Goal: Task Accomplishment & Management: Use online tool/utility

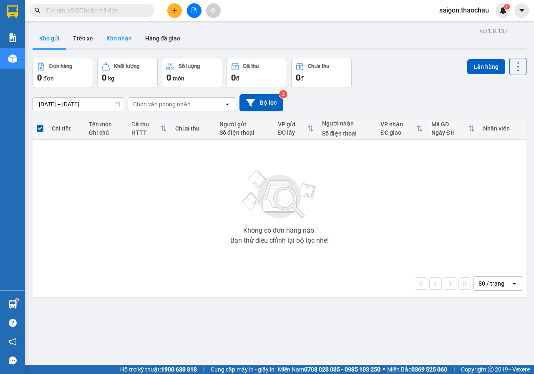
click at [128, 36] on button "Kho nhận" at bounding box center [119, 38] width 39 height 20
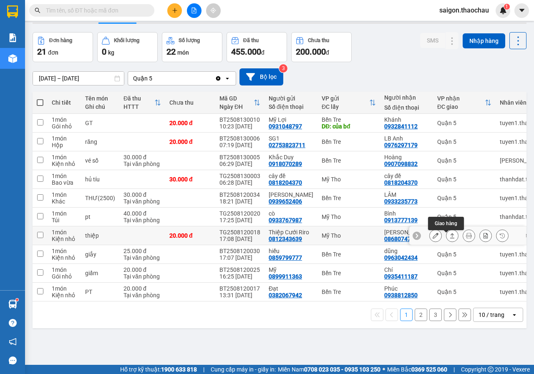
scroll to position [38, 0]
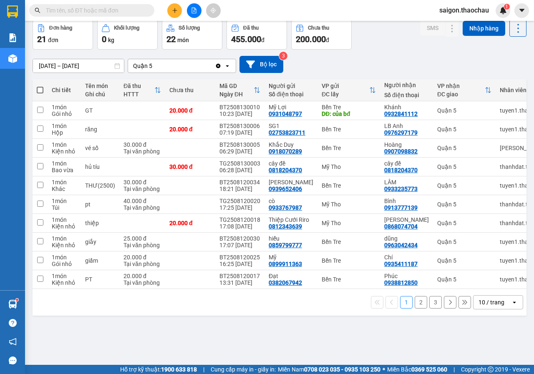
click at [480, 306] on div "10 / trang" at bounding box center [491, 302] width 26 height 8
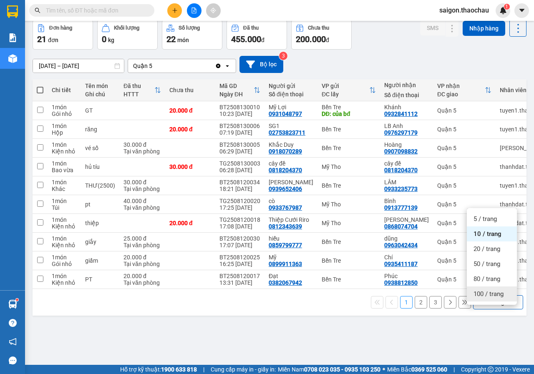
click at [488, 298] on span "100 / trang" at bounding box center [488, 294] width 30 height 8
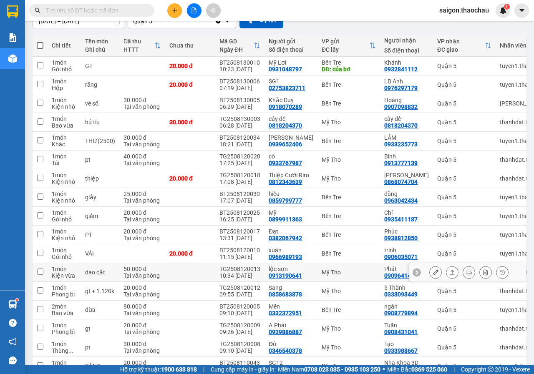
scroll to position [122, 0]
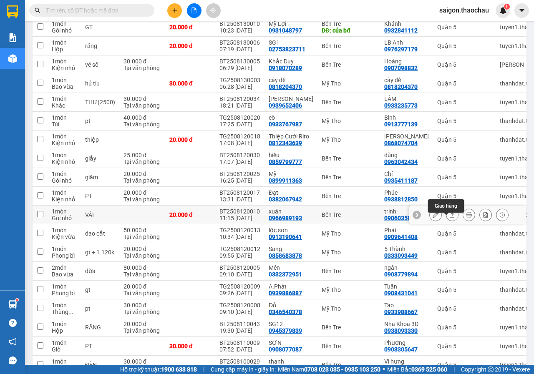
click at [446, 222] on button at bounding box center [452, 215] width 12 height 15
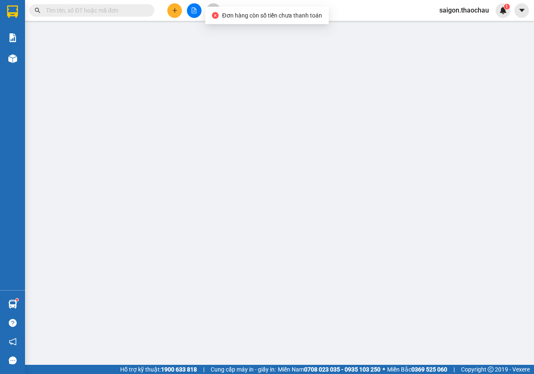
type input "0966989193"
type input "xuân"
type input "0906035071"
type input "trinh"
type input "20.000"
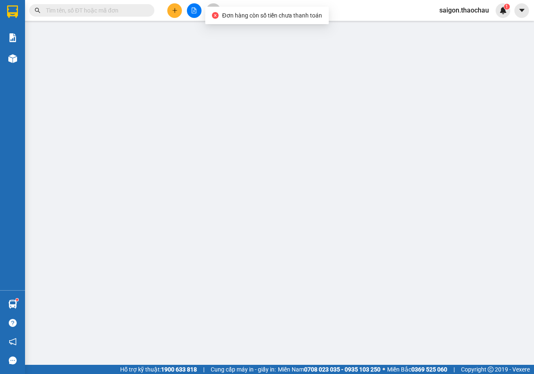
type input "20.000"
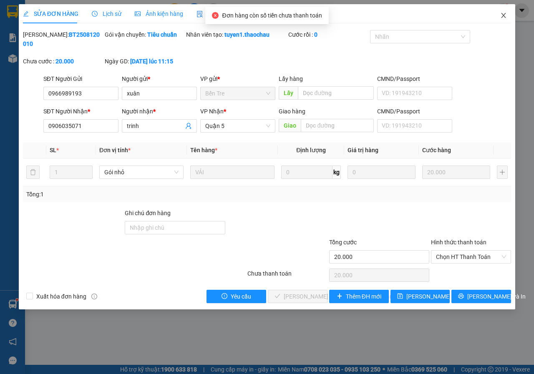
click at [505, 13] on icon "close" at bounding box center [503, 15] width 7 height 7
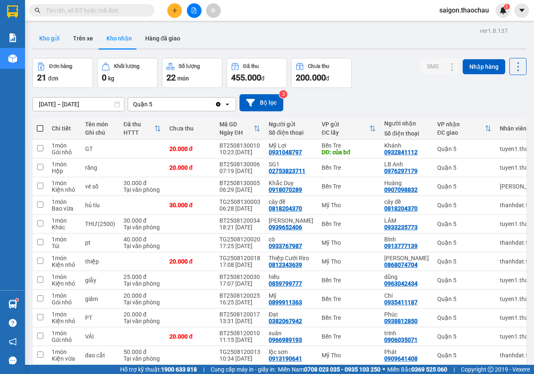
click at [57, 37] on button "Kho gửi" at bounding box center [50, 38] width 34 height 20
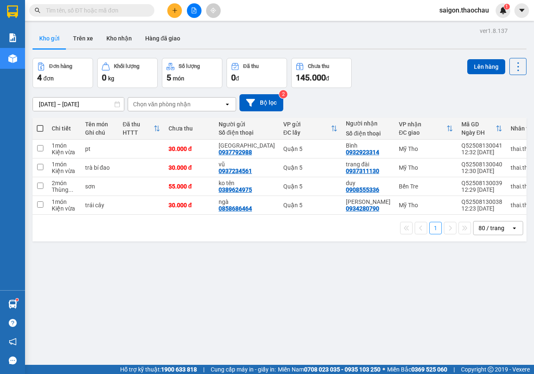
click at [42, 131] on span at bounding box center [40, 128] width 7 height 7
click at [40, 124] on input "checkbox" at bounding box center [40, 124] width 0 height 0
checkbox input "true"
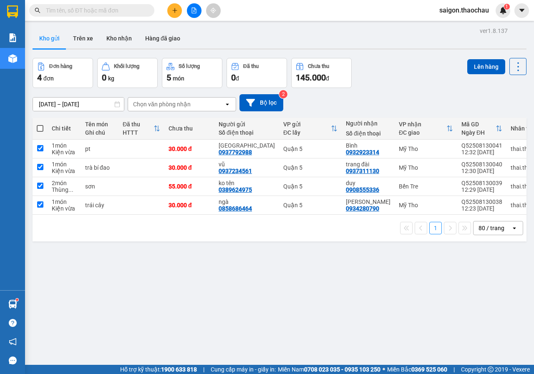
checkbox input "true"
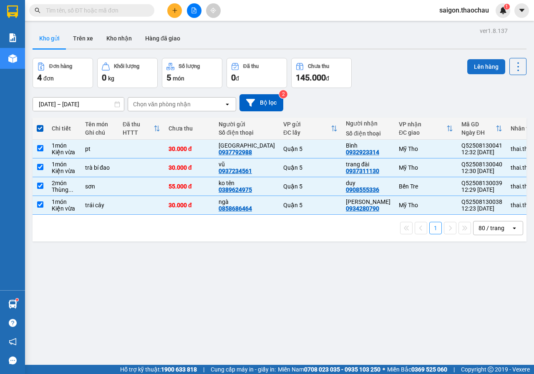
click at [493, 70] on button "Lên hàng" at bounding box center [486, 66] width 38 height 15
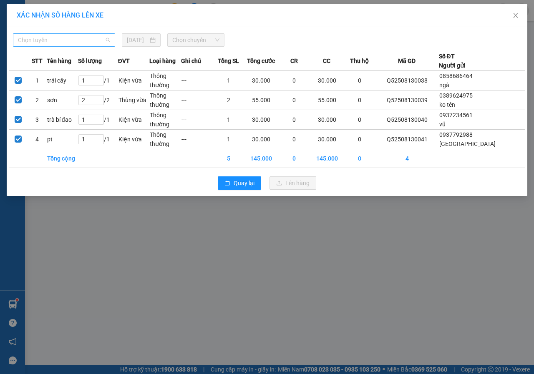
click at [66, 41] on span "Chọn tuyến" at bounding box center [64, 40] width 92 height 13
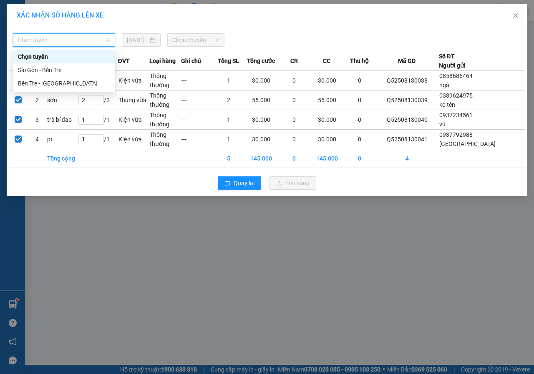
click at [65, 62] on div "Chọn tuyến" at bounding box center [64, 56] width 102 height 13
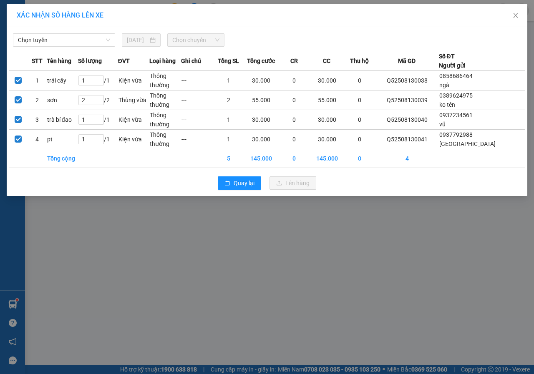
click at [64, 69] on th "Tên hàng" at bounding box center [63, 61] width 32 height 20
click at [43, 43] on span "Chọn tuyến" at bounding box center [64, 40] width 92 height 13
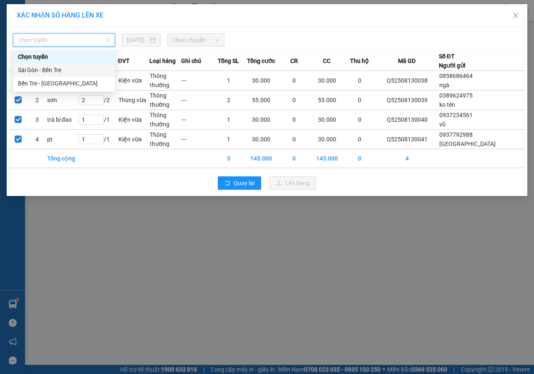
click at [43, 67] on div "Sài Gòn - Bến Tre" at bounding box center [64, 69] width 92 height 9
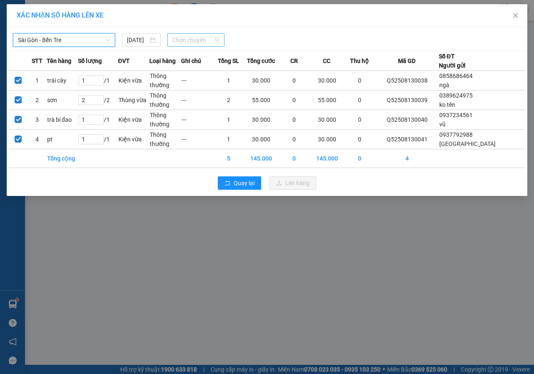
click at [189, 39] on span "Chọn chuyến" at bounding box center [195, 40] width 47 height 13
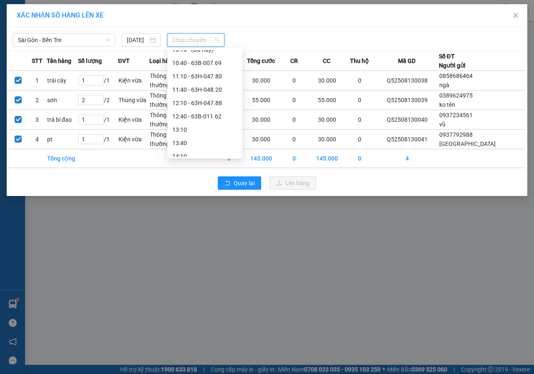
scroll to position [167, 0]
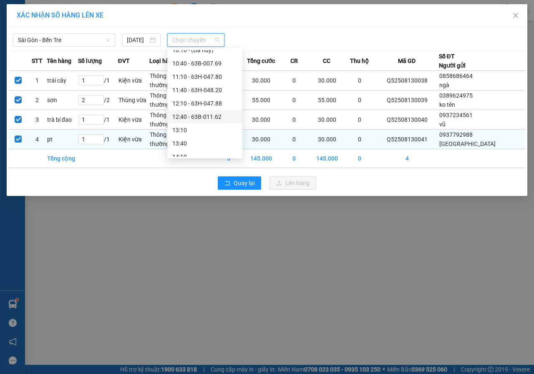
drag, startPoint x: 201, startPoint y: 112, endPoint x: 235, endPoint y: 155, distance: 55.5
click at [201, 113] on div "12:40 - 63B-011.62" at bounding box center [204, 116] width 75 height 13
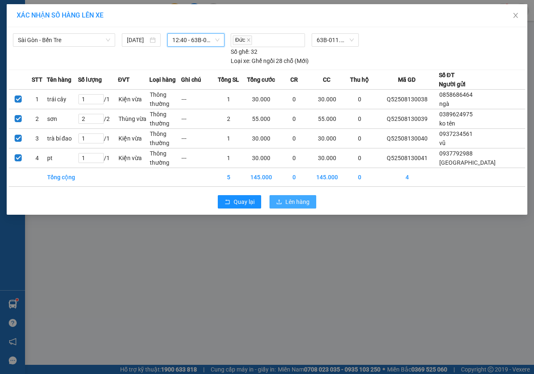
click at [274, 203] on button "Lên hàng" at bounding box center [292, 201] width 47 height 13
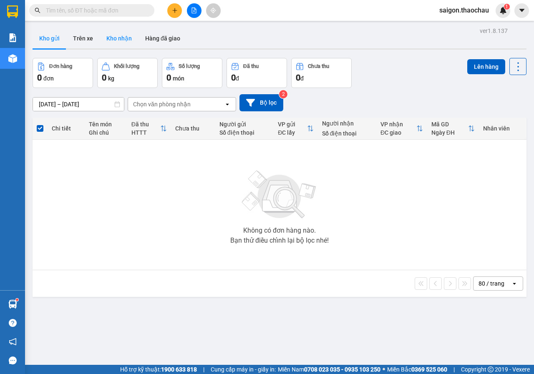
click at [121, 37] on button "Kho nhận" at bounding box center [119, 38] width 39 height 20
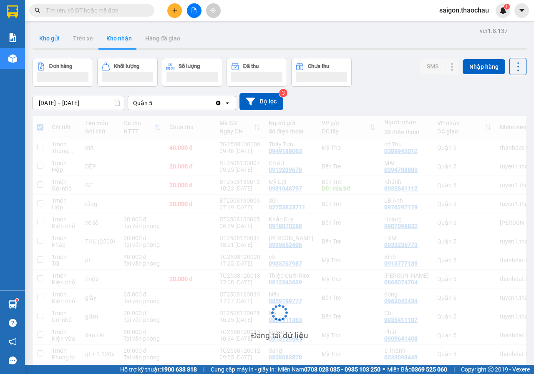
click at [45, 42] on button "Kho gửi" at bounding box center [50, 38] width 34 height 20
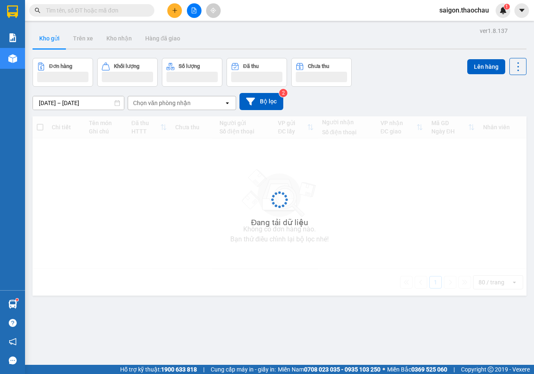
click at [45, 42] on button "Kho gửi" at bounding box center [50, 38] width 34 height 20
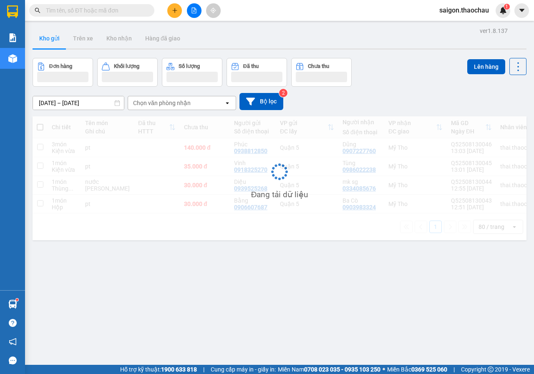
click at [45, 42] on button "Kho gửi" at bounding box center [50, 38] width 34 height 20
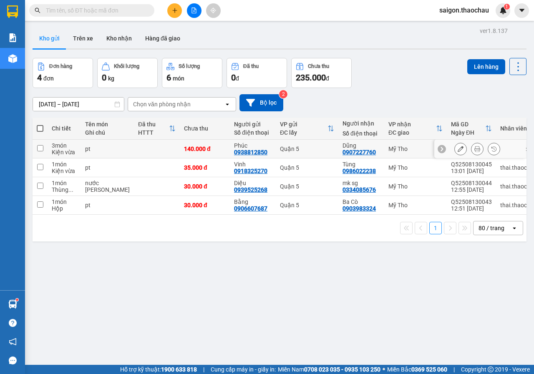
click at [471, 152] on button at bounding box center [477, 149] width 12 height 15
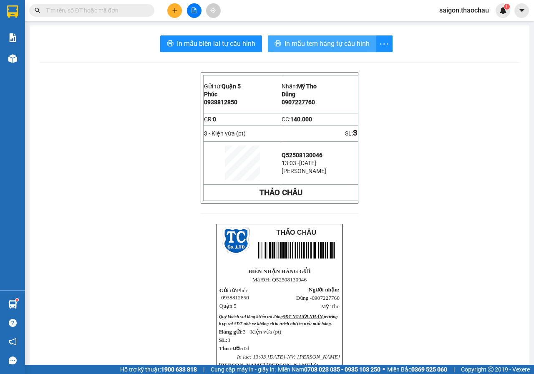
click at [321, 41] on span "In mẫu tem hàng tự cấu hình" at bounding box center [326, 43] width 85 height 10
click at [121, 13] on input "text" at bounding box center [95, 10] width 98 height 9
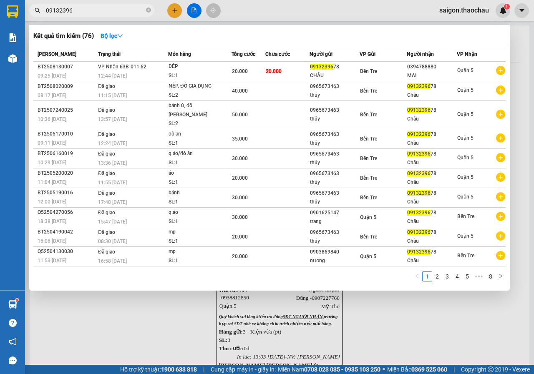
type input "09132396"
click at [413, 319] on div at bounding box center [267, 187] width 534 height 374
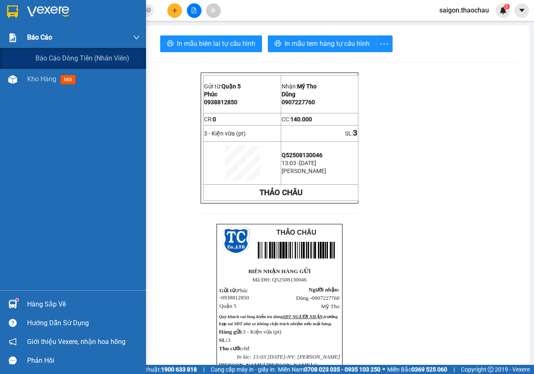
click at [8, 48] on div "Báo cáo" at bounding box center [73, 37] width 146 height 21
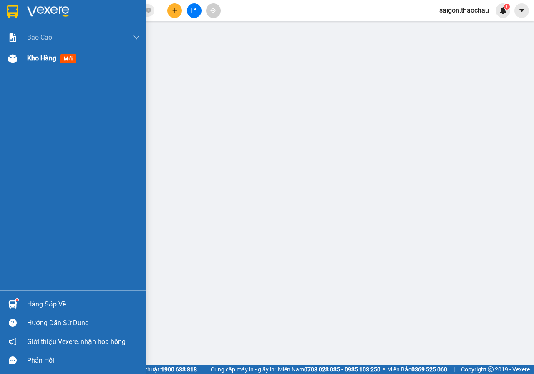
click at [39, 63] on div "Kho hàng mới" at bounding box center [53, 58] width 52 height 10
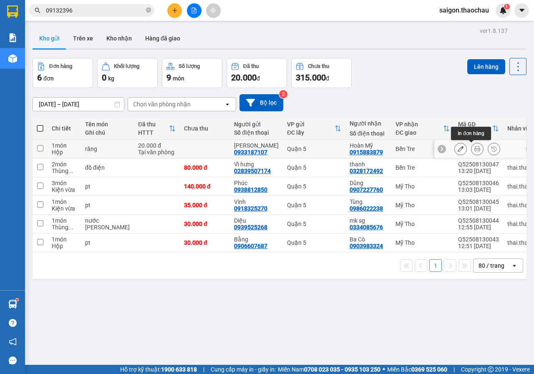
click at [474, 149] on icon at bounding box center [477, 149] width 6 height 6
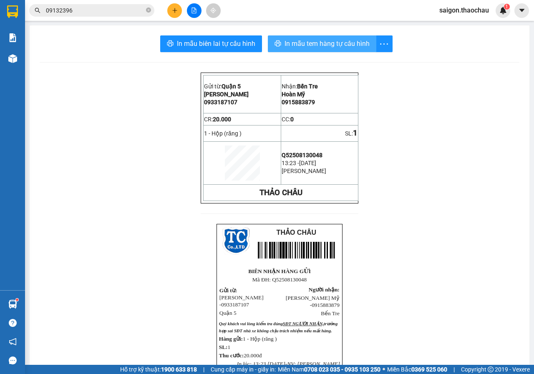
click at [336, 48] on span "In mẫu tem hàng tự cấu hình" at bounding box center [326, 43] width 85 height 10
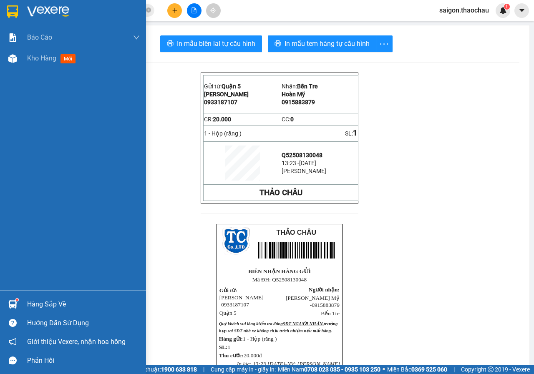
click at [12, 306] on img at bounding box center [12, 304] width 9 height 9
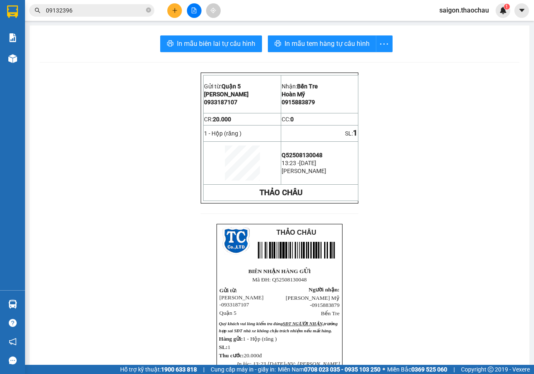
click at [318, 171] on section "Kết quả tìm kiếm ( 76 ) Bộ lọc Mã ĐH Trạng thái Món hàng Tổng cước Chưa cước Ng…" at bounding box center [267, 187] width 534 height 374
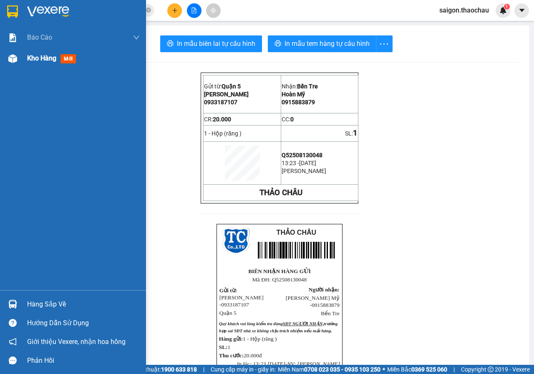
click at [10, 59] on img at bounding box center [12, 58] width 9 height 9
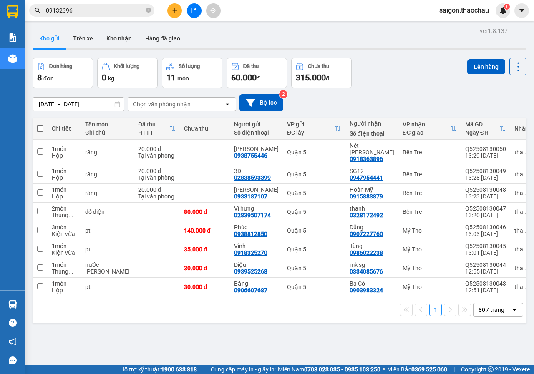
click at [42, 127] on span at bounding box center [40, 128] width 7 height 7
click at [40, 124] on input "checkbox" at bounding box center [40, 124] width 0 height 0
checkbox input "true"
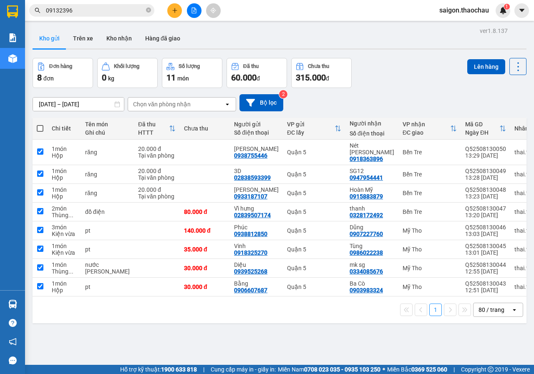
checkbox input "true"
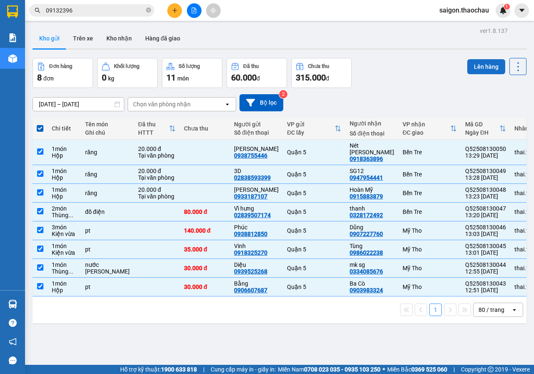
click at [477, 61] on button "Lên hàng" at bounding box center [486, 66] width 38 height 15
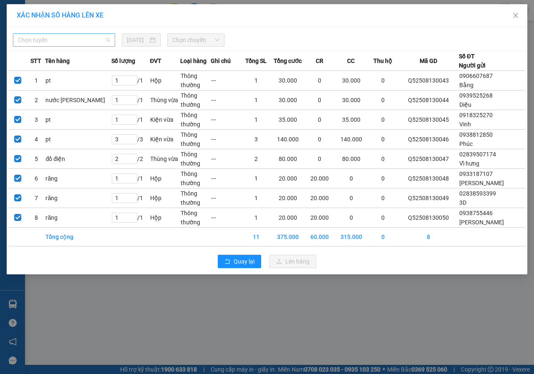
click at [79, 41] on span "Chọn tuyến" at bounding box center [64, 40] width 92 height 13
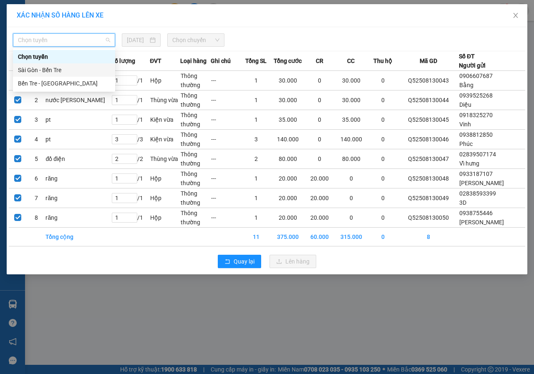
click at [62, 68] on div "Sài Gòn - Bến Tre" at bounding box center [64, 69] width 92 height 9
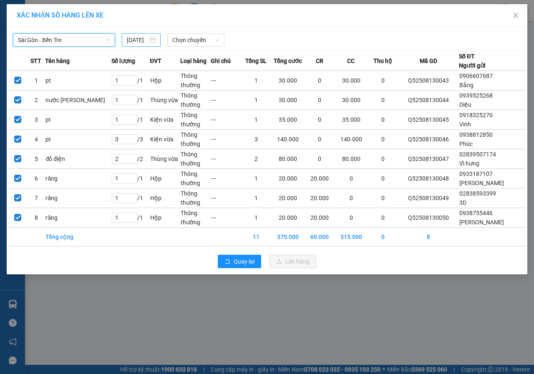
click at [138, 38] on input "[DATE]" at bounding box center [137, 39] width 21 height 9
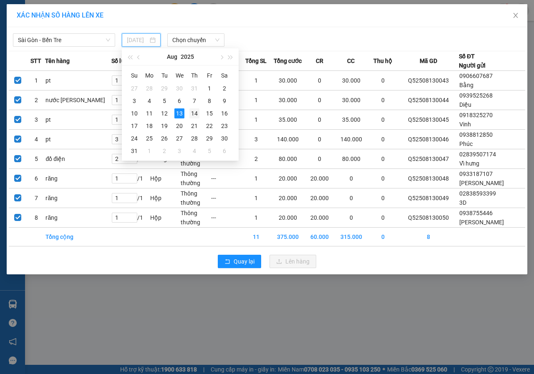
click at [196, 113] on div "14" at bounding box center [194, 113] width 10 height 10
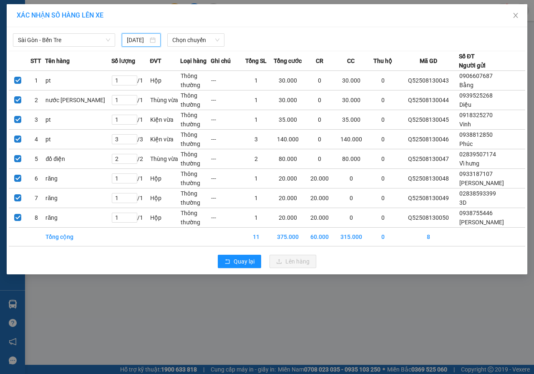
click at [136, 38] on input "14/08/2025" at bounding box center [137, 39] width 21 height 9
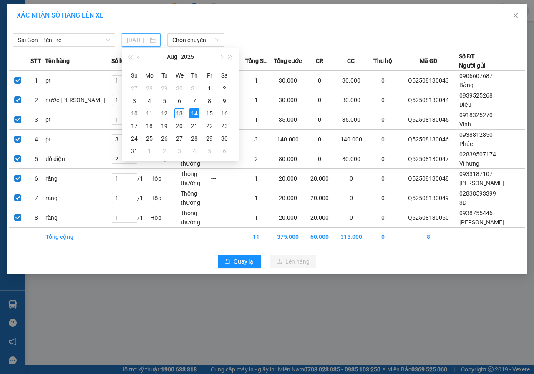
click at [176, 113] on div "13" at bounding box center [179, 113] width 10 height 10
type input "[DATE]"
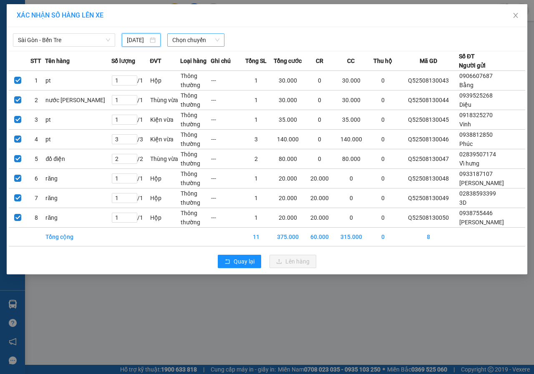
click at [187, 44] on span "Chọn chuyến" at bounding box center [195, 40] width 47 height 13
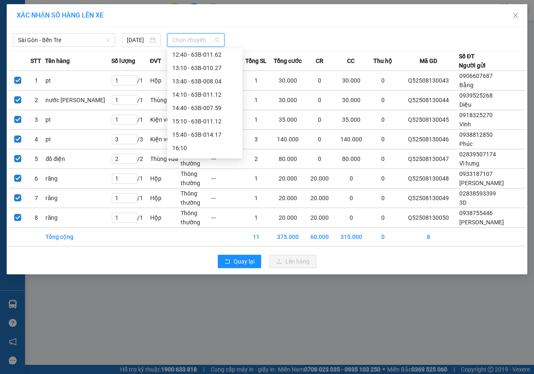
scroll to position [182, 0]
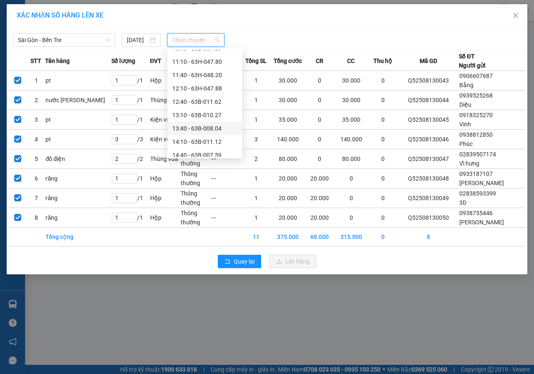
click at [196, 124] on div "13:40 - 63B-008.04" at bounding box center [204, 128] width 65 height 9
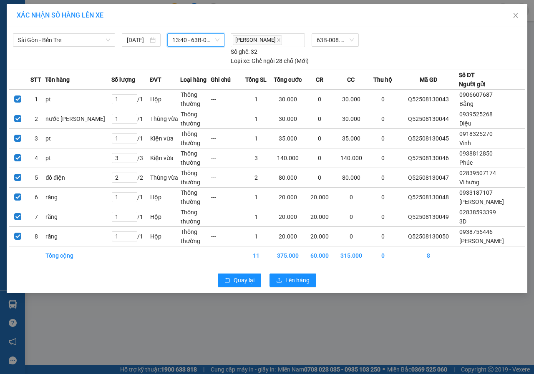
click at [196, 42] on span "13:40 - 63B-008.04" at bounding box center [195, 40] width 47 height 13
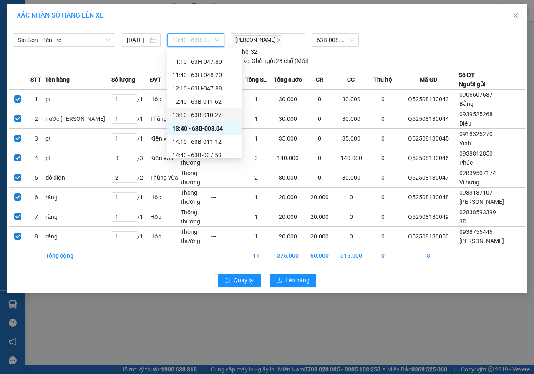
click at [200, 114] on div "13:10 - 63B-010.27" at bounding box center [204, 114] width 65 height 9
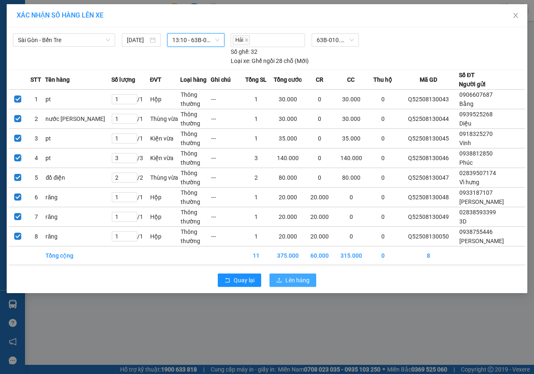
click at [284, 277] on button "Lên hàng" at bounding box center [292, 280] width 47 height 13
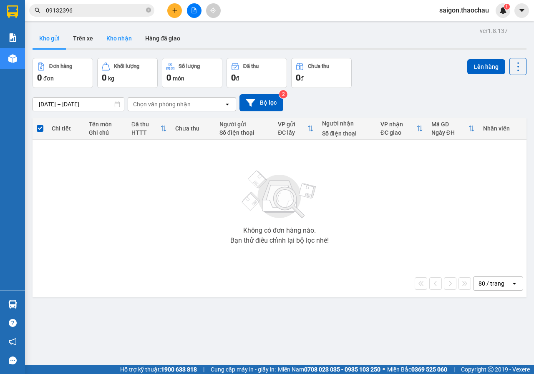
click at [119, 41] on button "Kho nhận" at bounding box center [119, 38] width 39 height 20
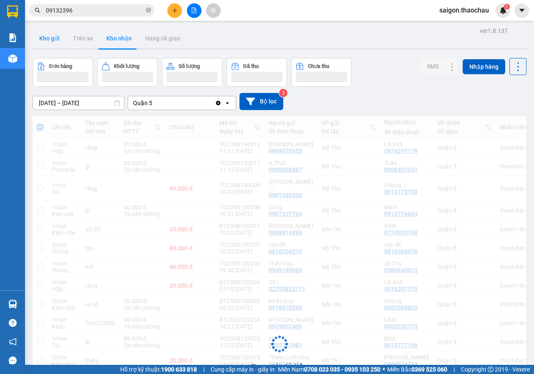
click at [56, 43] on button "Kho gửi" at bounding box center [50, 38] width 34 height 20
click at [54, 40] on button "Kho gửi" at bounding box center [50, 38] width 34 height 20
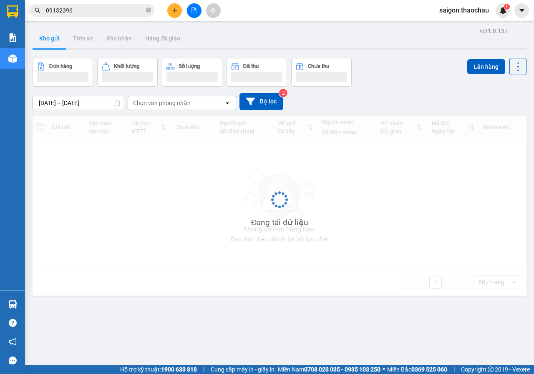
click at [54, 40] on button "Kho gửi" at bounding box center [50, 38] width 34 height 20
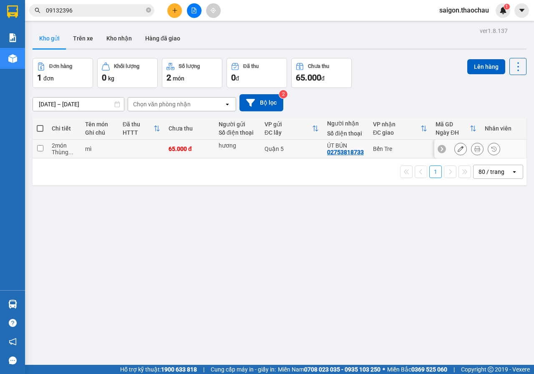
click at [471, 149] on button at bounding box center [477, 149] width 12 height 15
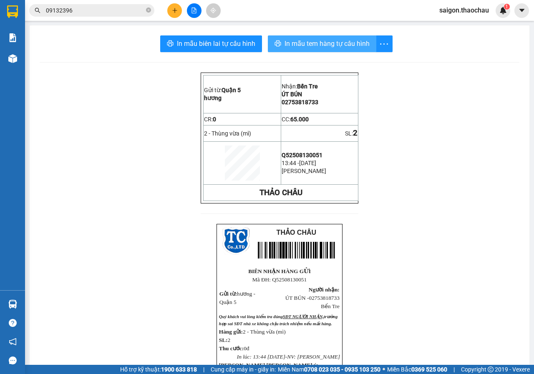
click at [328, 49] on button "In mẫu tem hàng tự cấu hình" at bounding box center [322, 43] width 108 height 17
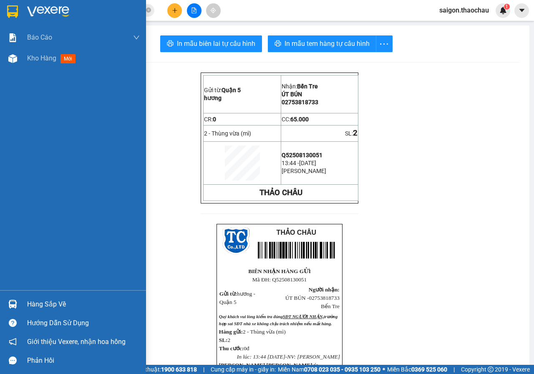
click at [16, 302] on img at bounding box center [12, 304] width 9 height 9
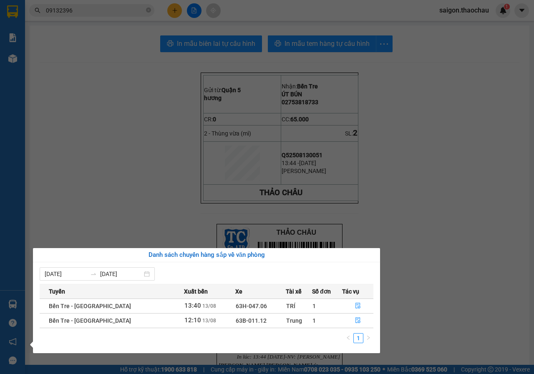
click at [71, 184] on section "Kết quả tìm kiếm ( 76 ) Bộ lọc Mã ĐH Trạng thái Món hàng Tổng cước Chưa cước Ng…" at bounding box center [267, 187] width 534 height 374
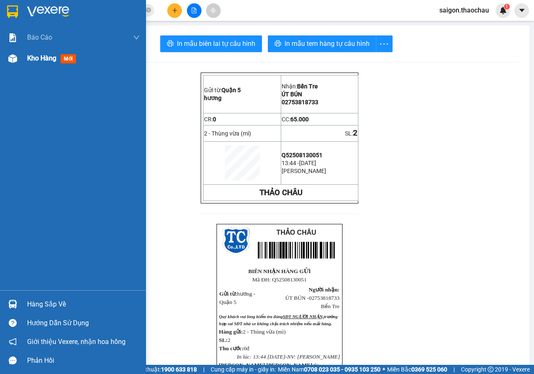
click at [17, 66] on div "Kho hàng mới" at bounding box center [73, 58] width 146 height 21
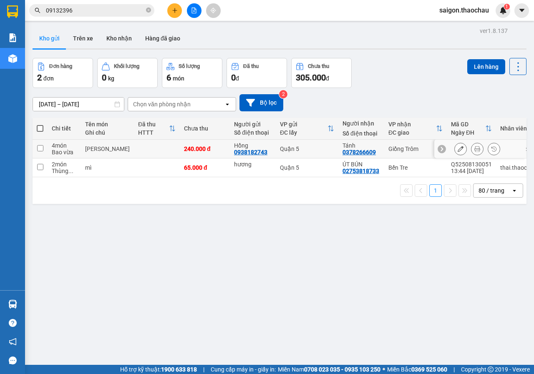
click at [474, 148] on icon at bounding box center [477, 149] width 6 height 6
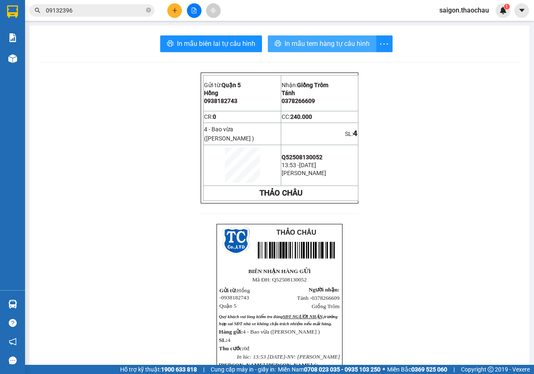
click at [301, 39] on span "In mẫu tem hàng tự cấu hình" at bounding box center [326, 43] width 85 height 10
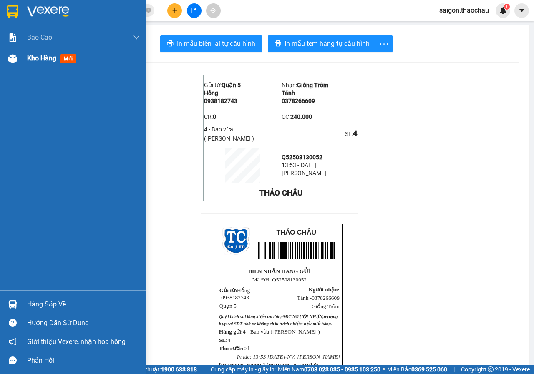
click at [17, 57] on div at bounding box center [12, 58] width 15 height 15
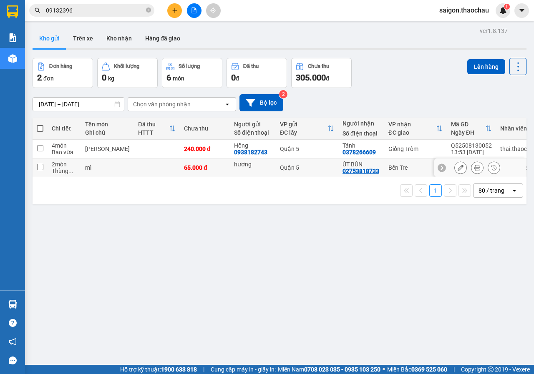
click at [42, 165] on input "checkbox" at bounding box center [40, 167] width 6 height 6
checkbox input "true"
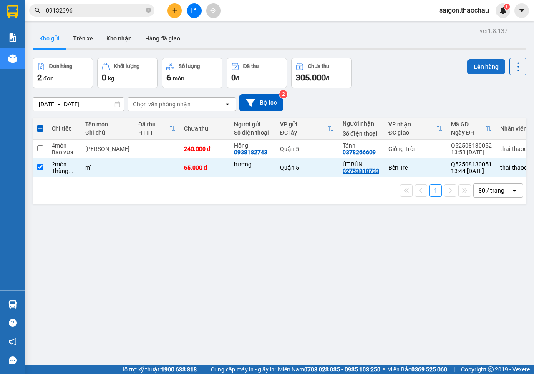
drag, startPoint x: 459, startPoint y: 69, endPoint x: 467, endPoint y: 69, distance: 8.3
click at [462, 69] on div "Đơn hàng 2 đơn Khối lượng 0 kg Số lượng 6 món Đã thu 0 đ Chưa thu 305.000 đ Lên…" at bounding box center [280, 73] width 494 height 30
click at [467, 69] on button "Lên hàng" at bounding box center [486, 66] width 38 height 15
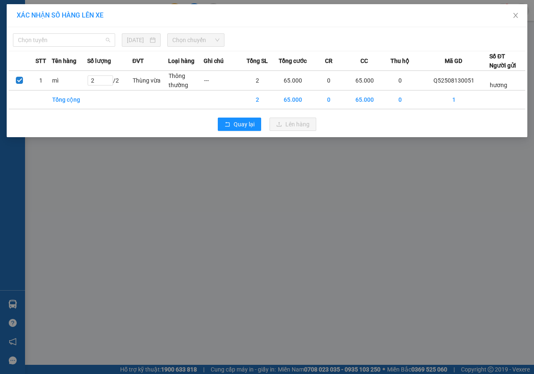
drag, startPoint x: 80, startPoint y: 40, endPoint x: 2, endPoint y: 89, distance: 92.4
click at [76, 40] on span "Chọn tuyến" at bounding box center [64, 40] width 92 height 13
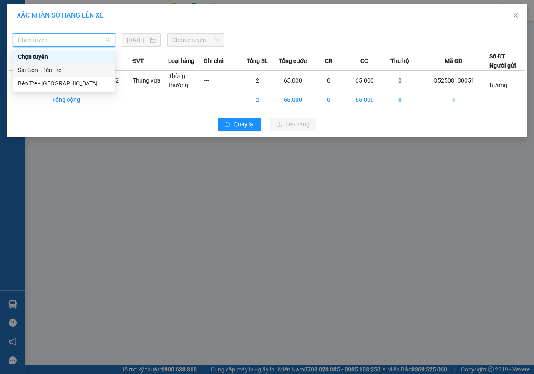
click at [44, 68] on div "Sài Gòn - Bến Tre" at bounding box center [64, 69] width 92 height 9
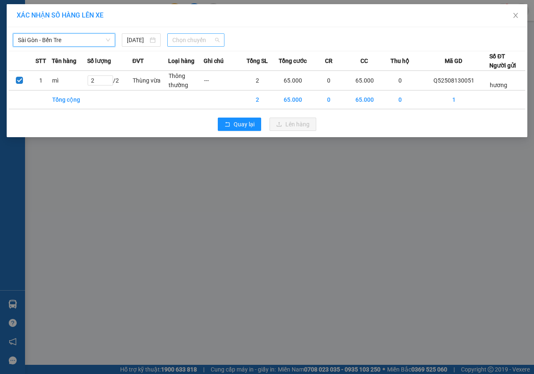
click at [190, 35] on span "Chọn chuyến" at bounding box center [195, 40] width 47 height 13
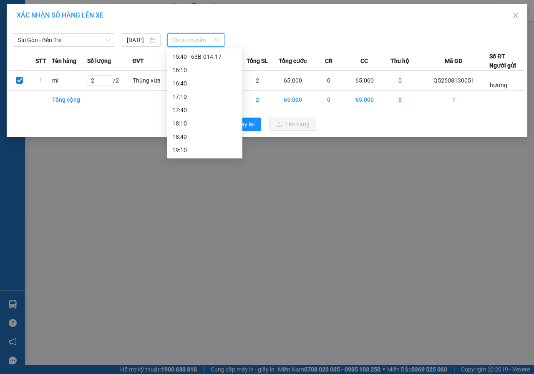
scroll to position [265, 0]
click at [199, 68] on div "14:40 - 63B-007.59" at bounding box center [204, 71] width 65 height 9
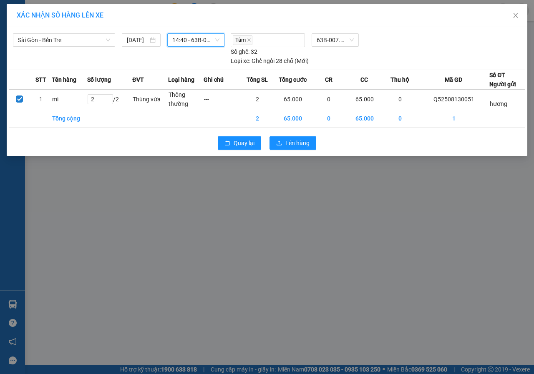
click at [195, 43] on span "14:40 - 63B-007.59" at bounding box center [195, 40] width 47 height 13
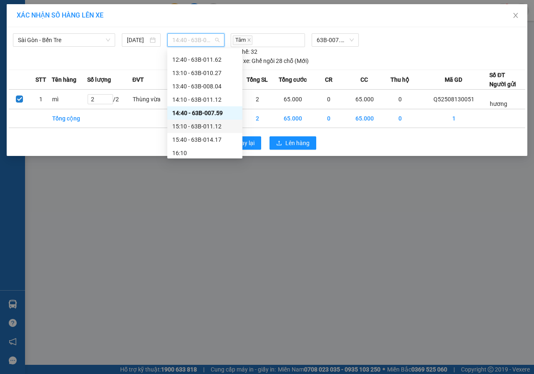
scroll to position [223, 0]
click at [194, 85] on div "13:40 - 63B-008.04" at bounding box center [204, 86] width 65 height 9
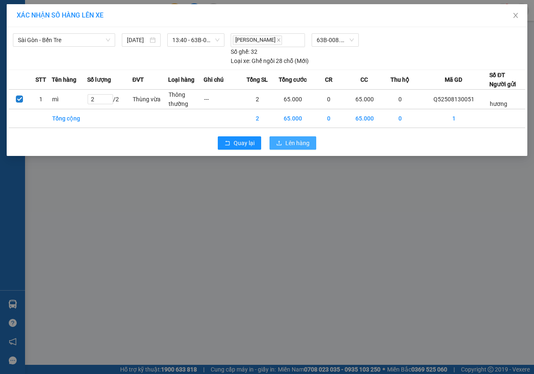
click at [298, 146] on span "Lên hàng" at bounding box center [297, 142] width 24 height 9
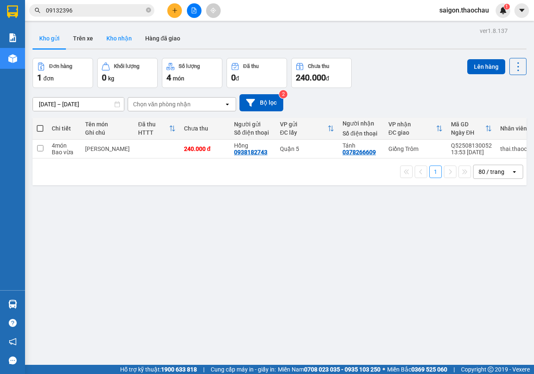
click at [125, 45] on button "Kho nhận" at bounding box center [119, 38] width 39 height 20
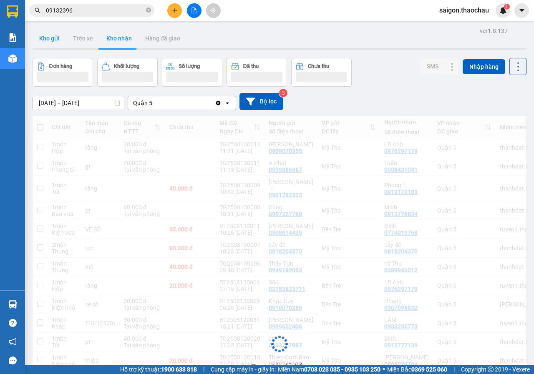
click at [58, 42] on button "Kho gửi" at bounding box center [50, 38] width 34 height 20
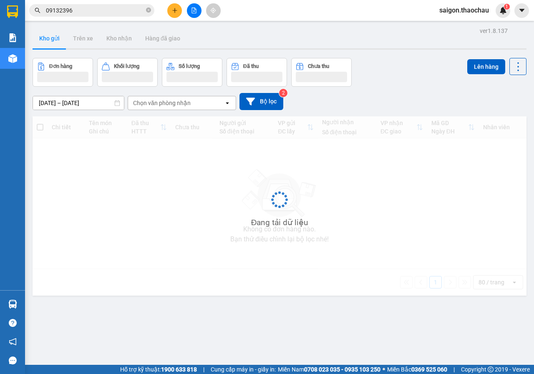
click at [58, 42] on button "Kho gửi" at bounding box center [50, 38] width 34 height 20
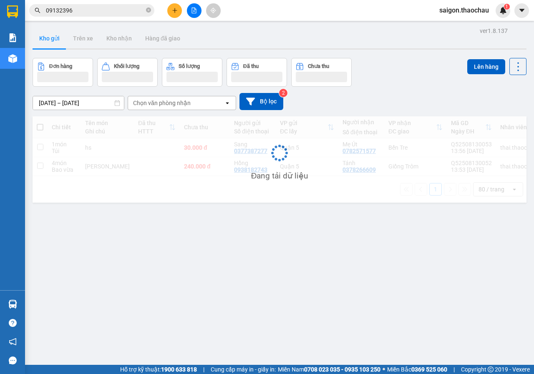
click at [58, 42] on button "Kho gửi" at bounding box center [50, 38] width 34 height 20
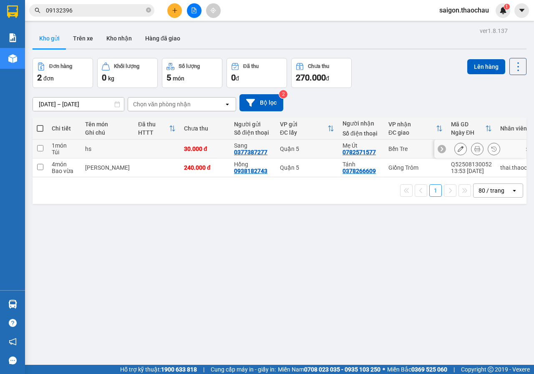
click at [475, 148] on button at bounding box center [477, 149] width 12 height 15
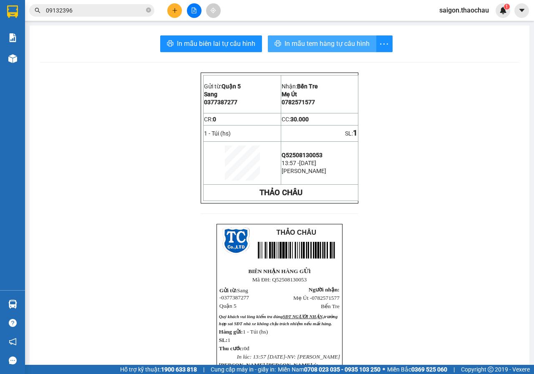
click at [309, 40] on span "In mẫu tem hàng tự cấu hình" at bounding box center [326, 43] width 85 height 10
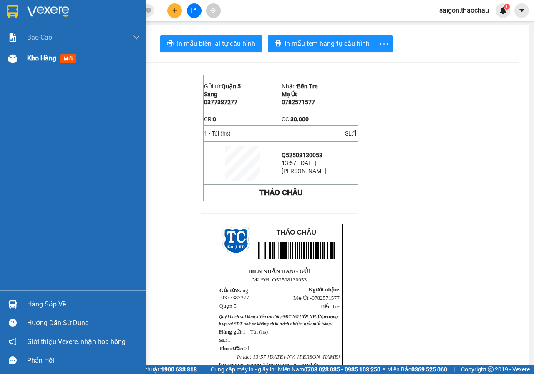
click at [20, 61] on div at bounding box center [12, 58] width 15 height 15
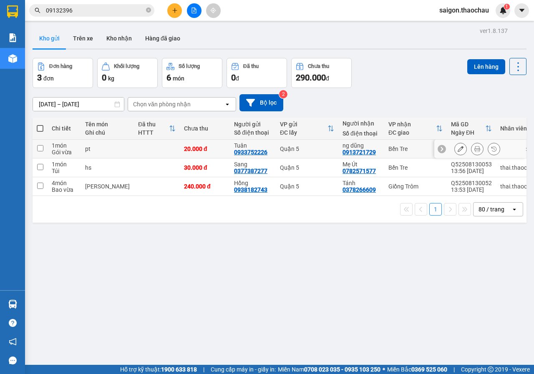
drag, startPoint x: 463, startPoint y: 150, endPoint x: 471, endPoint y: 152, distance: 8.2
click at [464, 151] on div at bounding box center [477, 149] width 46 height 13
click at [471, 152] on button at bounding box center [477, 149] width 12 height 15
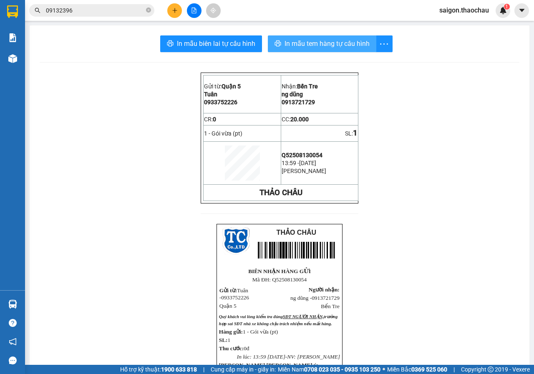
click at [304, 42] on span "In mẫu tem hàng tự cấu hình" at bounding box center [326, 43] width 85 height 10
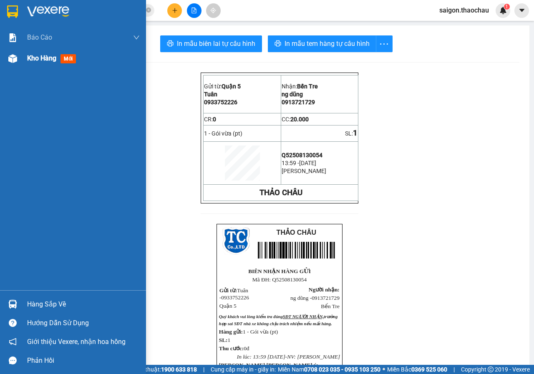
click at [28, 55] on span "Kho hàng" at bounding box center [41, 58] width 29 height 8
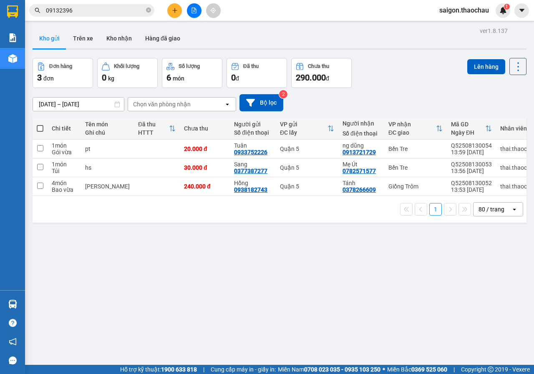
click at [41, 126] on span at bounding box center [40, 128] width 7 height 7
click at [40, 124] on input "checkbox" at bounding box center [40, 124] width 0 height 0
checkbox input "true"
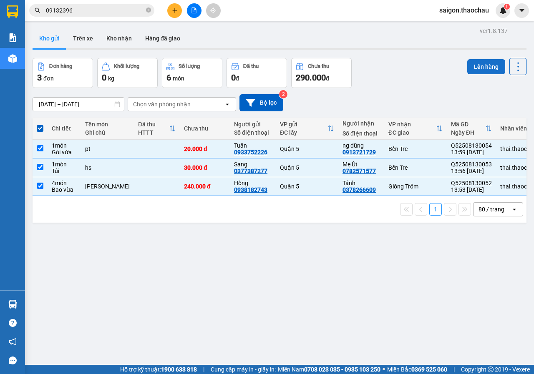
click at [477, 70] on button "Lên hàng" at bounding box center [486, 66] width 38 height 15
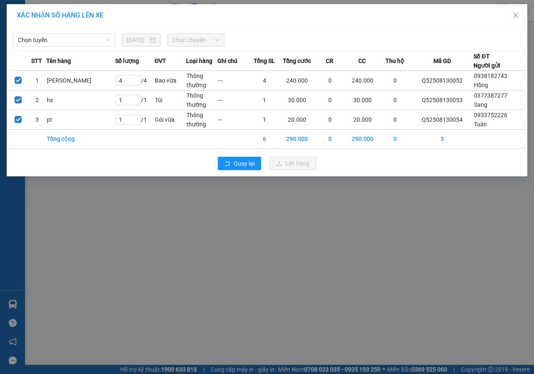
click at [75, 49] on div "Chọn tuyến 13/08/2025 Chọn chuyến STT Tên hàng Số lượng ĐVT Loại hàng Ghi chú T…" at bounding box center [267, 101] width 520 height 149
click at [75, 43] on span "Chọn tuyến" at bounding box center [64, 40] width 92 height 13
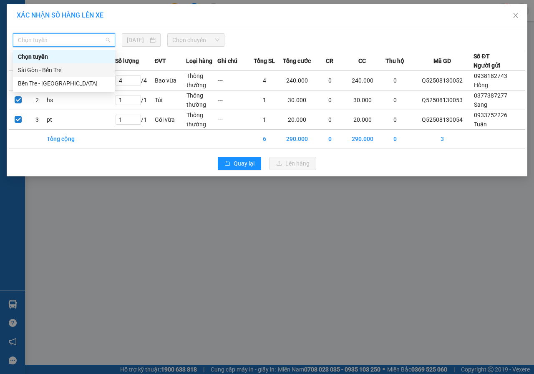
click at [75, 67] on div "Sài Gòn - Bến Tre" at bounding box center [64, 69] width 92 height 9
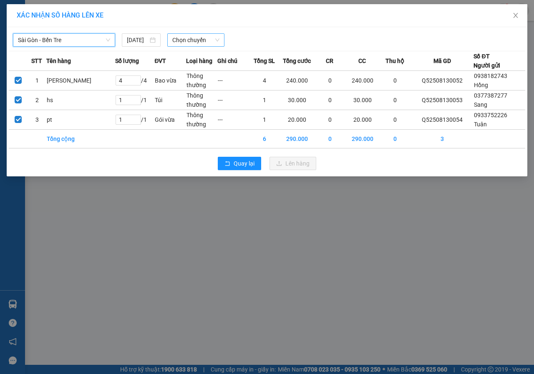
click at [208, 42] on span "Chọn chuyến" at bounding box center [195, 40] width 47 height 13
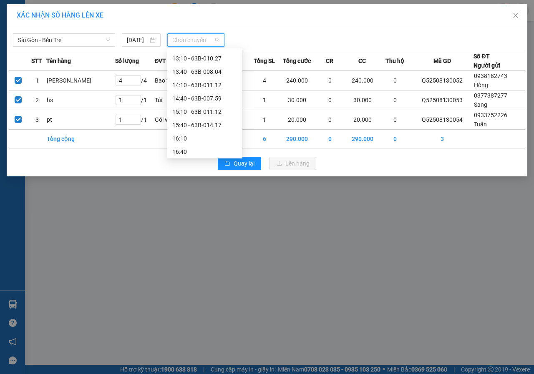
scroll to position [250, 0]
click at [215, 73] on div "14:10 - 63B-011.12" at bounding box center [204, 73] width 65 height 9
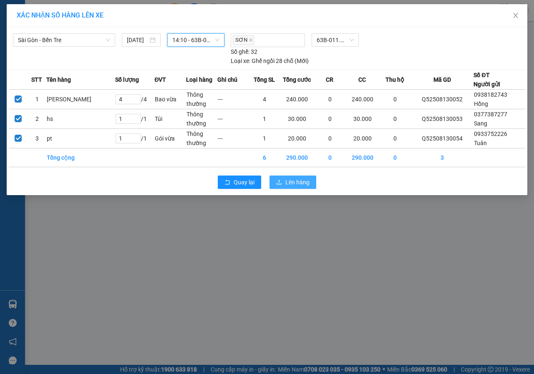
click at [307, 178] on span "Lên hàng" at bounding box center [297, 182] width 24 height 9
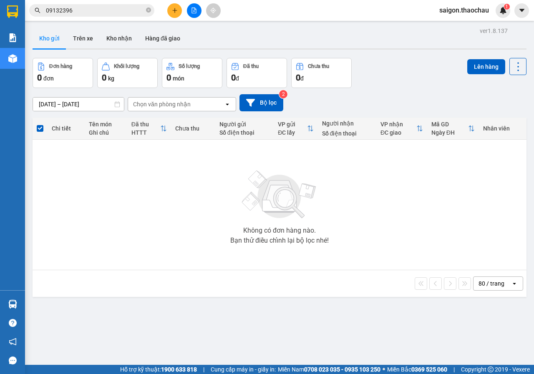
click at [96, 11] on input "09132396" at bounding box center [95, 10] width 98 height 9
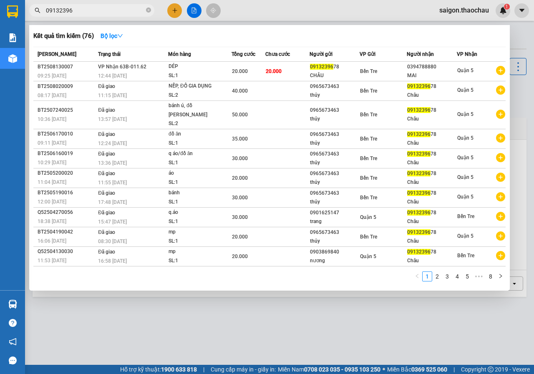
click at [96, 11] on input "09132396" at bounding box center [95, 10] width 98 height 9
click at [196, 9] on div at bounding box center [267, 187] width 534 height 374
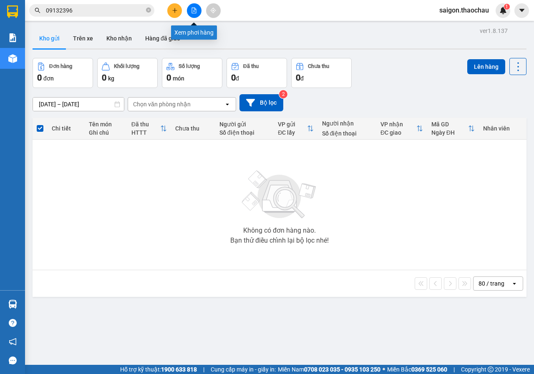
click at [193, 15] on button at bounding box center [194, 10] width 15 height 15
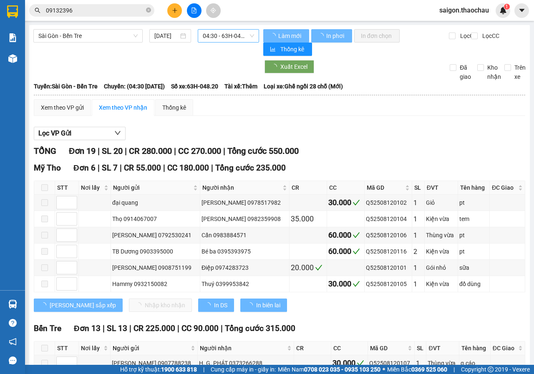
click at [214, 32] on span "04:30 - 63H-048.20" at bounding box center [228, 36] width 51 height 13
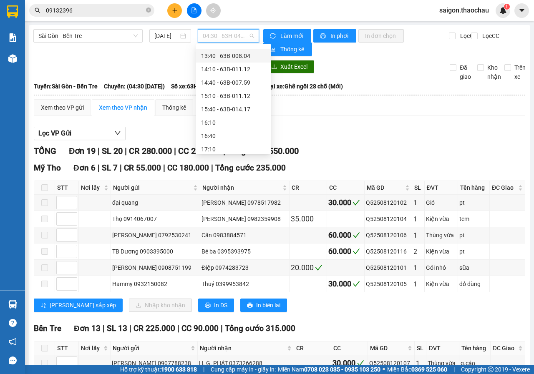
scroll to position [167, 0]
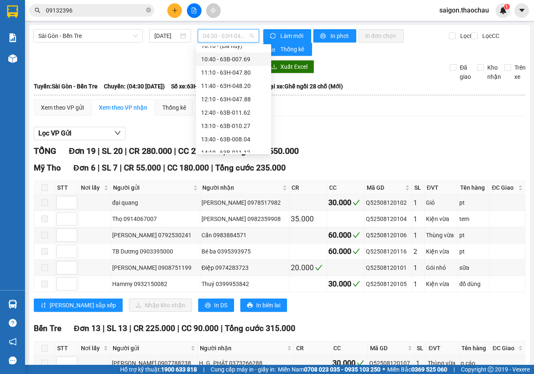
click at [230, 62] on div "10:40 - 63B-007.69" at bounding box center [233, 59] width 65 height 9
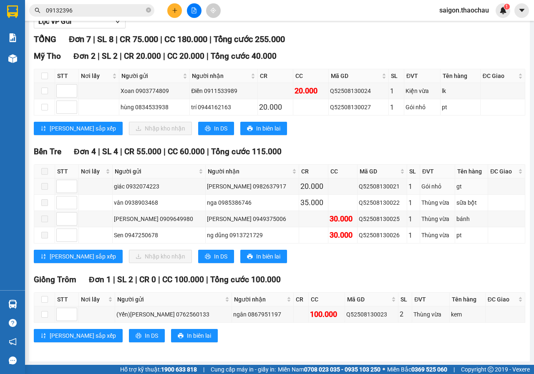
scroll to position [113, 0]
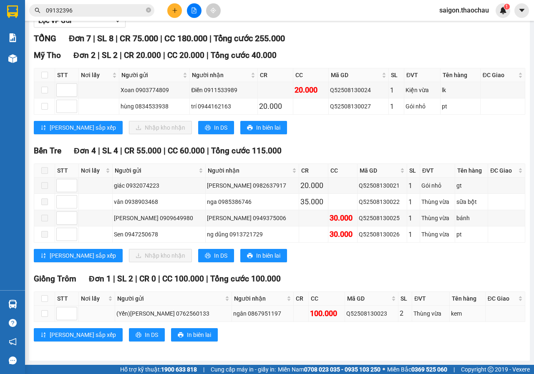
click at [352, 316] on div "Q52508130023" at bounding box center [371, 313] width 50 height 9
copy div "Q52508130023"
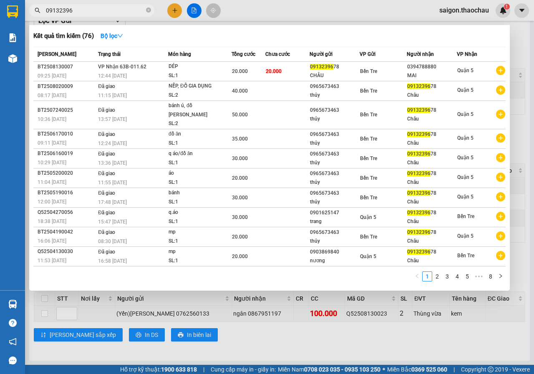
click at [109, 8] on input "09132396" at bounding box center [95, 10] width 98 height 9
paste input "Q52508130023"
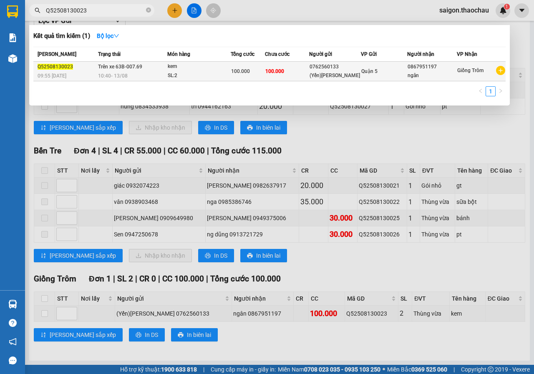
type input "Q52508130023"
click at [397, 69] on div "Quận 5" at bounding box center [384, 71] width 46 height 9
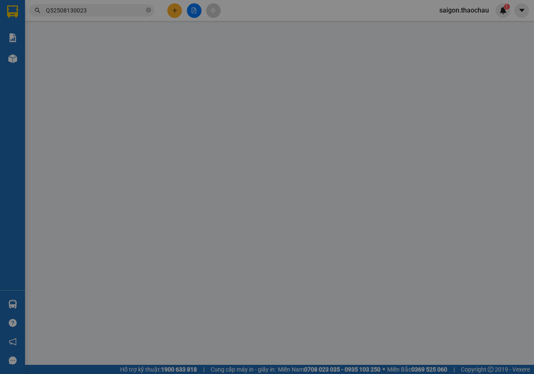
type input "0762560133"
type input "(Yến)Nhất Hương"
type input "0867951197"
type input "ngân"
type input "100.000"
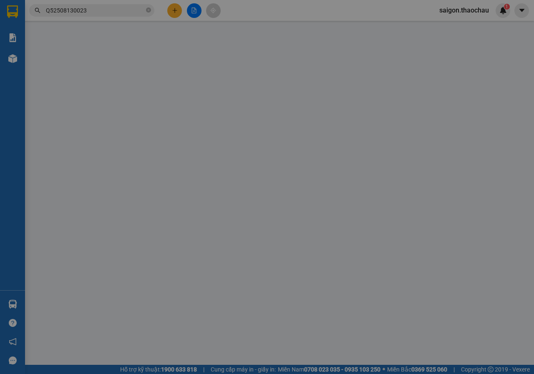
type input "100.000"
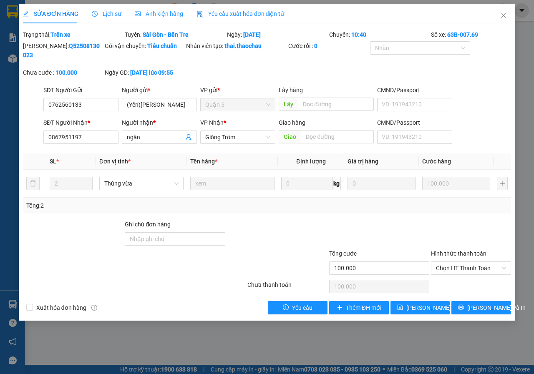
click at [114, 16] on span "Lịch sử" at bounding box center [107, 13] width 30 height 7
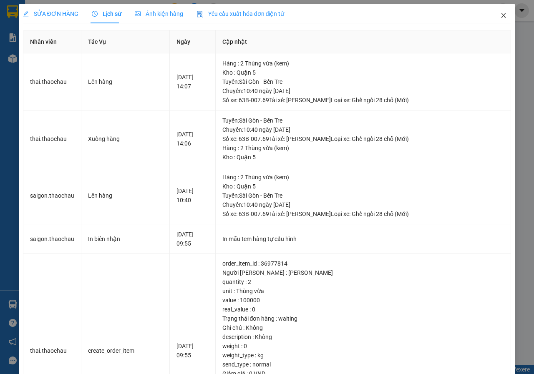
click at [501, 15] on icon "close" at bounding box center [503, 15] width 5 height 5
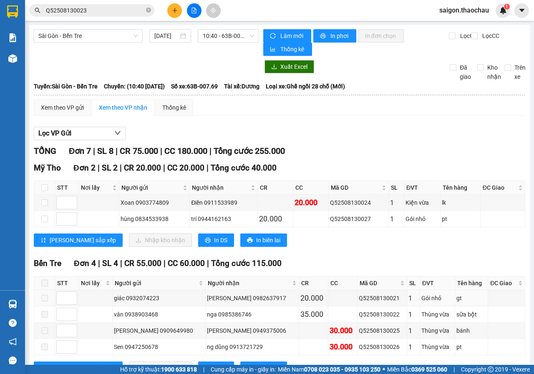
scroll to position [113, 0]
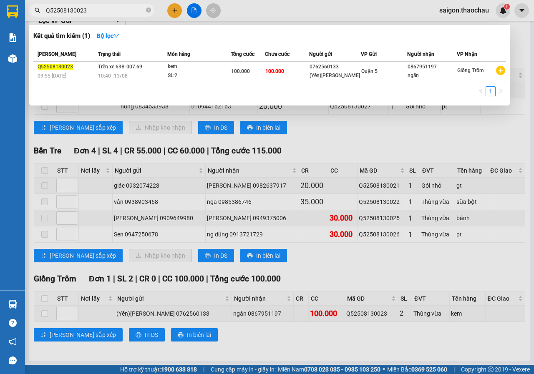
click at [112, 8] on input "Q52508130023" at bounding box center [95, 10] width 98 height 9
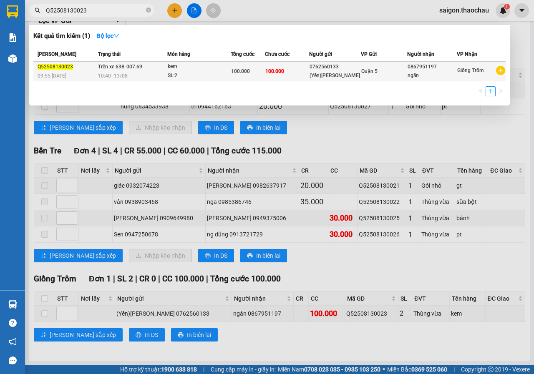
click at [162, 71] on td "Trên xe 63B-007.69 10:40 - 13/08" at bounding box center [131, 72] width 71 height 20
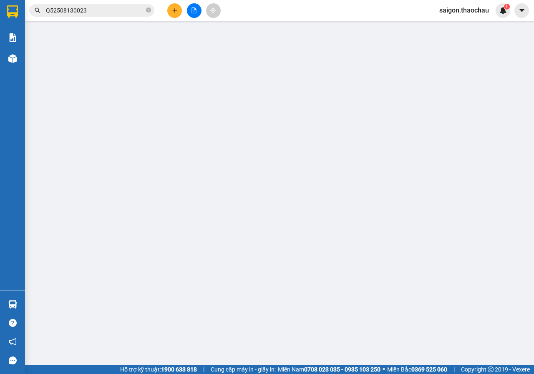
type input "0762560133"
type input "(Yến)Nhất Hương"
type input "0867951197"
type input "ngân"
type input "100.000"
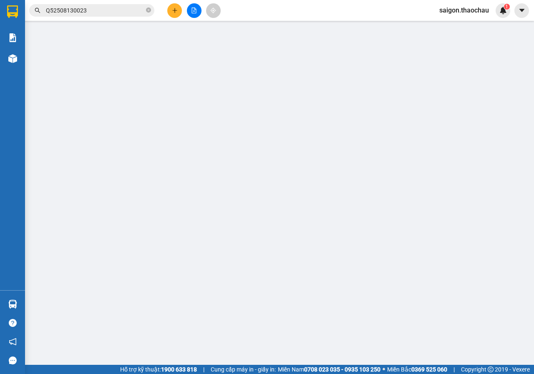
type input "100.000"
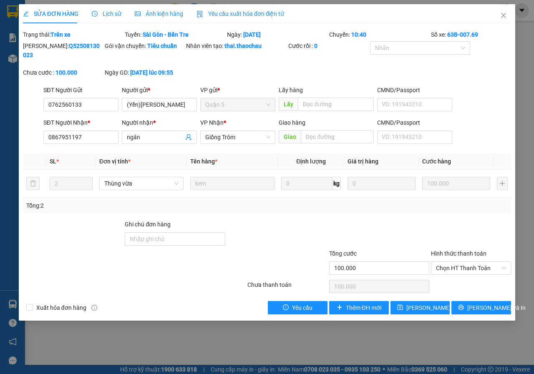
click at [105, 12] on span "Lịch sử" at bounding box center [107, 13] width 30 height 7
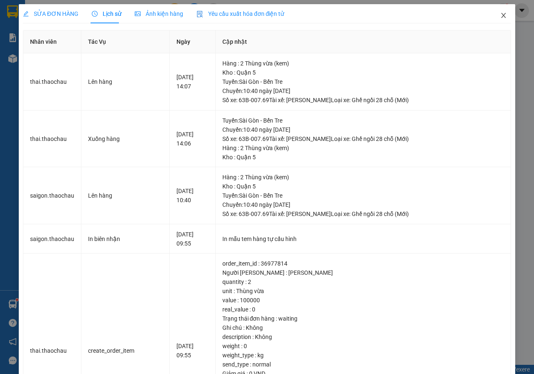
click at [502, 13] on span "Close" at bounding box center [503, 15] width 23 height 23
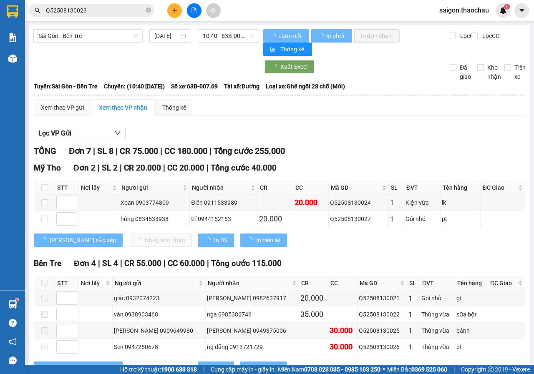
click at [465, 8] on span "saigon.thaochau" at bounding box center [463, 10] width 63 height 10
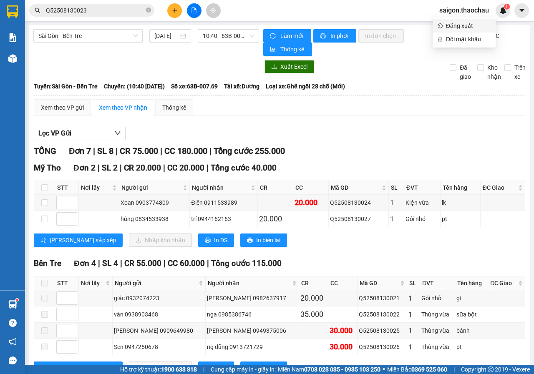
click at [464, 23] on span "Đăng xuất" at bounding box center [468, 25] width 45 height 9
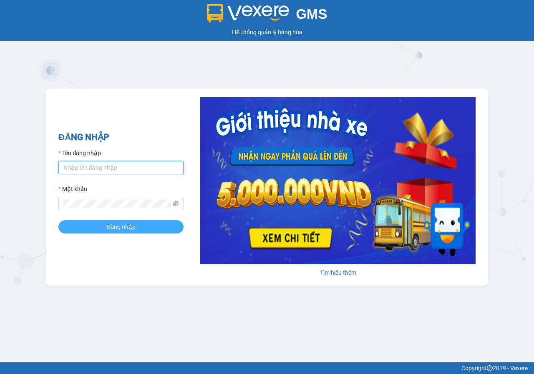
type input "saigon.thaochau"
click at [107, 226] on span "Đăng nhập" at bounding box center [120, 226] width 29 height 9
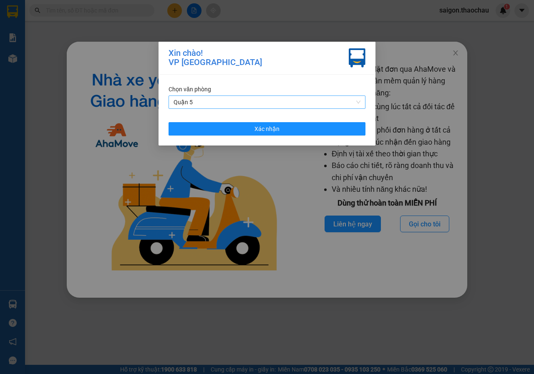
click at [303, 100] on span "Quận 5" at bounding box center [266, 102] width 187 height 13
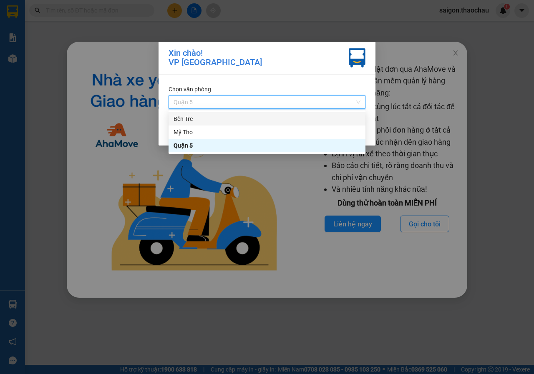
click at [208, 118] on div "Bến Tre" at bounding box center [266, 118] width 187 height 9
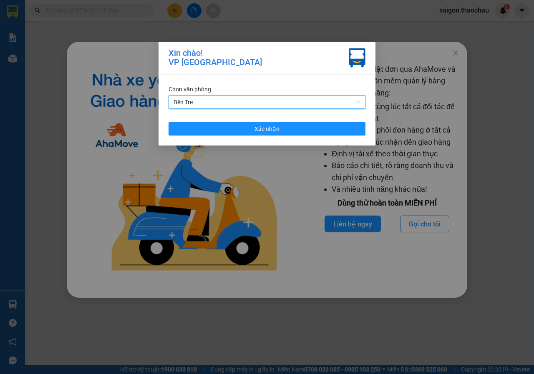
click at [304, 136] on div "Chọn văn phòng Bến Tre Bến Tre Xác nhận" at bounding box center [266, 110] width 217 height 71
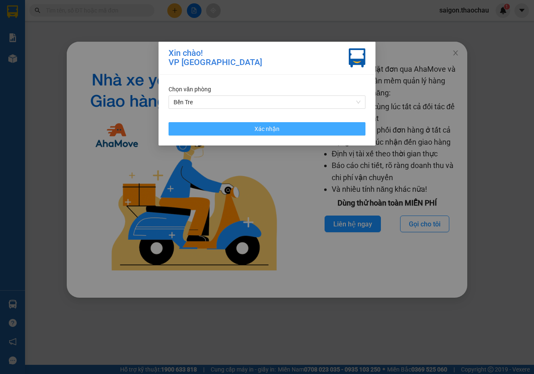
click at [305, 133] on button "Xác nhận" at bounding box center [266, 128] width 197 height 13
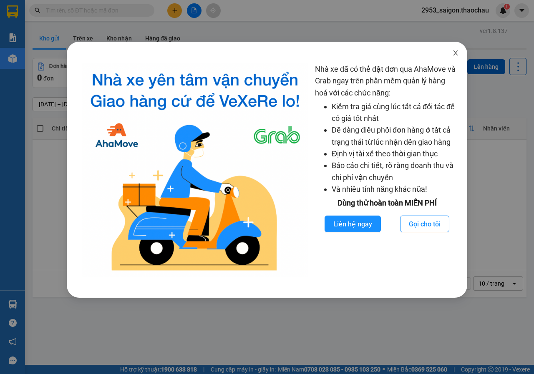
click at [453, 55] on icon "close" at bounding box center [455, 53] width 7 height 7
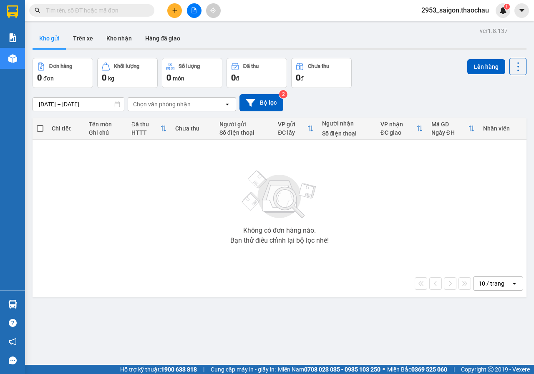
click at [32, 296] on div "ver 1.8.137 Kho gửi Trên xe Kho nhận Hàng đã giao Đơn hàng 0 đơn Khối lượng 0 k…" at bounding box center [279, 212] width 500 height 374
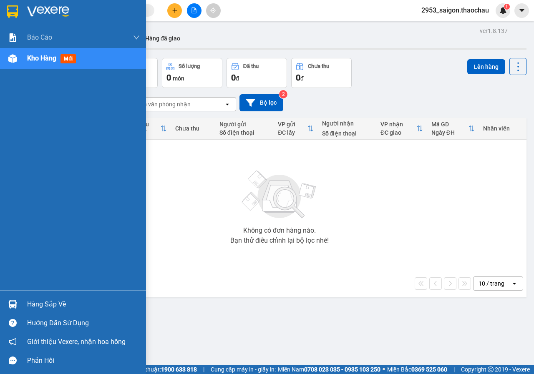
drag, startPoint x: 13, startPoint y: 307, endPoint x: 44, endPoint y: 288, distance: 36.7
click at [13, 307] on img at bounding box center [12, 304] width 9 height 9
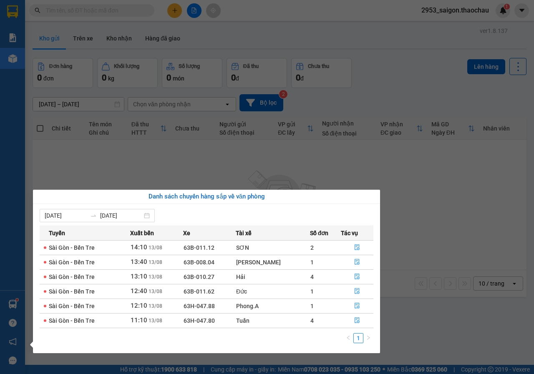
click at [311, 172] on section "Kết quả tìm kiếm ( 0 ) Bộ lọc No Data 2953_saigon.thaochau 1 Báo cáo Báo cáo dò…" at bounding box center [267, 187] width 534 height 374
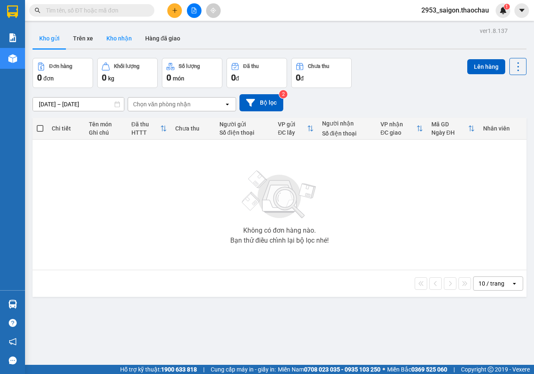
click at [110, 34] on button "Kho nhận" at bounding box center [119, 38] width 39 height 20
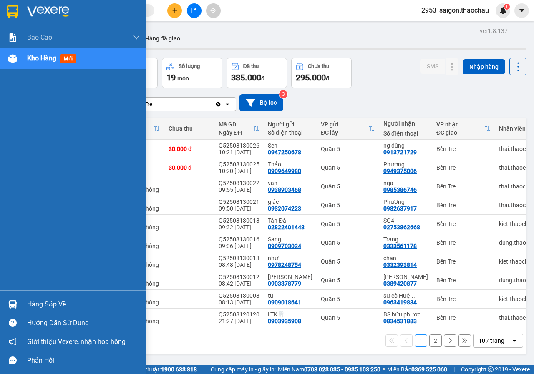
click at [16, 305] on img at bounding box center [12, 304] width 9 height 9
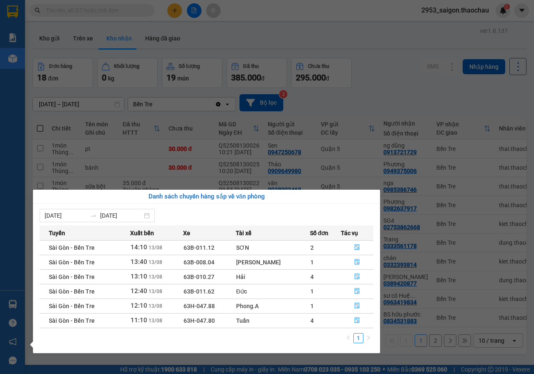
click at [409, 72] on section "Kết quả tìm kiếm ( 0 ) Bộ lọc No Data 2953_saigon.thaochau 1 Báo cáo Báo cáo dò…" at bounding box center [267, 187] width 534 height 374
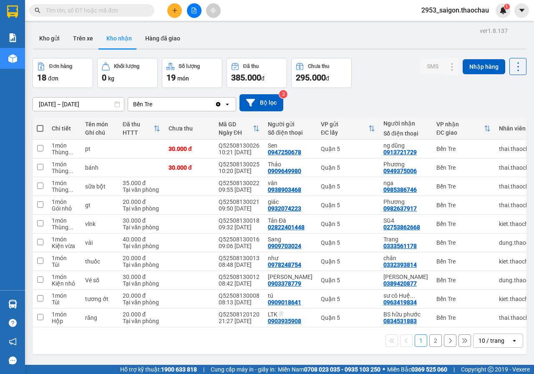
click at [470, 12] on span "2953_saigon.thaochau" at bounding box center [454, 10] width 81 height 10
click at [466, 29] on span "Đăng xuất" at bounding box center [459, 25] width 63 height 9
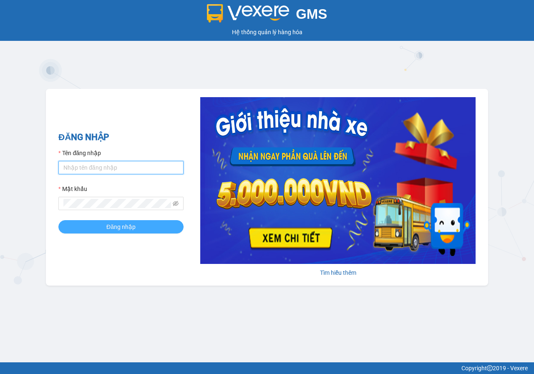
type input "saigon.thaochau"
click at [126, 226] on span "Đăng nhập" at bounding box center [120, 226] width 29 height 9
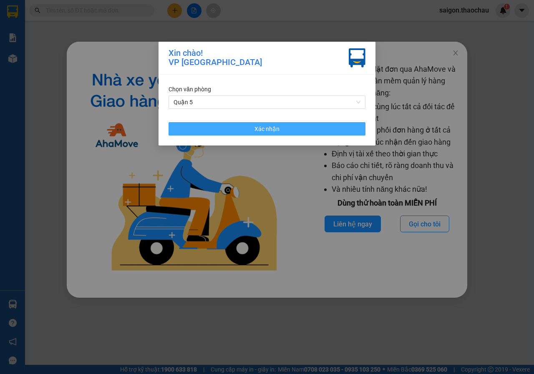
click at [335, 123] on button "Xác nhận" at bounding box center [266, 128] width 197 height 13
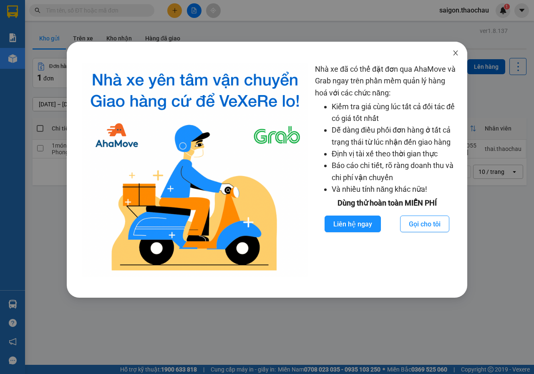
click at [455, 50] on icon "close" at bounding box center [455, 53] width 7 height 7
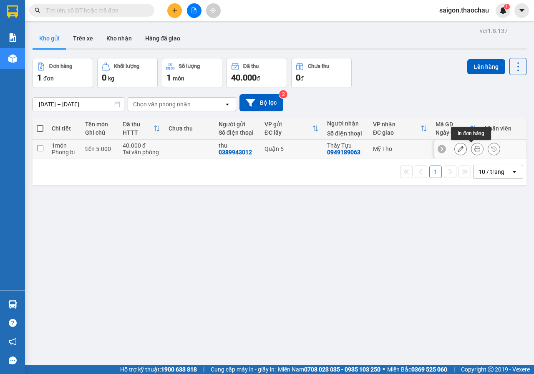
click at [472, 145] on button at bounding box center [477, 149] width 12 height 15
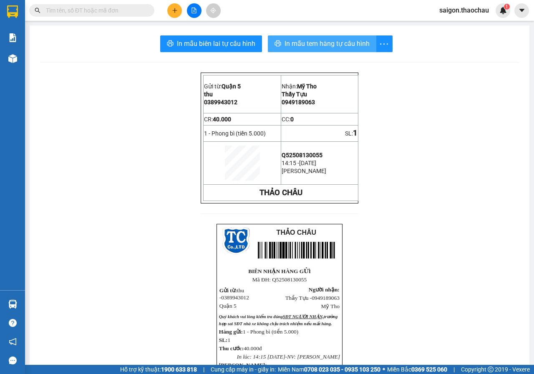
click at [369, 52] on button "In mẫu tem hàng tự cấu hình" at bounding box center [322, 43] width 108 height 17
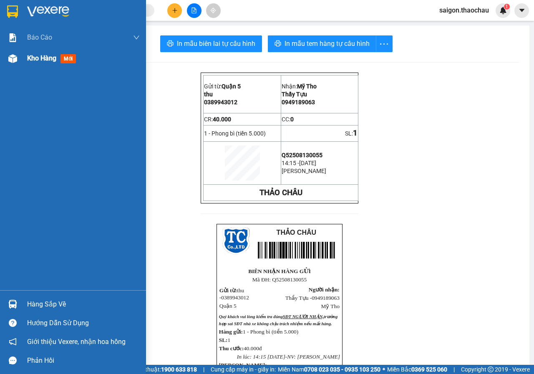
click at [20, 55] on div at bounding box center [12, 58] width 15 height 15
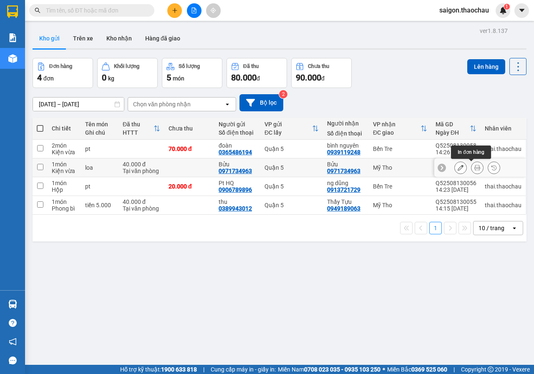
click at [473, 163] on button at bounding box center [477, 168] width 12 height 15
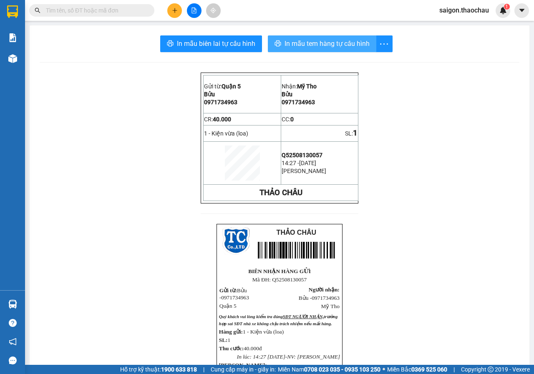
click at [329, 45] on span "In mẫu tem hàng tự cấu hình" at bounding box center [326, 43] width 85 height 10
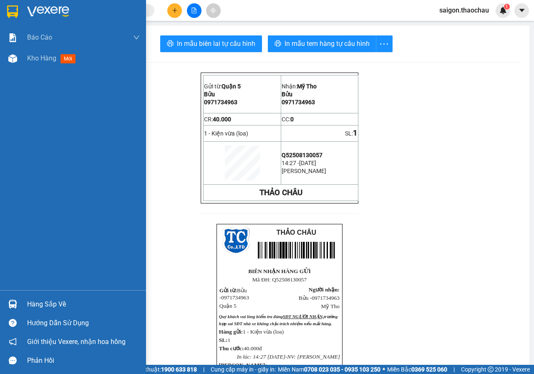
click at [25, 71] on div "Báo cáo Báo cáo dòng tiền (nhân viên) Kho hàng mới" at bounding box center [73, 158] width 146 height 263
click at [32, 61] on span "Kho hàng" at bounding box center [41, 58] width 29 height 8
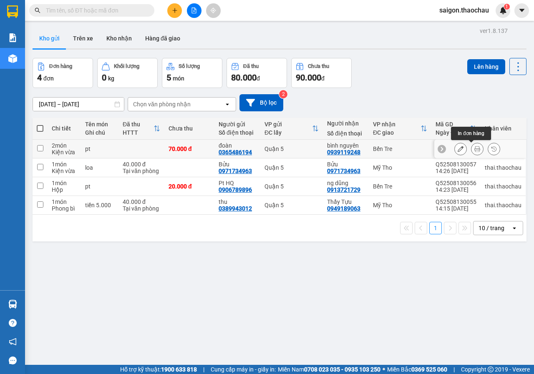
click at [474, 151] on icon at bounding box center [477, 149] width 6 height 6
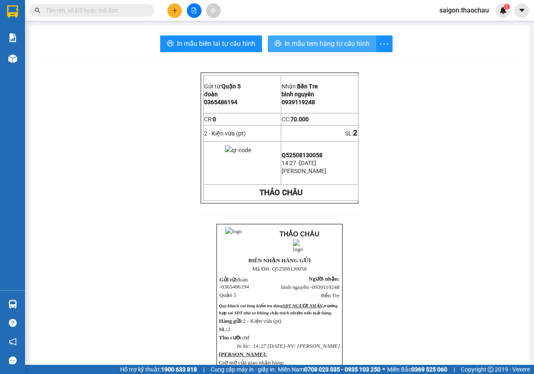
click at [317, 48] on span "In mẫu tem hàng tự cấu hình" at bounding box center [326, 43] width 85 height 10
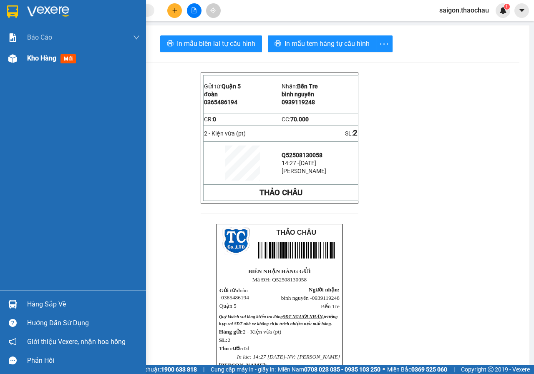
click at [5, 56] on div "Kho hàng mới" at bounding box center [73, 58] width 146 height 21
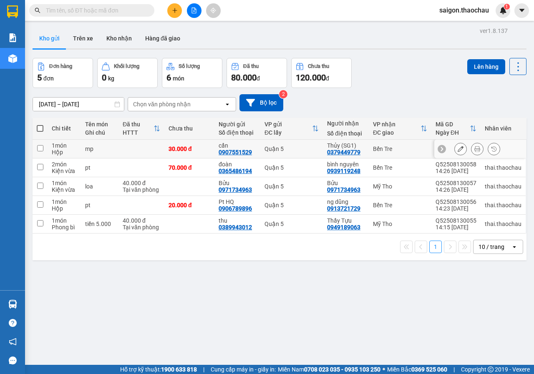
click at [471, 147] on button at bounding box center [477, 149] width 12 height 15
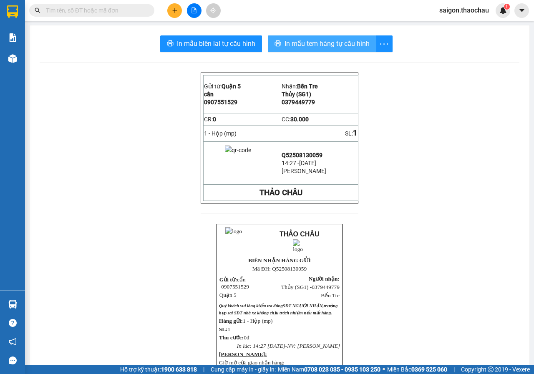
click at [316, 40] on span "In mẫu tem hàng tự cấu hình" at bounding box center [326, 43] width 85 height 10
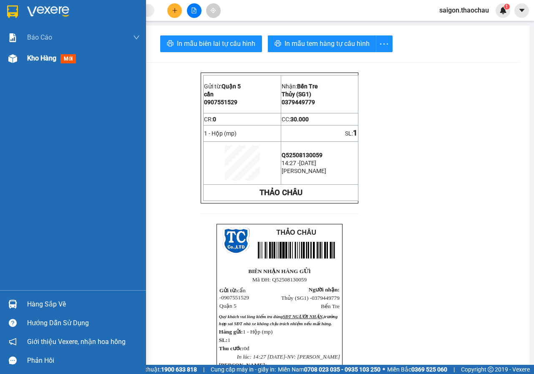
click at [42, 59] on span "Kho hàng" at bounding box center [41, 58] width 29 height 8
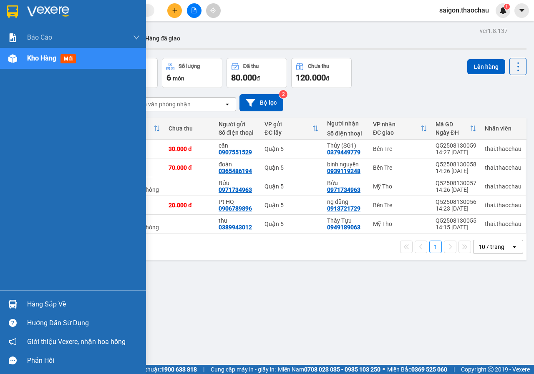
click at [18, 306] on div at bounding box center [12, 304] width 15 height 15
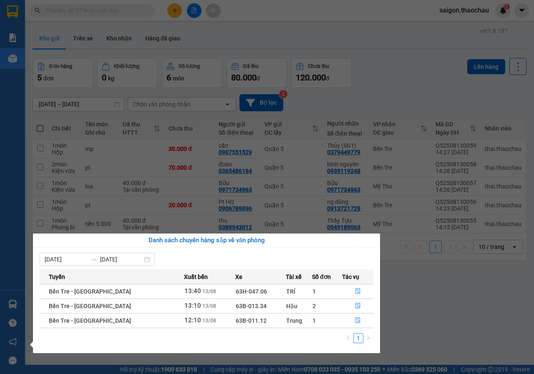
click at [410, 311] on section "Kết quả tìm kiếm ( 0 ) Bộ lọc No Data saigon.thaochau 1 Báo cáo Báo cáo dòng ti…" at bounding box center [267, 187] width 534 height 374
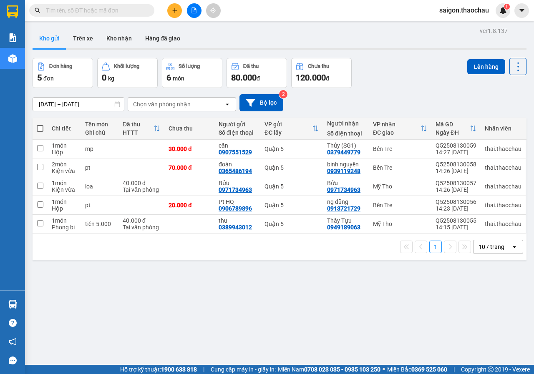
click at [39, 128] on span at bounding box center [40, 128] width 7 height 7
click at [40, 124] on input "checkbox" at bounding box center [40, 124] width 0 height 0
checkbox input "true"
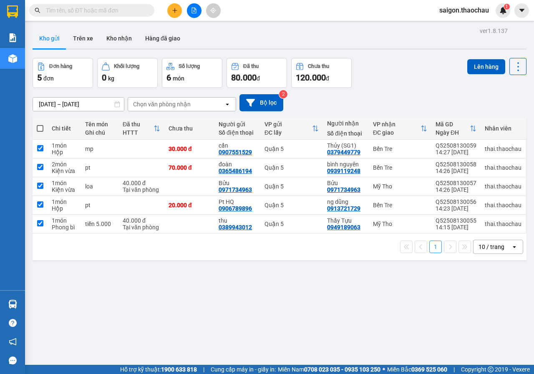
checkbox input "true"
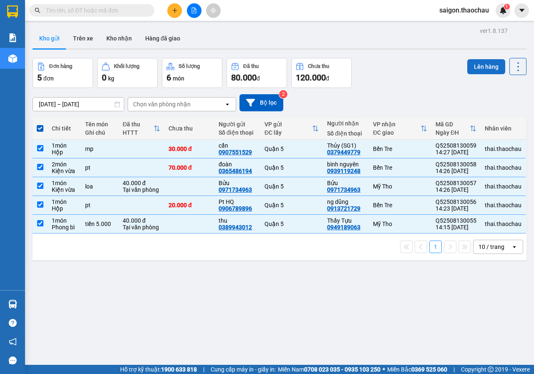
click at [469, 66] on button "Lên hàng" at bounding box center [486, 66] width 38 height 15
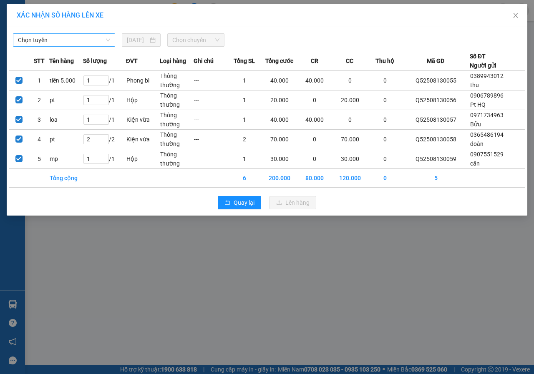
click at [63, 38] on span "Chọn tuyến" at bounding box center [64, 40] width 92 height 13
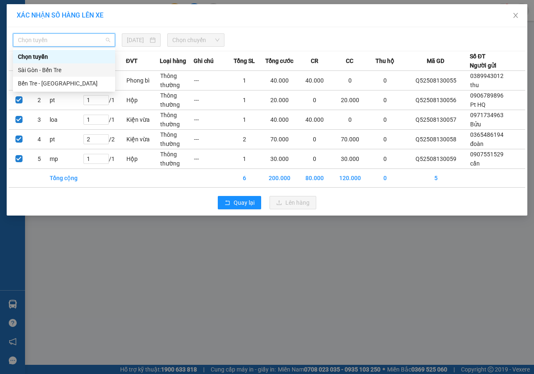
click at [62, 68] on div "Sài Gòn - Bến Tre" at bounding box center [64, 69] width 92 height 9
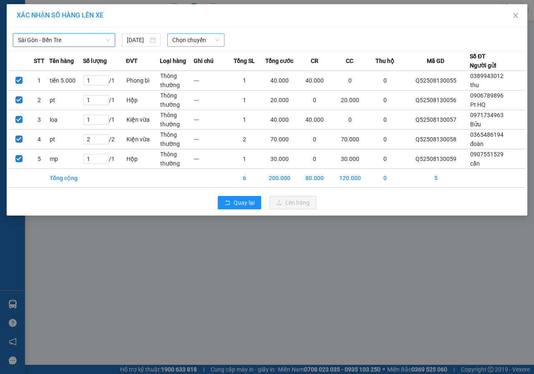
click at [188, 43] on span "Chọn chuyến" at bounding box center [195, 40] width 47 height 13
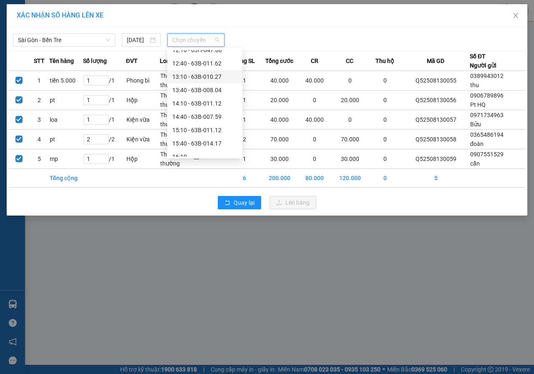
scroll to position [250, 0]
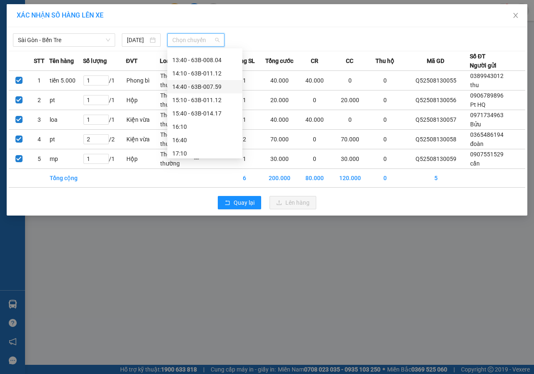
click at [208, 87] on div "14:40 - 63B-007.59" at bounding box center [204, 86] width 65 height 9
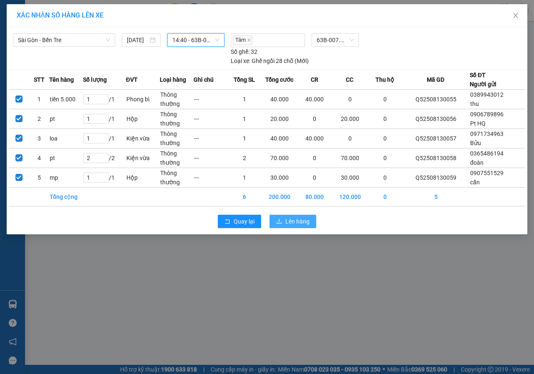
click at [281, 225] on button "Lên hàng" at bounding box center [292, 221] width 47 height 13
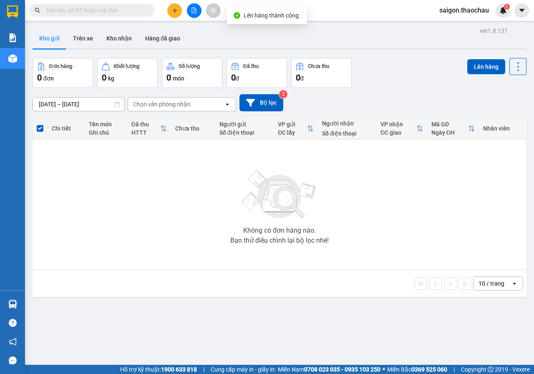
click at [26, 304] on main "ver 1.8.137 Kho gửi Trên xe Kho nhận Hàng đã giao Đơn hàng 0 đơn Khối lượng 0 k…" at bounding box center [267, 182] width 534 height 365
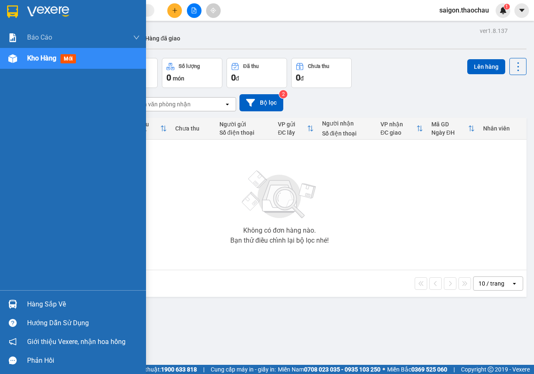
click at [18, 310] on div at bounding box center [12, 304] width 15 height 15
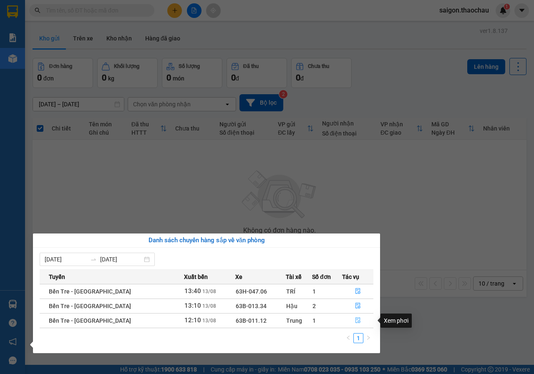
click at [350, 321] on button "button" at bounding box center [357, 320] width 31 height 13
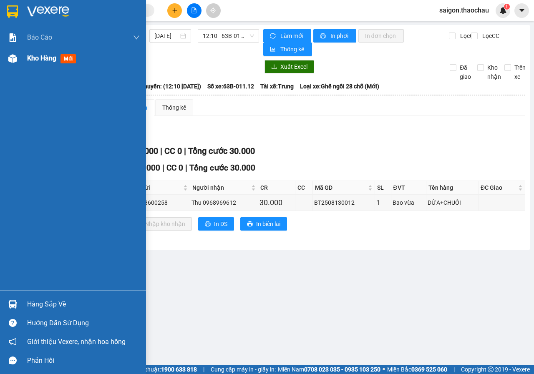
click at [50, 58] on span "Kho hàng" at bounding box center [41, 58] width 29 height 8
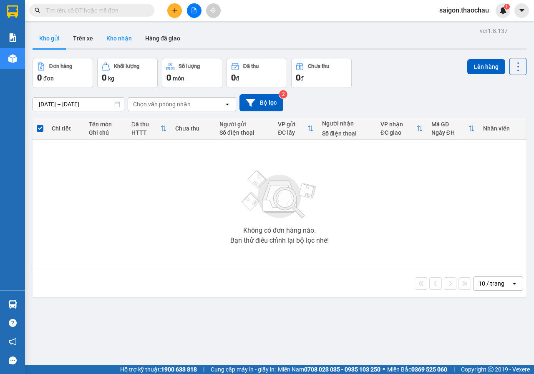
click at [115, 36] on button "Kho nhận" at bounding box center [119, 38] width 39 height 20
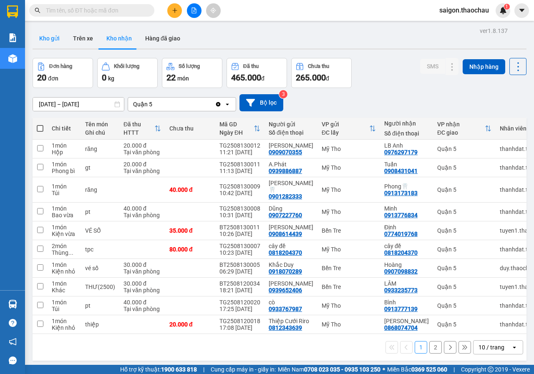
click at [46, 43] on button "Kho gửi" at bounding box center [50, 38] width 34 height 20
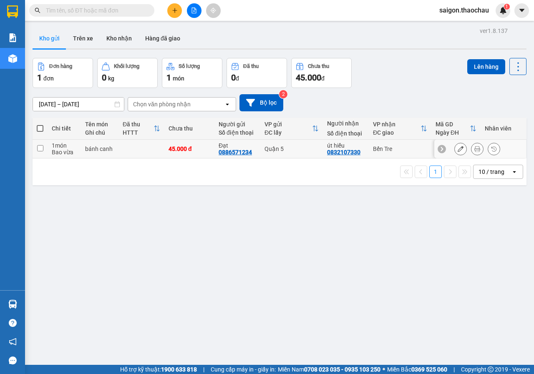
click at [471, 151] on button at bounding box center [477, 149] width 12 height 15
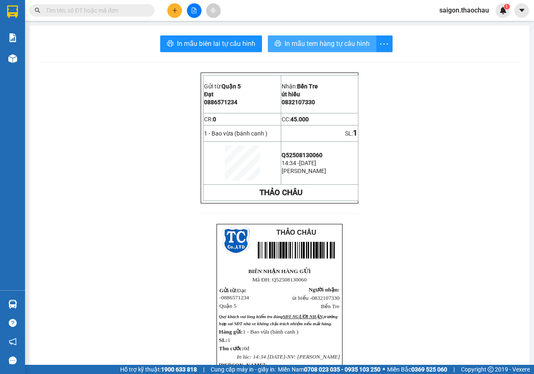
click at [302, 49] on button "In mẫu tem hàng tự cấu hình" at bounding box center [322, 43] width 108 height 17
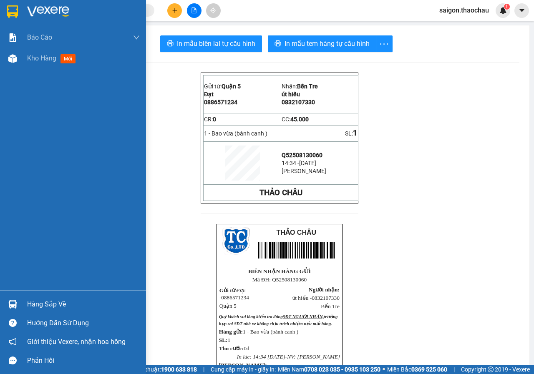
click at [25, 302] on div "Hàng sắp về" at bounding box center [73, 304] width 146 height 19
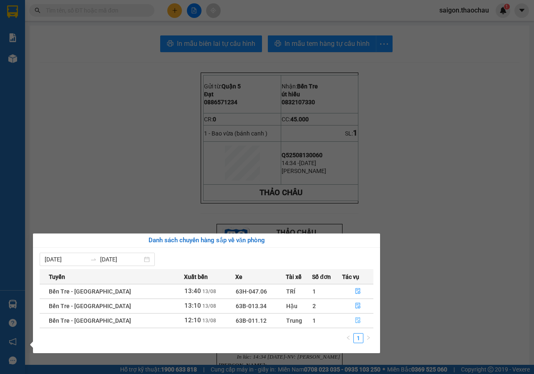
drag, startPoint x: 357, startPoint y: 320, endPoint x: 350, endPoint y: 316, distance: 7.7
click at [356, 320] on icon "file-done" at bounding box center [358, 320] width 6 height 6
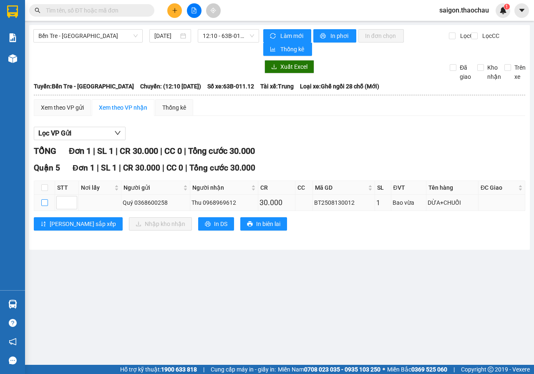
click at [46, 203] on input "checkbox" at bounding box center [44, 202] width 7 height 7
checkbox input "true"
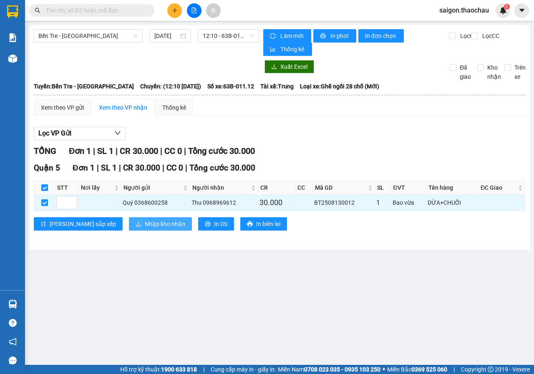
click at [145, 224] on span "Nhập kho nhận" at bounding box center [165, 223] width 40 height 9
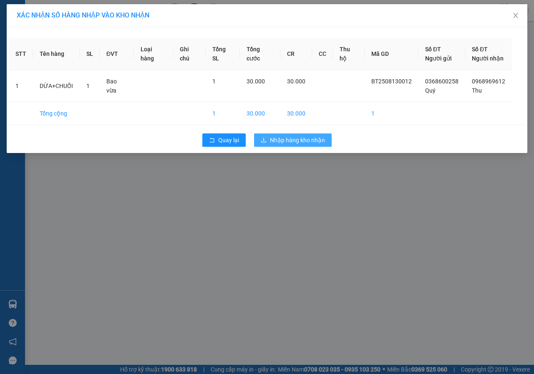
click at [296, 136] on span "Nhập hàng kho nhận" at bounding box center [297, 140] width 55 height 9
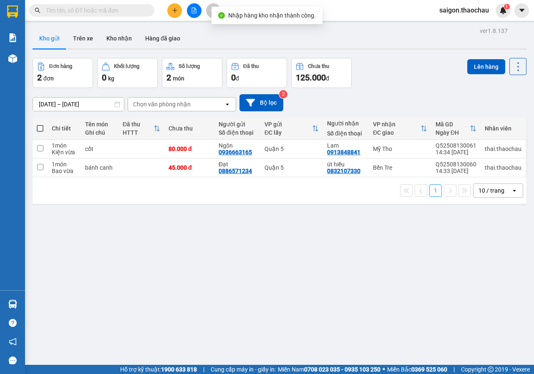
click at [41, 128] on span at bounding box center [40, 128] width 7 height 7
click at [40, 124] on input "checkbox" at bounding box center [40, 124] width 0 height 0
checkbox input "true"
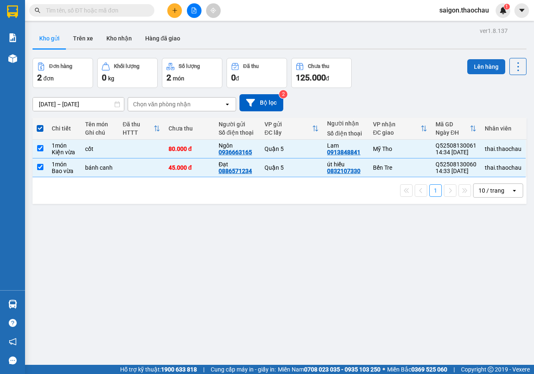
click at [489, 68] on button "Lên hàng" at bounding box center [486, 66] width 38 height 15
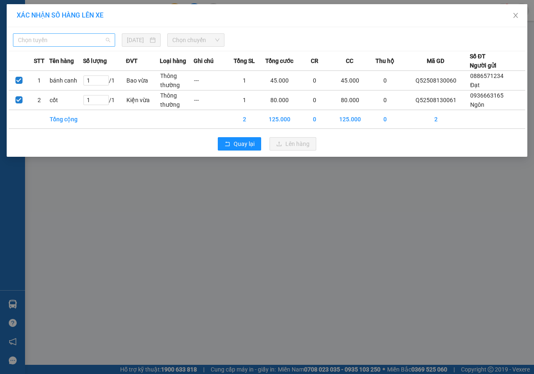
click at [27, 42] on span "Chọn tuyến" at bounding box center [64, 40] width 92 height 13
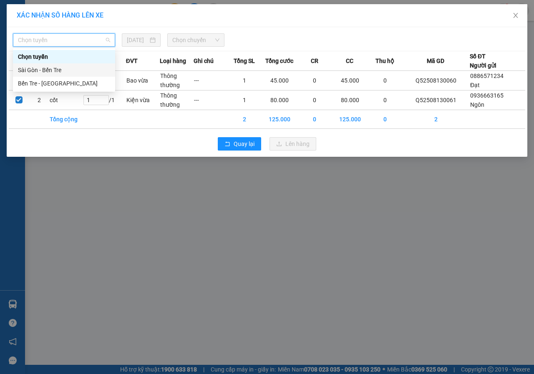
click at [36, 70] on div "Sài Gòn - Bến Tre" at bounding box center [64, 69] width 92 height 9
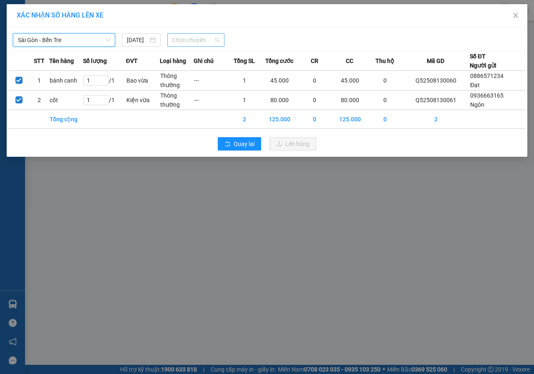
click at [190, 40] on span "Chọn chuyến" at bounding box center [195, 40] width 47 height 13
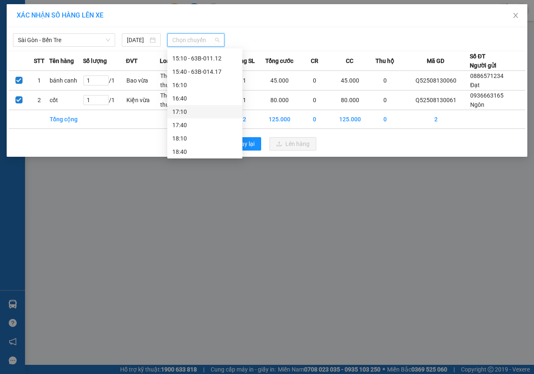
scroll to position [250, 0]
click at [191, 85] on div "14:40 - 63B-007.59" at bounding box center [204, 86] width 65 height 9
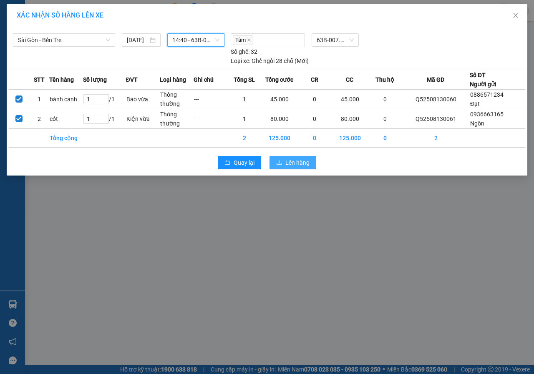
click at [275, 158] on button "Lên hàng" at bounding box center [292, 162] width 47 height 13
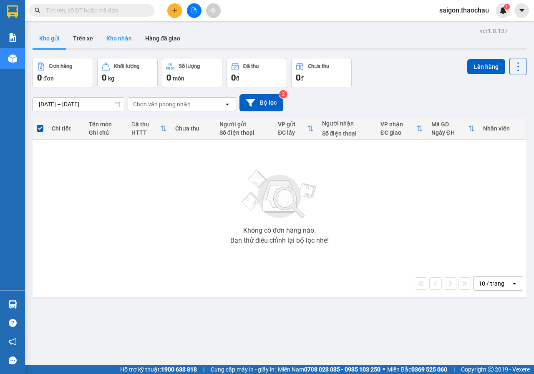
click at [120, 33] on button "Kho nhận" at bounding box center [119, 38] width 39 height 20
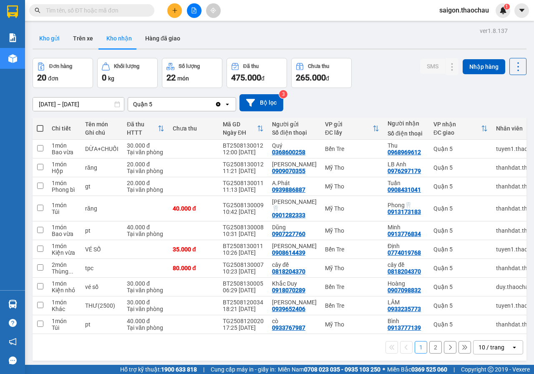
click at [49, 41] on button "Kho gửi" at bounding box center [50, 38] width 34 height 20
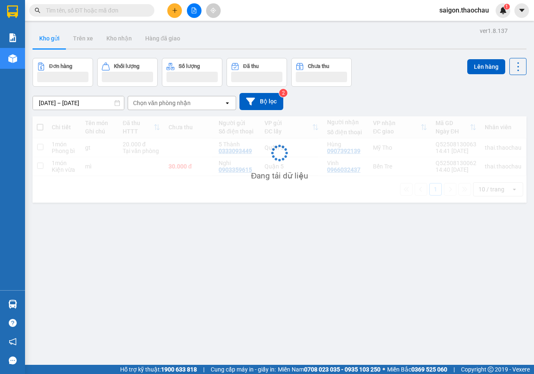
drag, startPoint x: 49, startPoint y: 41, endPoint x: 395, endPoint y: 204, distance: 382.9
click at [50, 42] on button "Kho gửi" at bounding box center [50, 38] width 34 height 20
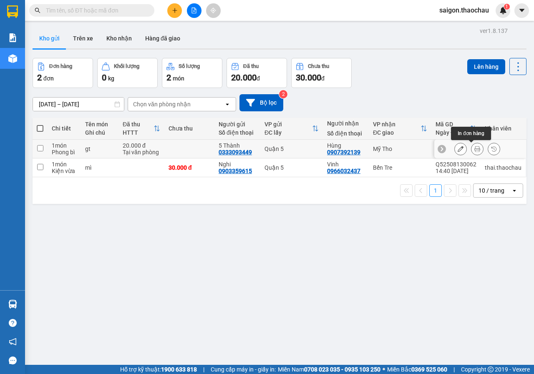
click at [474, 148] on icon at bounding box center [477, 149] width 6 height 6
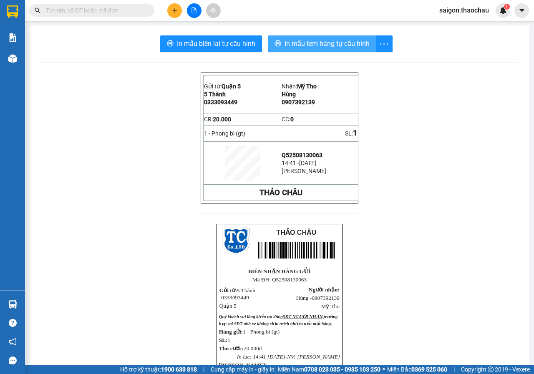
click at [330, 48] on span "In mẫu tem hàng tự cấu hình" at bounding box center [326, 43] width 85 height 10
click at [339, 44] on span "In mẫu tem hàng tự cấu hình" at bounding box center [326, 43] width 85 height 10
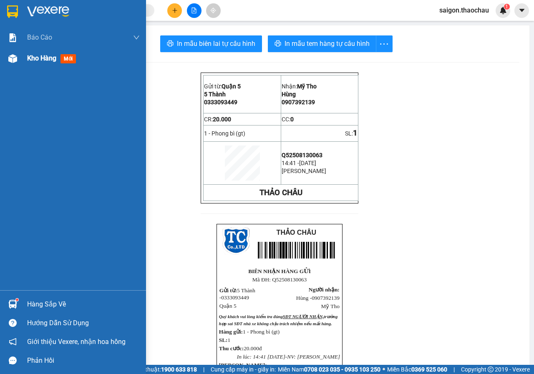
click at [35, 65] on div "Kho hàng mới" at bounding box center [83, 58] width 113 height 21
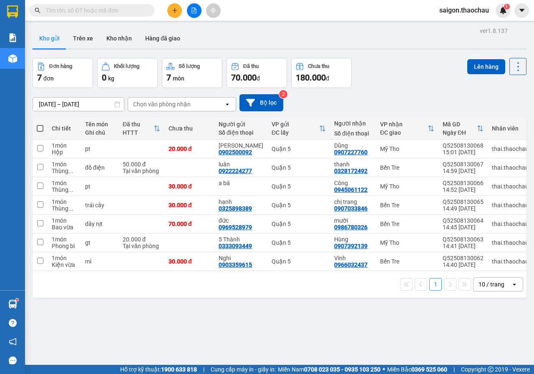
click at [41, 131] on span at bounding box center [40, 128] width 7 height 7
click at [40, 124] on input "checkbox" at bounding box center [40, 124] width 0 height 0
checkbox input "true"
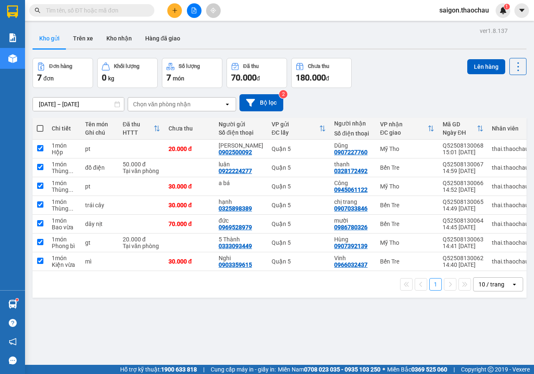
checkbox input "true"
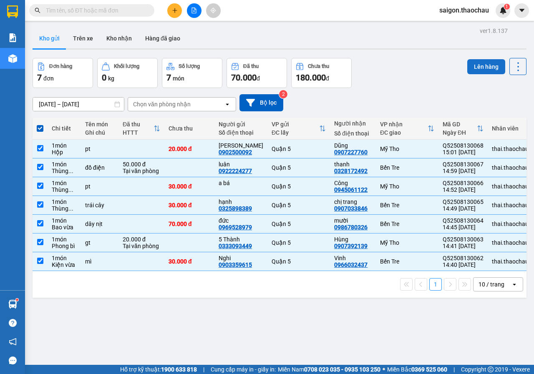
click at [474, 67] on button "Lên hàng" at bounding box center [486, 66] width 38 height 15
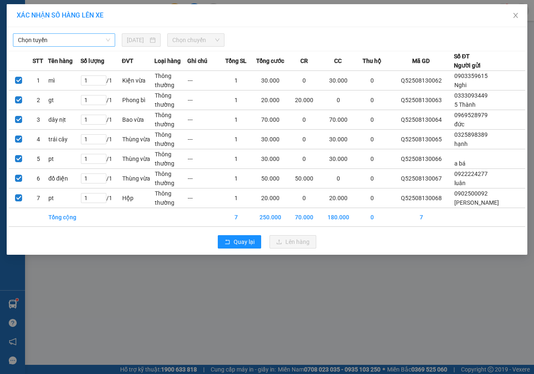
click at [33, 44] on span "Chọn tuyến" at bounding box center [64, 40] width 92 height 13
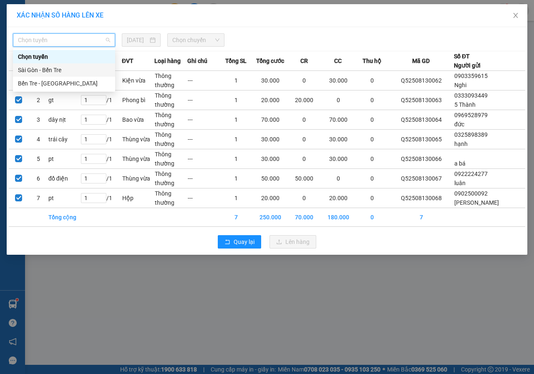
click at [35, 66] on div "Sài Gòn - Bến Tre" at bounding box center [64, 69] width 92 height 9
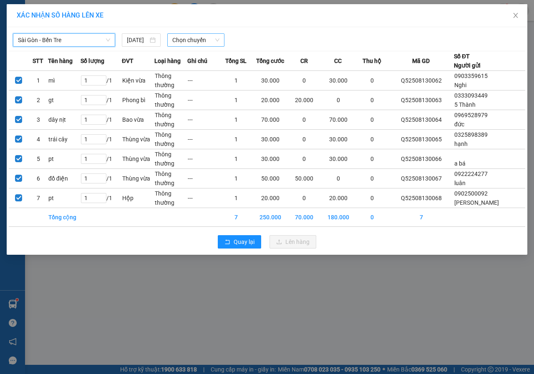
click at [201, 37] on span "Chọn chuyến" at bounding box center [195, 40] width 47 height 13
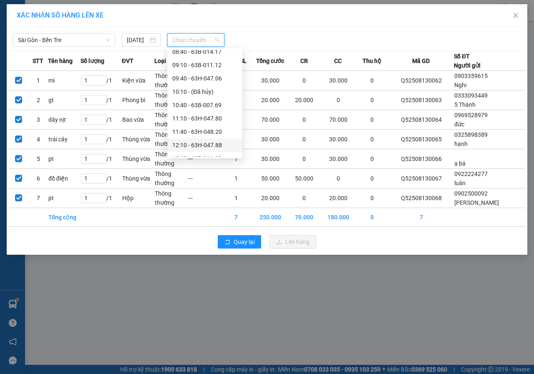
scroll to position [208, 0]
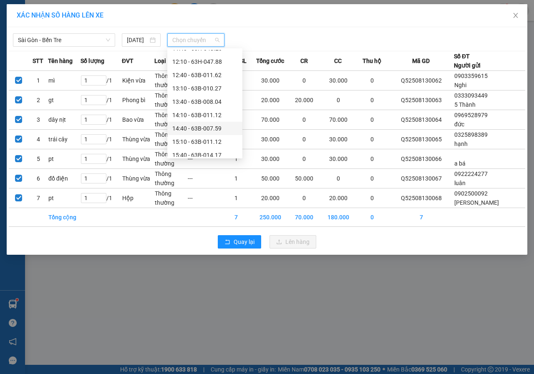
click at [186, 127] on div "14:40 - 63B-007.59" at bounding box center [204, 128] width 65 height 9
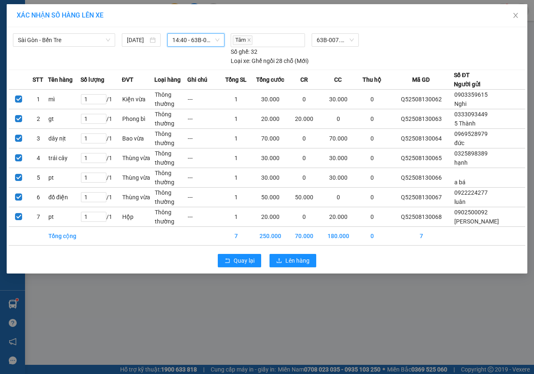
click at [188, 36] on span "14:40 - 63B-007.59" at bounding box center [195, 40] width 47 height 13
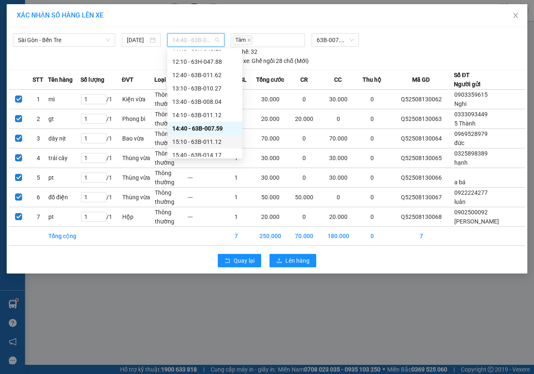
click at [201, 141] on div "15:10 - 63B-011.12" at bounding box center [204, 141] width 65 height 9
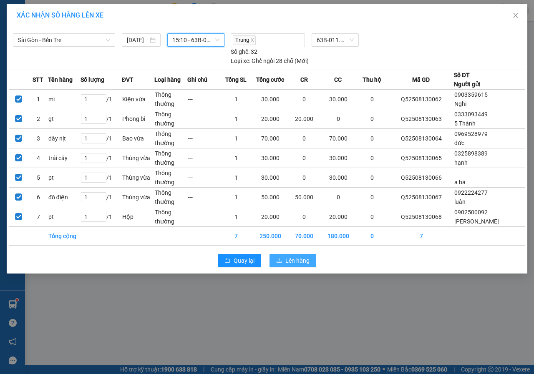
click at [285, 260] on span "Lên hàng" at bounding box center [297, 260] width 24 height 9
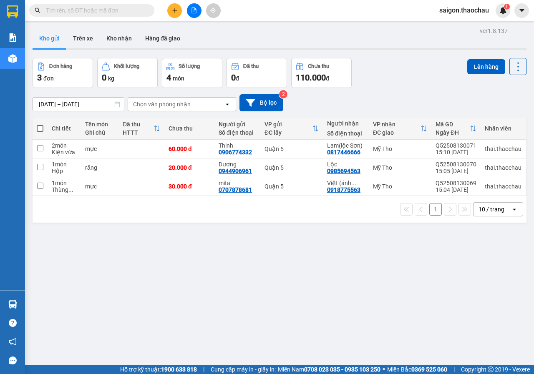
click at [40, 130] on span at bounding box center [40, 128] width 7 height 7
click at [40, 124] on input "checkbox" at bounding box center [40, 124] width 0 height 0
checkbox input "true"
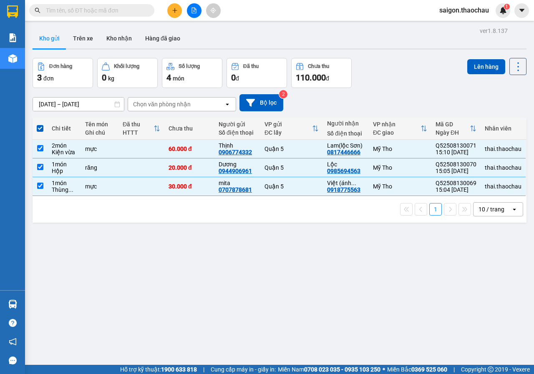
click at [40, 130] on span at bounding box center [40, 128] width 7 height 7
click at [40, 124] on input "checkbox" at bounding box center [40, 124] width 0 height 0
checkbox input "false"
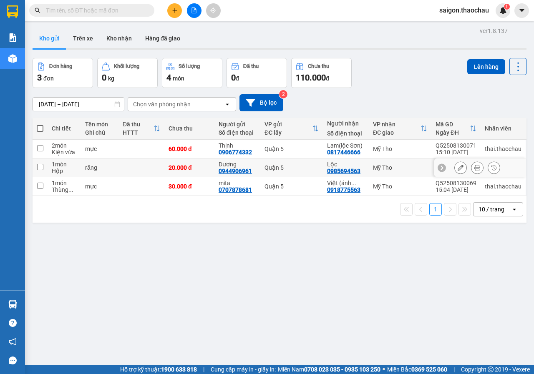
click at [40, 166] on input "checkbox" at bounding box center [40, 167] width 6 height 6
checkbox input "true"
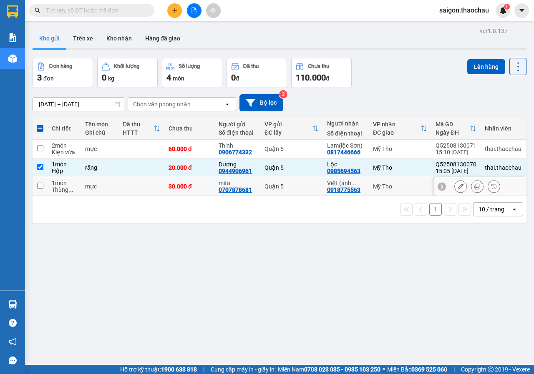
click at [41, 184] on input "checkbox" at bounding box center [40, 186] width 6 height 6
checkbox input "true"
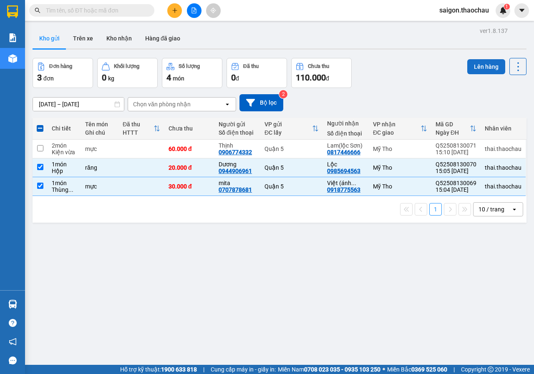
click at [480, 65] on button "Lên hàng" at bounding box center [486, 66] width 38 height 15
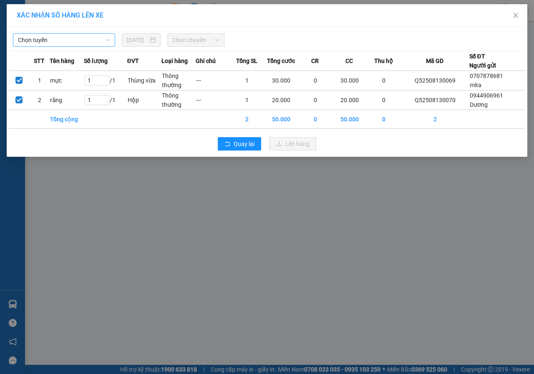
click at [95, 44] on span "Chọn tuyến" at bounding box center [64, 40] width 92 height 13
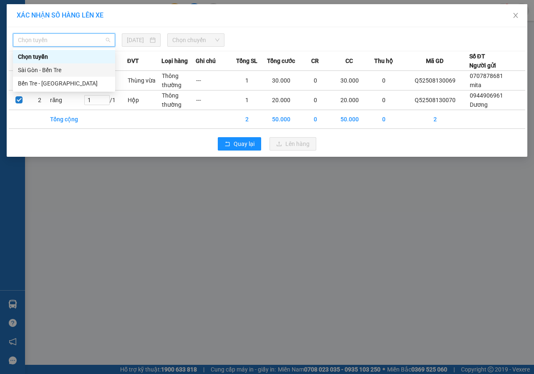
click at [62, 72] on div "Sài Gòn - Bến Tre" at bounding box center [64, 69] width 92 height 9
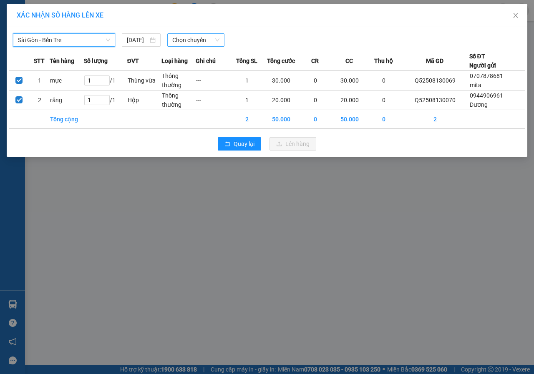
click at [199, 34] on span "Chọn chuyến" at bounding box center [195, 40] width 47 height 13
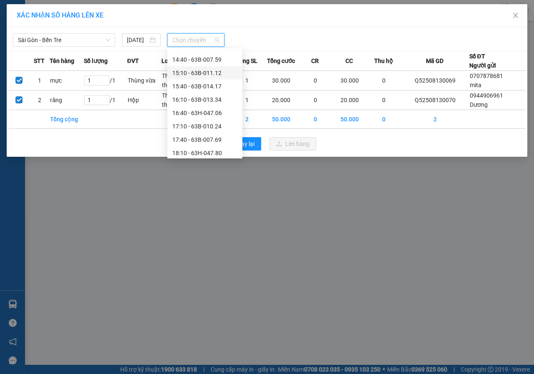
scroll to position [265, 0]
click at [196, 83] on div "15:10 - 63B-011.12" at bounding box center [204, 84] width 65 height 9
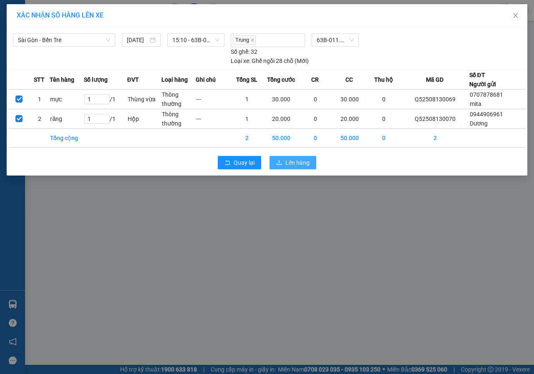
click at [281, 157] on button "Lên hàng" at bounding box center [292, 162] width 47 height 13
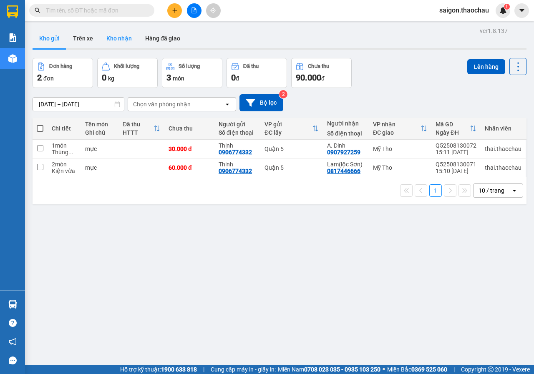
click at [116, 45] on button "Kho nhận" at bounding box center [119, 38] width 39 height 20
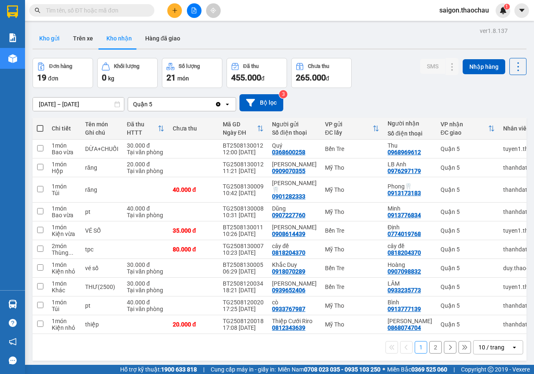
click at [46, 40] on button "Kho gửi" at bounding box center [50, 38] width 34 height 20
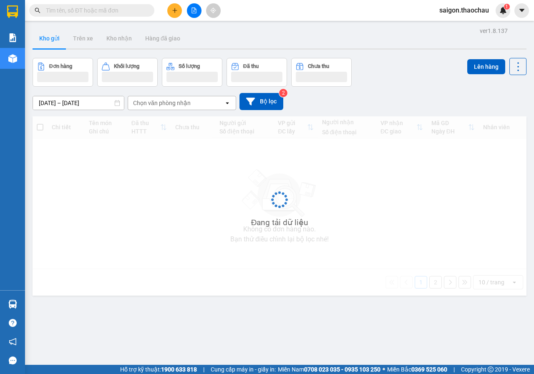
click at [46, 40] on button "Kho gửi" at bounding box center [50, 38] width 34 height 20
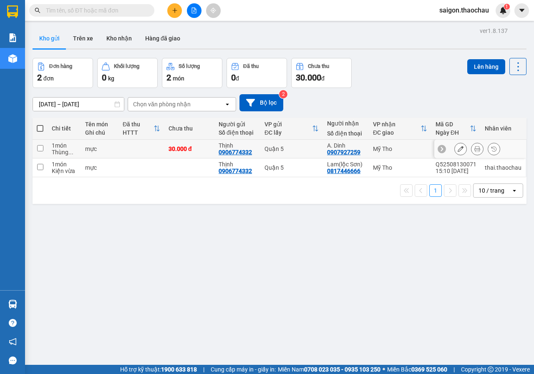
click at [471, 151] on button at bounding box center [477, 149] width 12 height 15
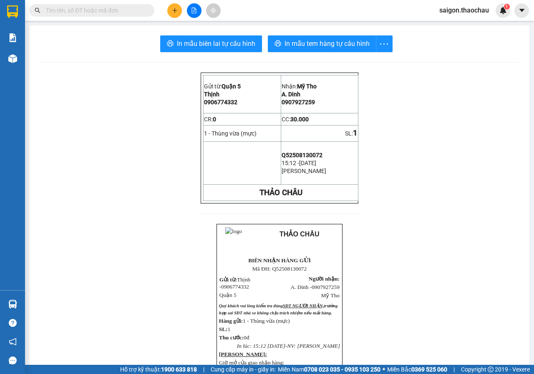
click at [273, 35] on div "In mẫu biên lai tự cấu hình In mẫu tem hàng tự cấu hình Gửi từ: Quận 5 Thịnh …" at bounding box center [280, 277] width 500 height 505
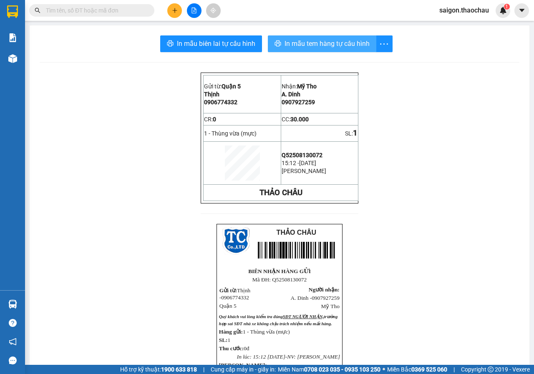
click at [274, 45] on icon "printer" at bounding box center [277, 43] width 7 height 7
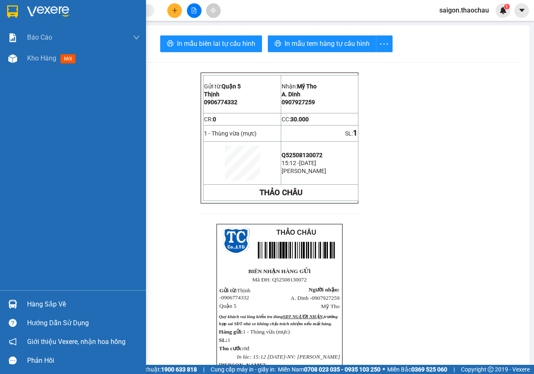
click at [16, 304] on img at bounding box center [12, 304] width 9 height 9
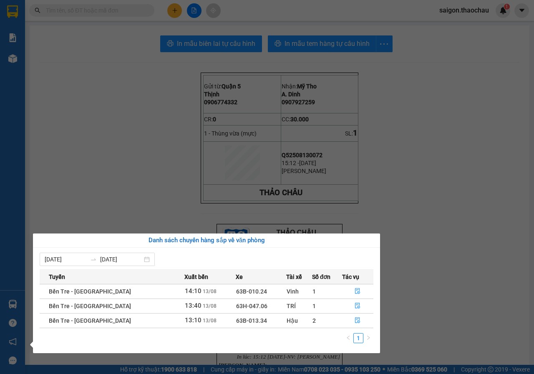
click at [436, 236] on section "Kết quả tìm kiếm ( 0 ) Bộ lọc No Data saigon.thaochau 1 Báo cáo Báo cáo dòng ti…" at bounding box center [267, 187] width 534 height 374
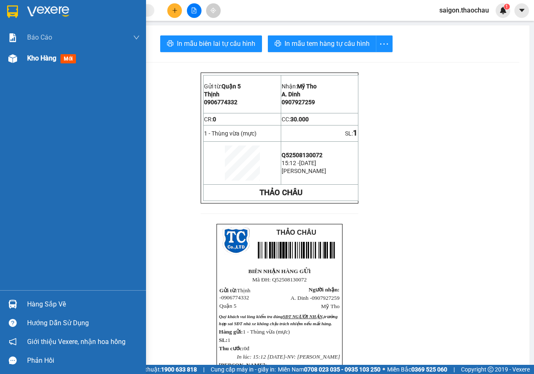
click at [22, 61] on div "Kho hàng mới" at bounding box center [73, 58] width 146 height 21
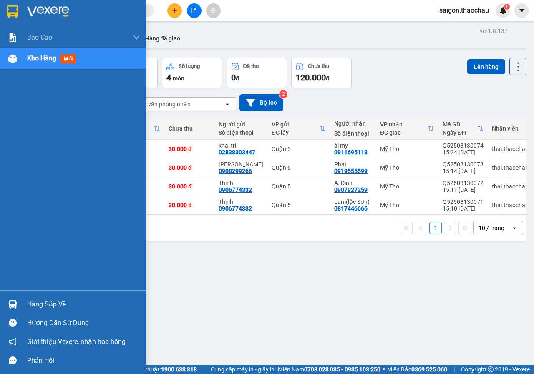
click at [13, 307] on img at bounding box center [12, 304] width 9 height 9
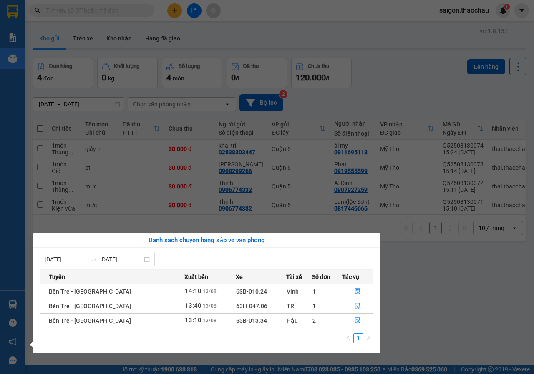
click at [448, 285] on section "Kết quả tìm kiếm ( 0 ) Bộ lọc No Data saigon.thaochau 1 Báo cáo Báo cáo dòng ti…" at bounding box center [267, 187] width 534 height 374
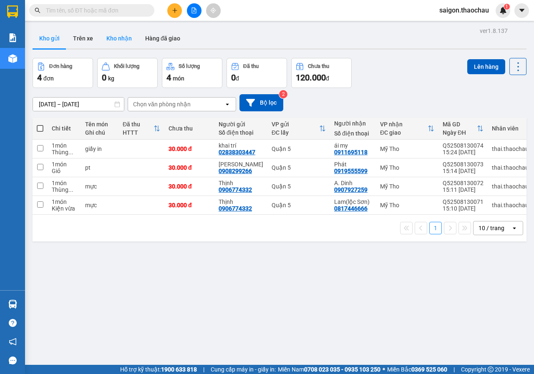
click at [100, 48] on button "Kho nhận" at bounding box center [119, 38] width 39 height 20
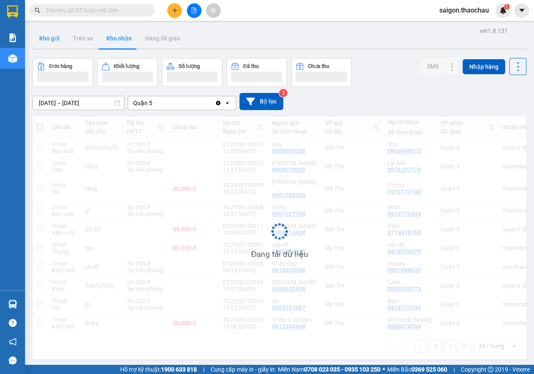
click at [52, 40] on button "Kho gửi" at bounding box center [50, 38] width 34 height 20
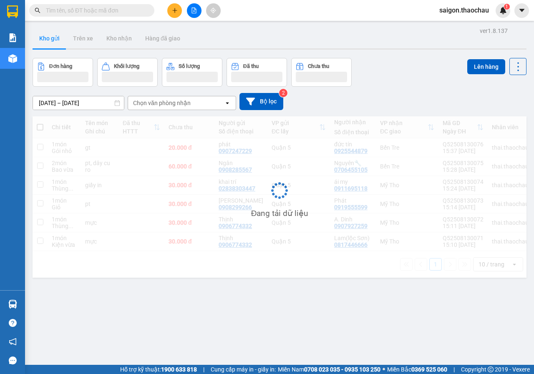
click at [52, 40] on button "Kho gửi" at bounding box center [50, 38] width 34 height 20
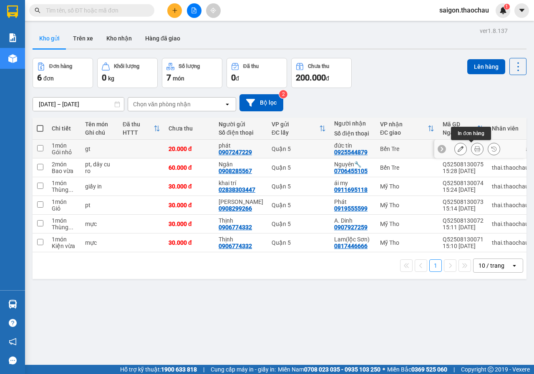
click at [474, 148] on icon at bounding box center [477, 149] width 6 height 6
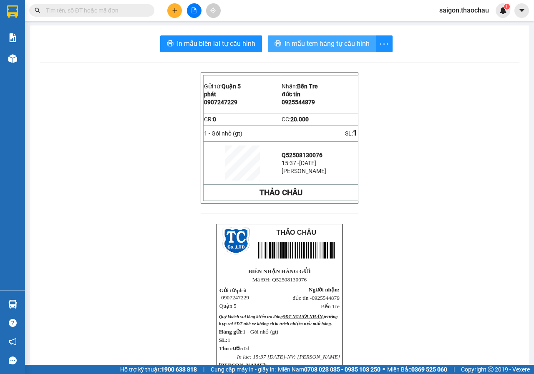
click at [324, 47] on span "In mẫu tem hàng tự cấu hình" at bounding box center [326, 43] width 85 height 10
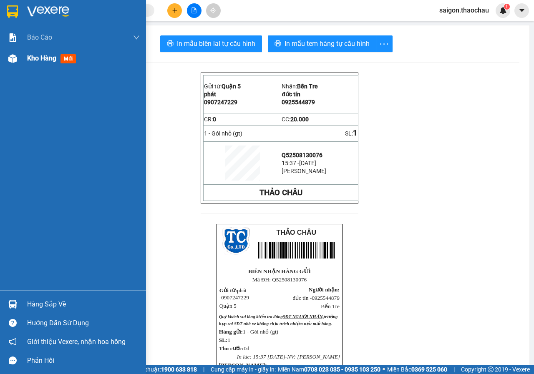
click at [25, 64] on div "Kho hàng mới" at bounding box center [73, 58] width 146 height 21
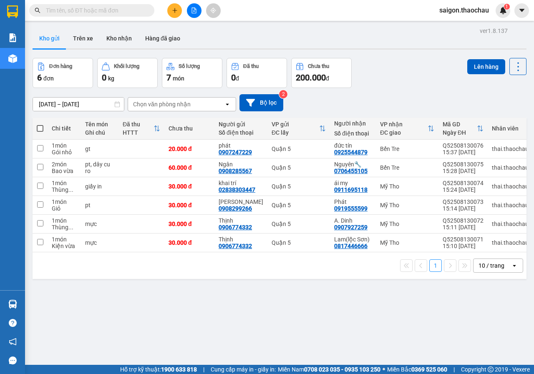
click at [41, 128] on span at bounding box center [40, 128] width 7 height 7
click at [40, 124] on input "checkbox" at bounding box center [40, 124] width 0 height 0
checkbox input "true"
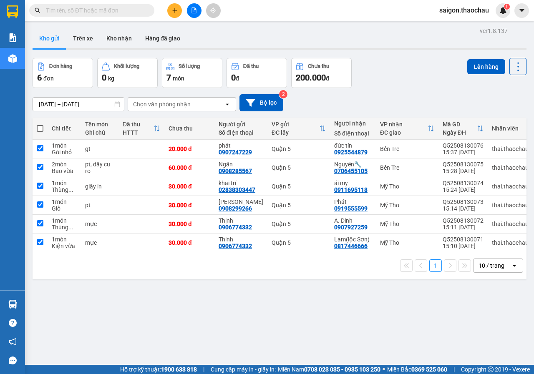
checkbox input "true"
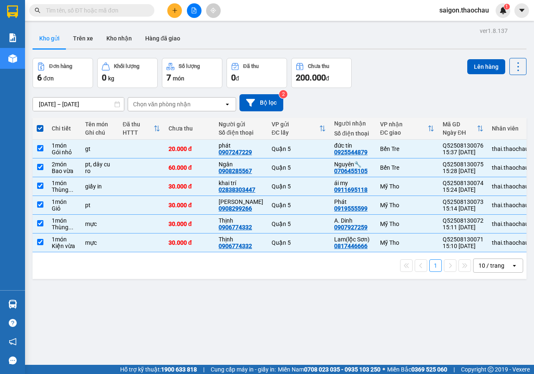
click at [474, 76] on div "Lên hàng" at bounding box center [496, 73] width 59 height 30
click at [477, 67] on button "Lên hàng" at bounding box center [486, 66] width 38 height 15
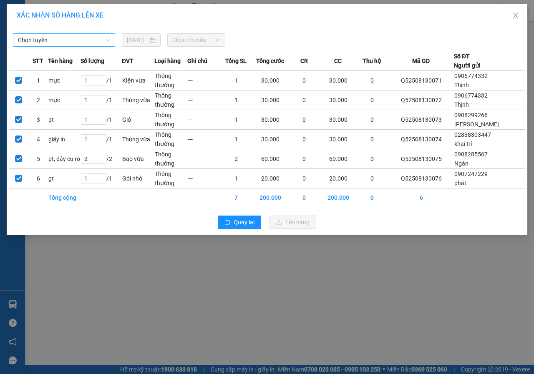
click at [90, 38] on span "Chọn tuyến" at bounding box center [64, 40] width 92 height 13
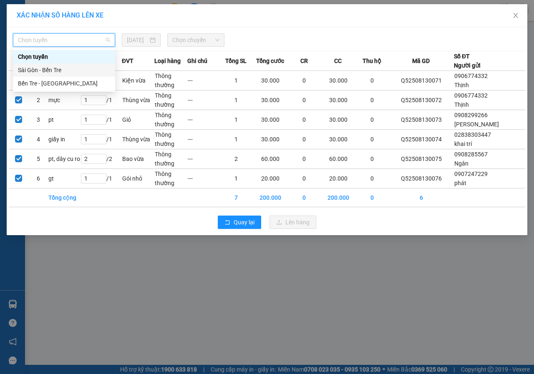
click at [59, 69] on div "Sài Gòn - Bến Tre" at bounding box center [64, 69] width 92 height 9
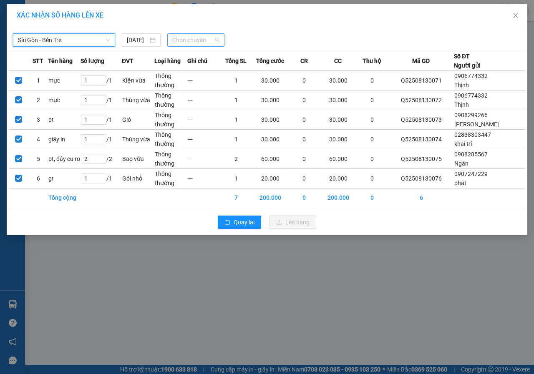
click at [173, 45] on span "Chọn chuyến" at bounding box center [195, 40] width 47 height 13
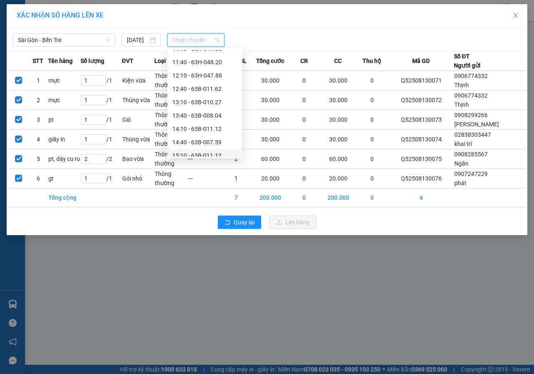
scroll to position [208, 0]
click at [188, 151] on div "15:40 - 63B-014.17" at bounding box center [204, 155] width 65 height 9
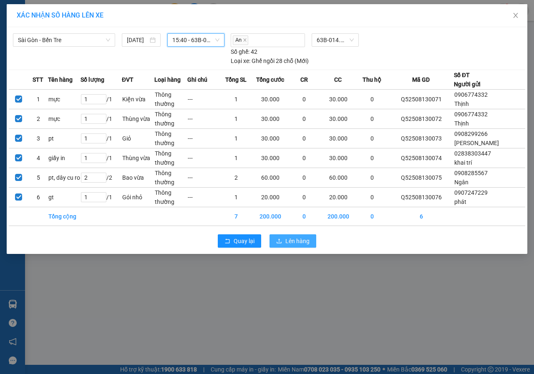
click at [282, 241] on icon "upload" at bounding box center [279, 241] width 6 height 6
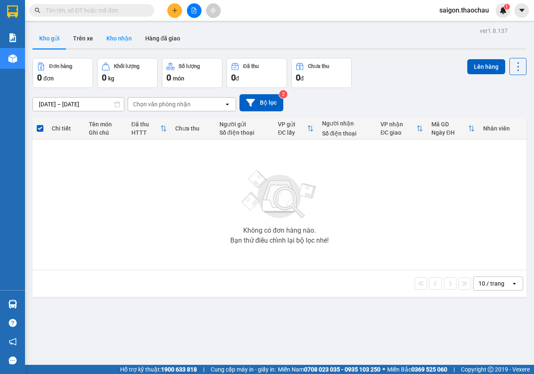
click at [129, 36] on button "Kho nhận" at bounding box center [119, 38] width 39 height 20
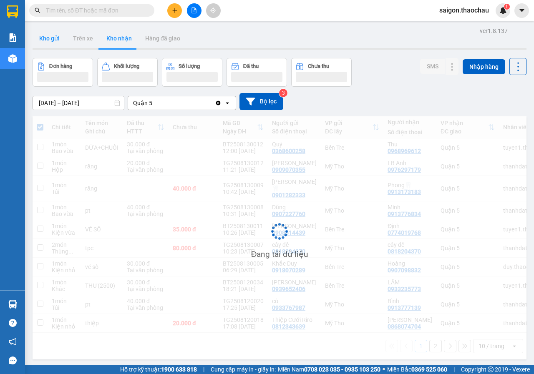
click at [50, 41] on button "Kho gửi" at bounding box center [50, 38] width 34 height 20
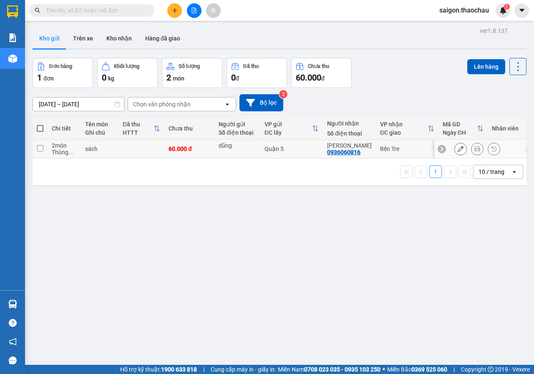
click at [474, 147] on icon at bounding box center [477, 149] width 6 height 6
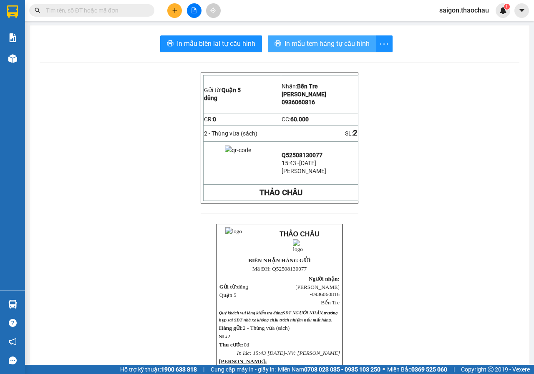
click at [293, 43] on span "In mẫu tem hàng tự cấu hình" at bounding box center [326, 43] width 85 height 10
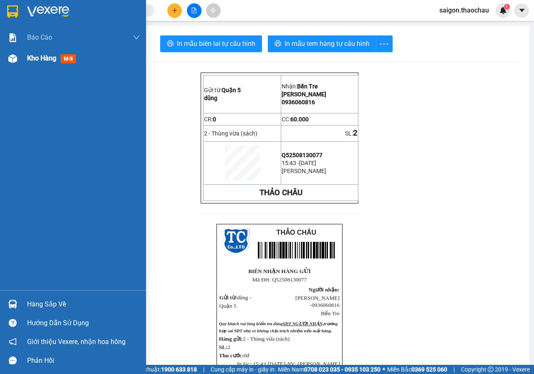
click at [23, 60] on div "Kho hàng mới" at bounding box center [73, 58] width 146 height 21
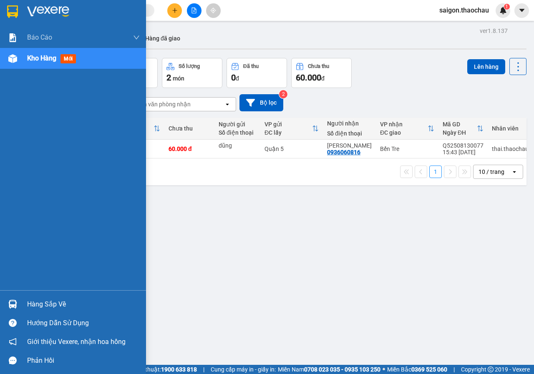
drag, startPoint x: 43, startPoint y: 301, endPoint x: 29, endPoint y: 301, distance: 14.2
click at [43, 301] on div "Hàng sắp về" at bounding box center [83, 304] width 113 height 13
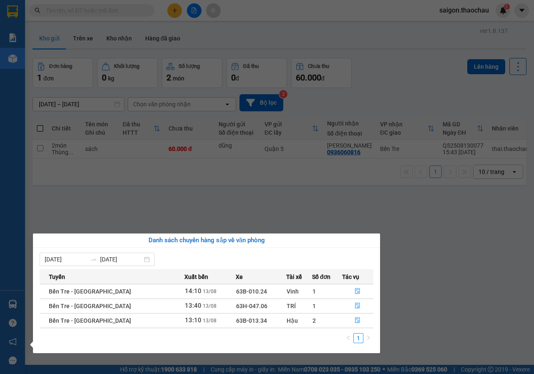
click at [231, 190] on section "Kết quả tìm kiếm ( 0 ) Bộ lọc No Data saigon.thaochau 1 Báo cáo Báo cáo dòng ti…" at bounding box center [267, 187] width 534 height 374
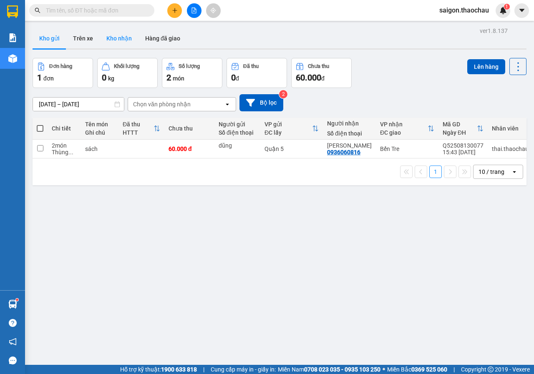
click at [121, 44] on button "Kho nhận" at bounding box center [119, 38] width 39 height 20
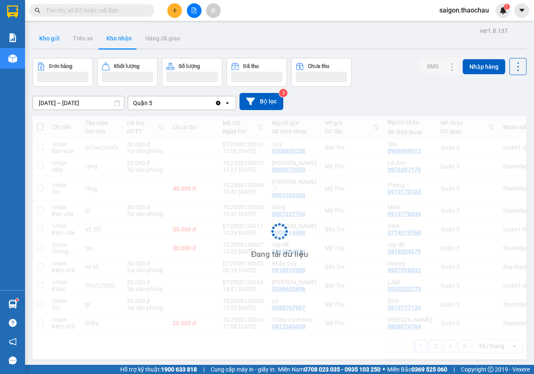
click at [48, 34] on button "Kho gửi" at bounding box center [50, 38] width 34 height 20
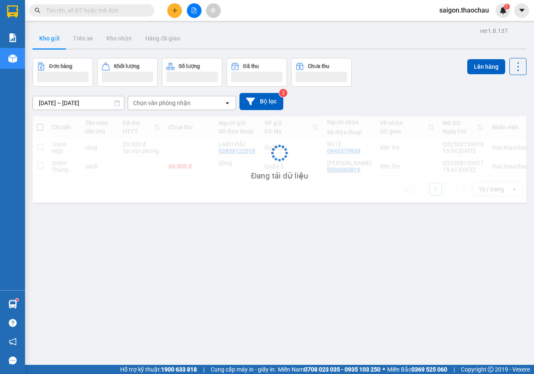
click at [47, 34] on button "Kho gửi" at bounding box center [50, 38] width 34 height 20
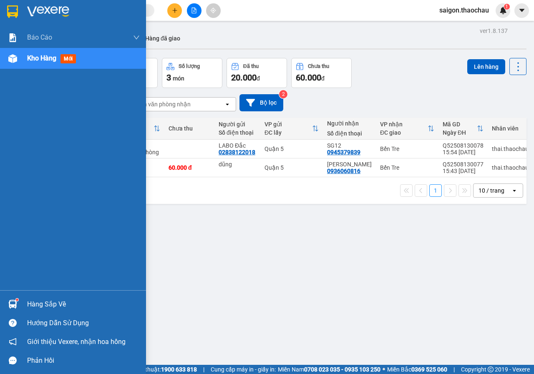
click at [0, 306] on div "Hàng sắp về" at bounding box center [73, 304] width 146 height 19
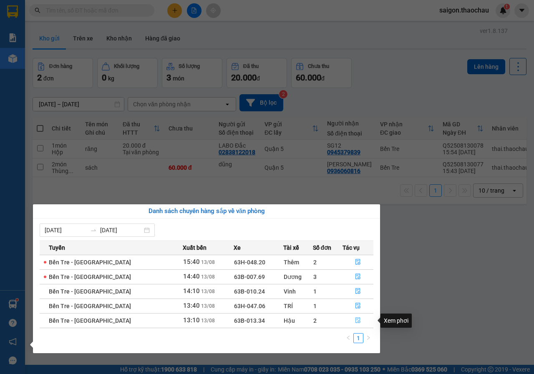
click at [358, 319] on button "button" at bounding box center [358, 320] width 30 height 13
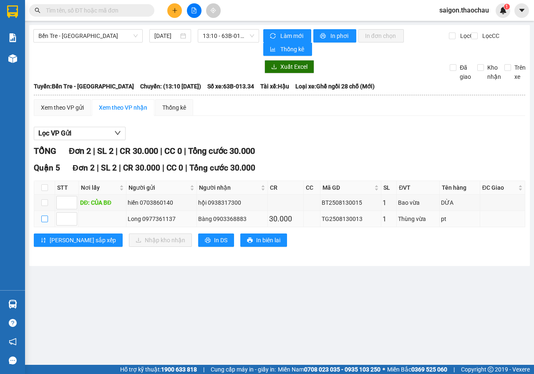
click at [48, 220] on input "checkbox" at bounding box center [44, 219] width 7 height 7
checkbox input "true"
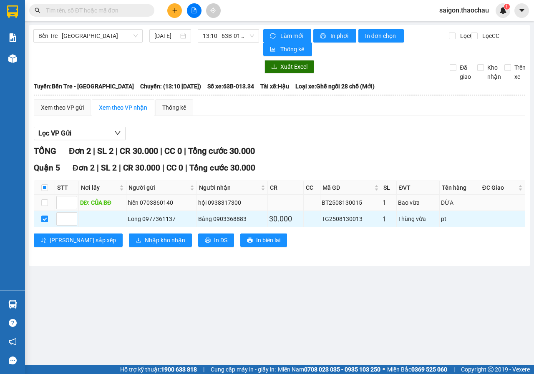
click at [49, 203] on td at bounding box center [44, 203] width 21 height 16
click at [46, 203] on input "checkbox" at bounding box center [44, 202] width 7 height 7
checkbox input "true"
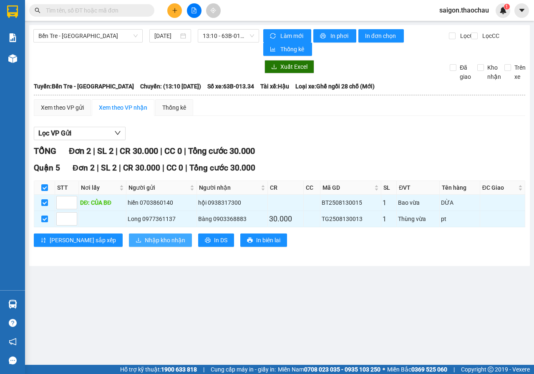
click at [129, 234] on button "Nhập kho nhận" at bounding box center [160, 240] width 63 height 13
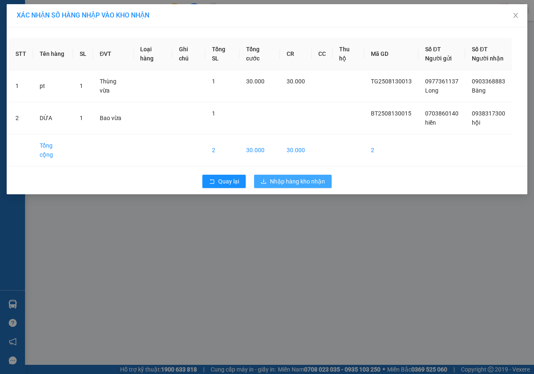
click at [318, 177] on span "Nhập hàng kho nhận" at bounding box center [297, 181] width 55 height 9
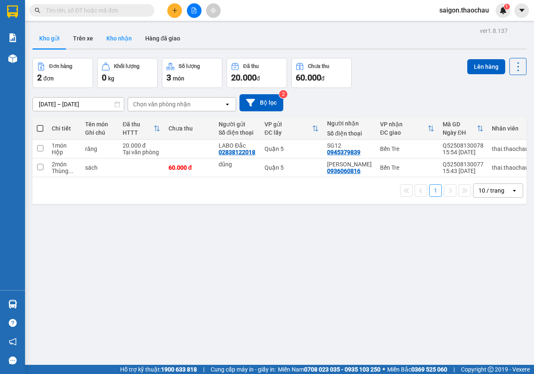
click at [115, 40] on button "Kho nhận" at bounding box center [119, 38] width 39 height 20
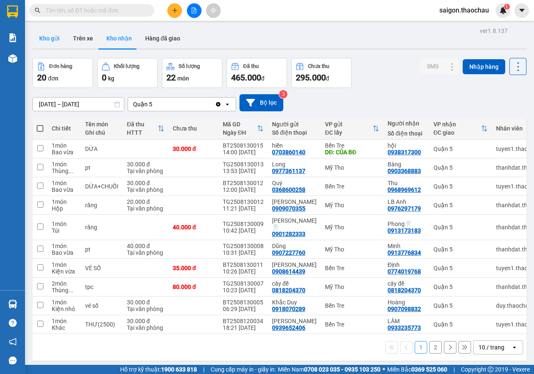
click at [54, 38] on button "Kho gửi" at bounding box center [50, 38] width 34 height 20
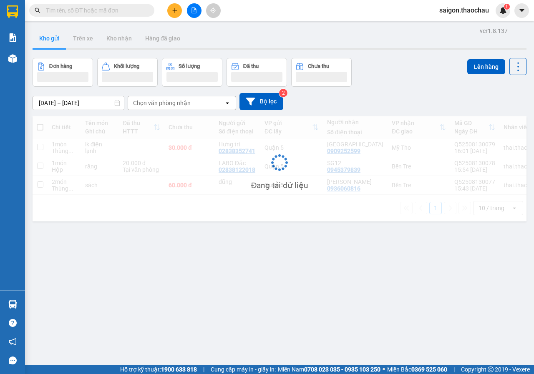
click at [54, 38] on button "Kho gửi" at bounding box center [50, 38] width 34 height 20
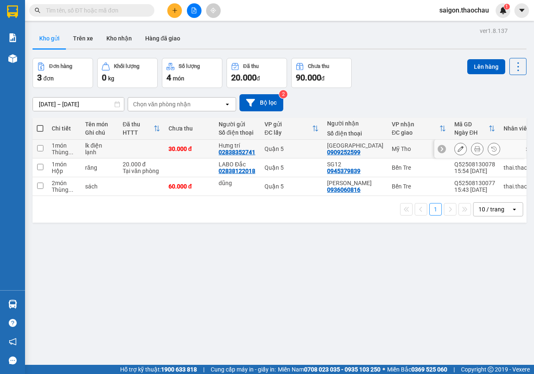
click at [464, 150] on div at bounding box center [477, 149] width 46 height 13
click at [474, 150] on icon at bounding box center [477, 149] width 6 height 6
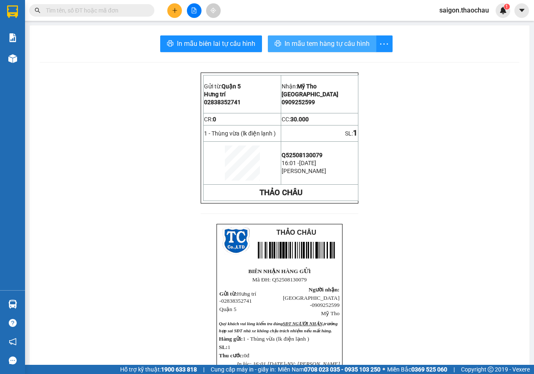
click at [320, 45] on span "In mẫu tem hàng tự cấu hình" at bounding box center [326, 43] width 85 height 10
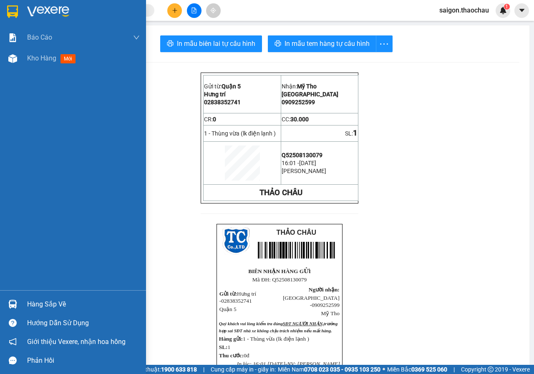
click at [23, 308] on div "Hàng sắp về" at bounding box center [73, 304] width 146 height 19
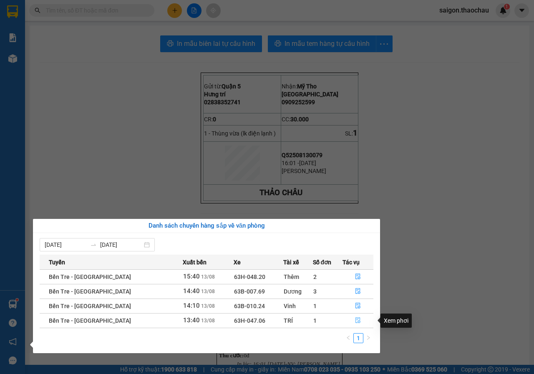
click at [348, 319] on button "button" at bounding box center [358, 320] width 30 height 13
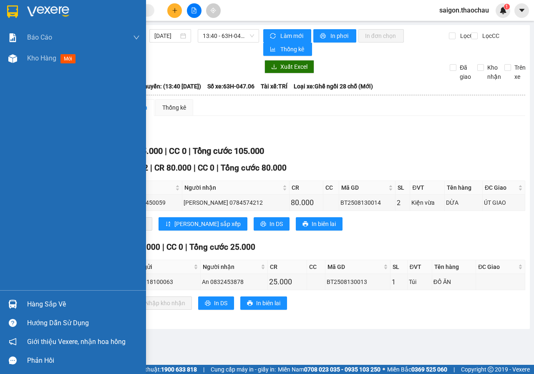
click at [17, 302] on img at bounding box center [12, 304] width 9 height 9
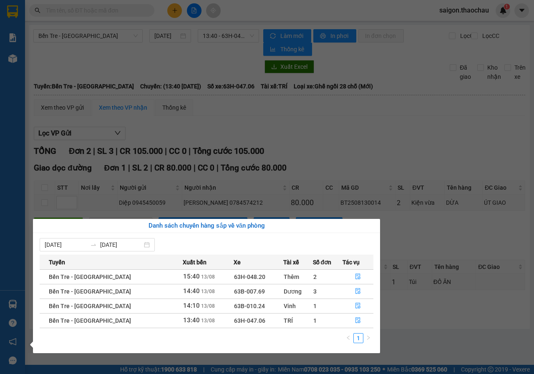
click at [392, 166] on section "Kết quả tìm kiếm ( 0 ) Bộ lọc No Data saigon.thaochau 1 Báo cáo Báo cáo dòng ti…" at bounding box center [267, 187] width 534 height 374
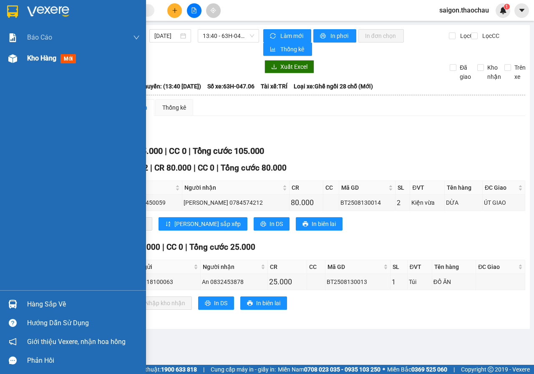
click at [29, 64] on div "Kho hàng mới" at bounding box center [83, 58] width 113 height 21
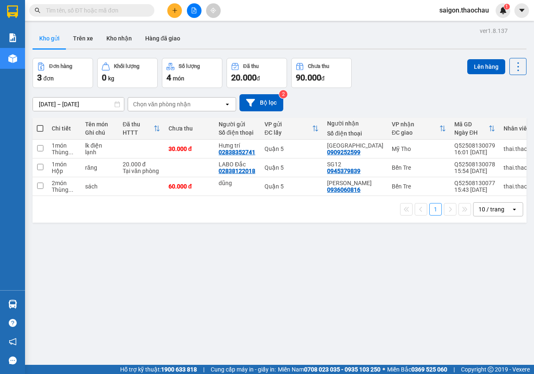
click at [37, 131] on span at bounding box center [40, 128] width 7 height 7
click at [40, 124] on input "checkbox" at bounding box center [40, 124] width 0 height 0
checkbox input "true"
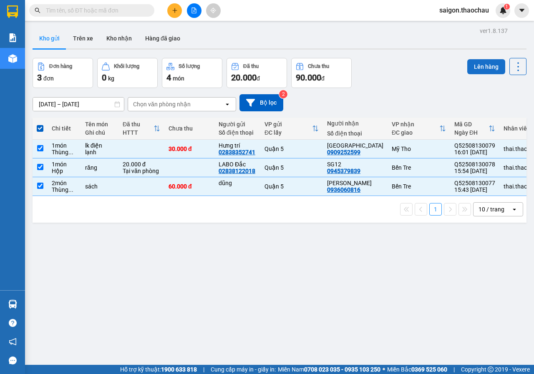
click at [468, 60] on button "Lên hàng" at bounding box center [486, 66] width 38 height 15
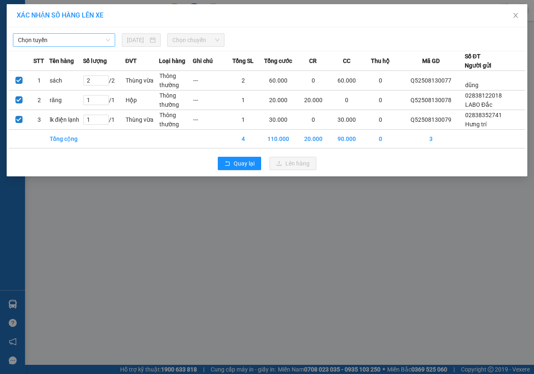
click at [58, 35] on span "Chọn tuyến" at bounding box center [64, 40] width 92 height 13
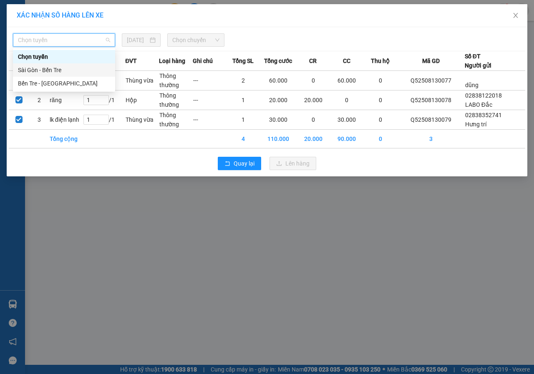
click at [52, 71] on div "Sài Gòn - Bến Tre" at bounding box center [64, 69] width 92 height 9
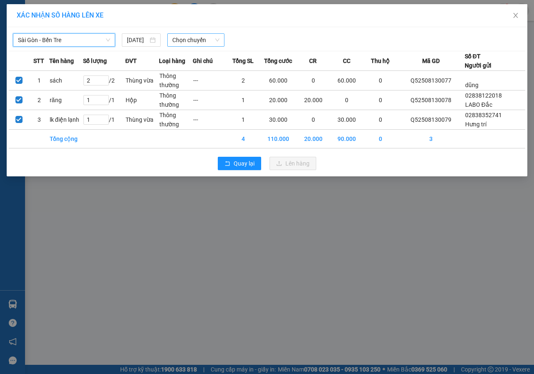
click at [200, 44] on span "Chọn chuyến" at bounding box center [195, 40] width 47 height 13
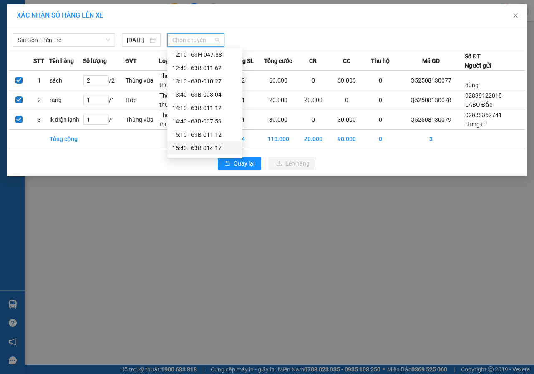
scroll to position [250, 0]
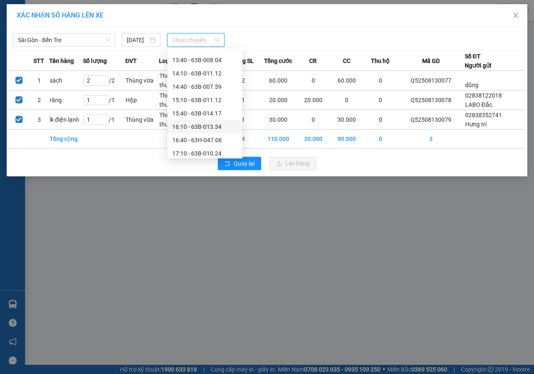
click at [193, 126] on div "16:10 - 63B-013.34" at bounding box center [204, 126] width 65 height 9
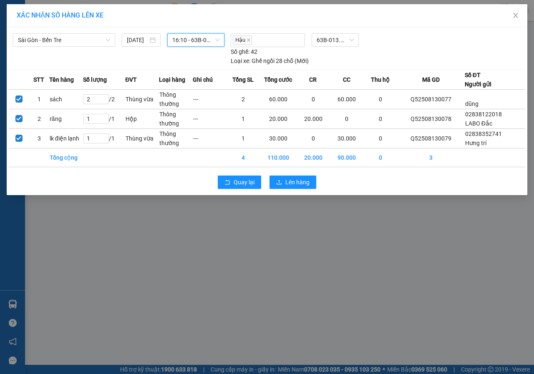
click at [304, 172] on div "Quay lại Lên hàng" at bounding box center [267, 182] width 516 height 22
click at [299, 180] on span "Lên hàng" at bounding box center [297, 182] width 24 height 9
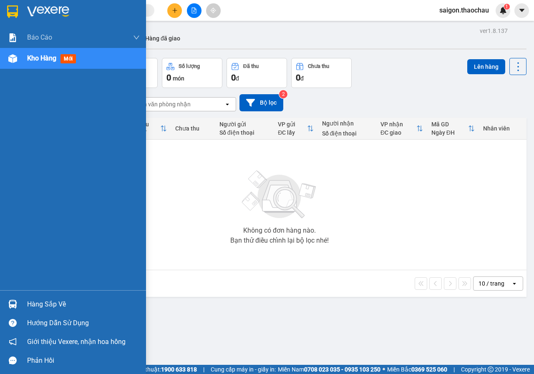
click at [36, 304] on div "Hàng sắp về" at bounding box center [83, 304] width 113 height 13
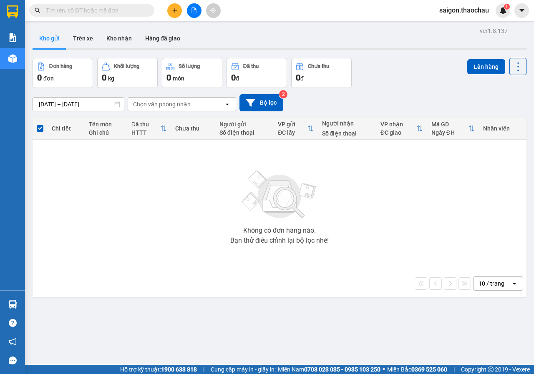
click at [173, 172] on section "Kết quả tìm kiếm ( 0 ) Bộ lọc No Data saigon.thaochau 1 Báo cáo Báo cáo dòng ti…" at bounding box center [267, 187] width 534 height 374
click at [111, 31] on button "Kho nhận" at bounding box center [119, 38] width 39 height 20
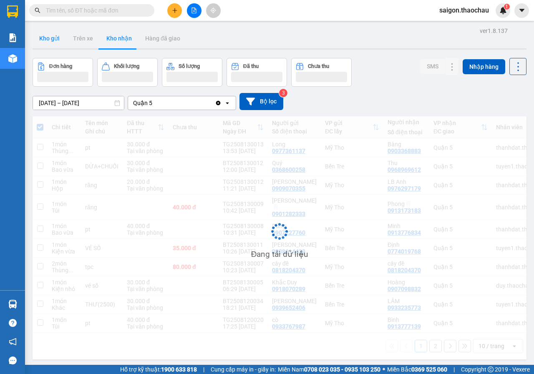
click at [55, 42] on button "Kho gửi" at bounding box center [50, 38] width 34 height 20
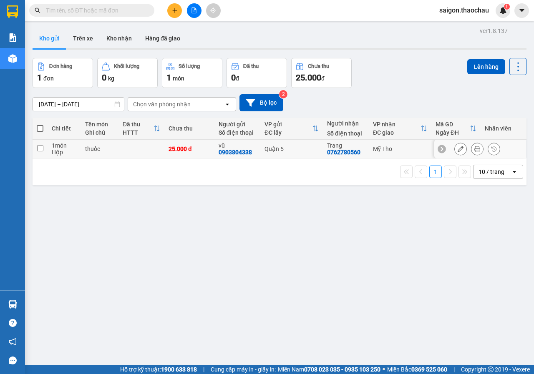
click at [474, 146] on icon at bounding box center [477, 149] width 6 height 6
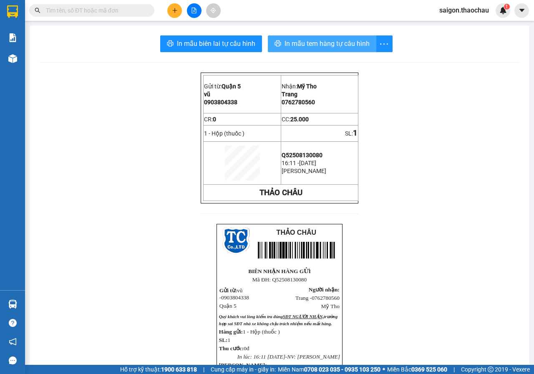
click at [326, 41] on span "In mẫu tem hàng tự cấu hình" at bounding box center [326, 43] width 85 height 10
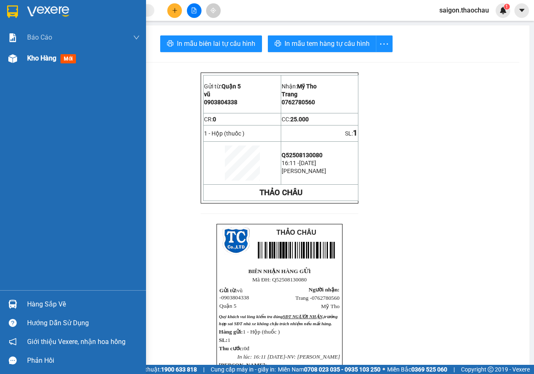
click at [16, 60] on img at bounding box center [12, 58] width 9 height 9
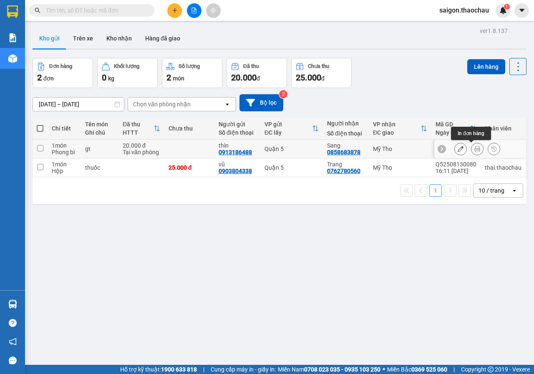
click at [474, 147] on icon at bounding box center [477, 149] width 6 height 6
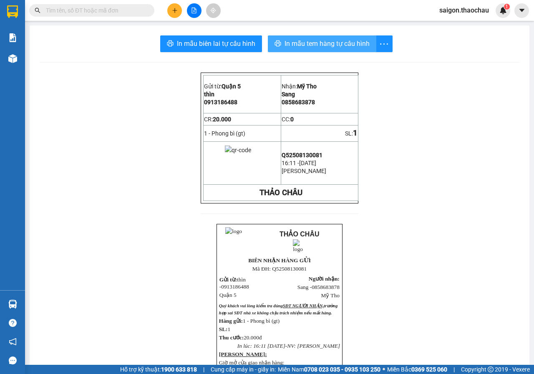
click at [304, 40] on span "In mẫu tem hàng tự cấu hình" at bounding box center [326, 43] width 85 height 10
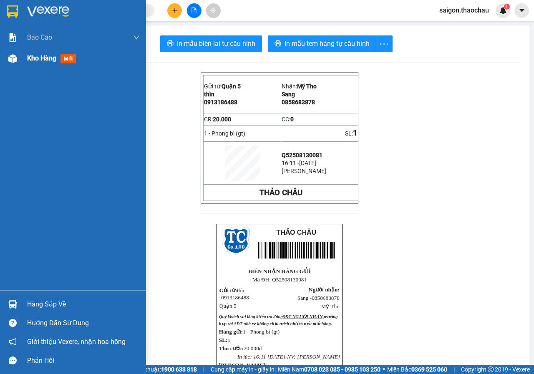
click at [9, 56] on img at bounding box center [12, 58] width 9 height 9
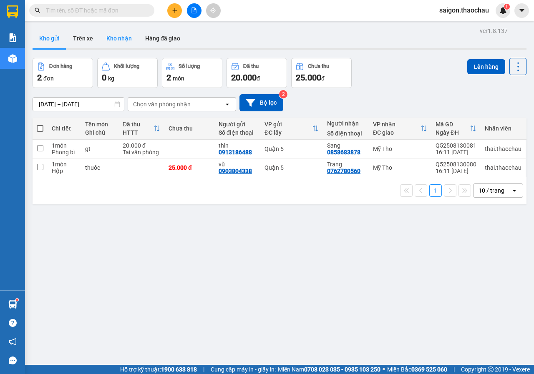
click at [116, 40] on button "Kho nhận" at bounding box center [119, 38] width 39 height 20
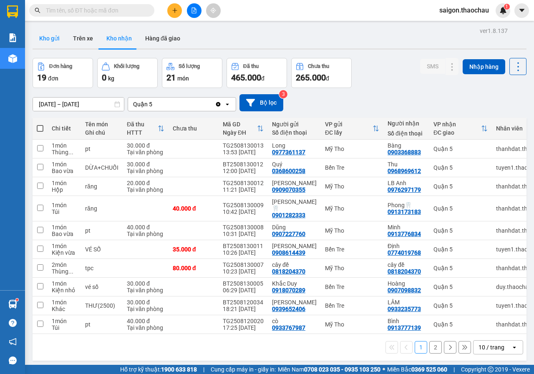
click at [47, 43] on button "Kho gửi" at bounding box center [50, 38] width 34 height 20
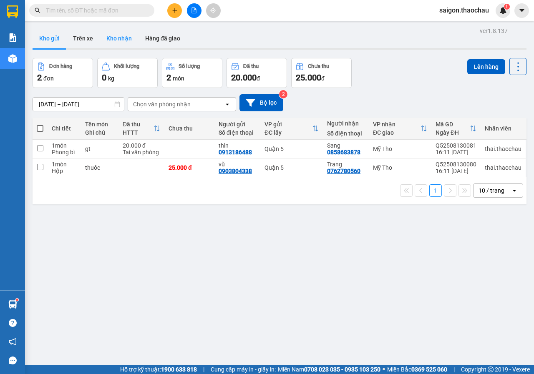
click at [119, 36] on button "Kho nhận" at bounding box center [119, 38] width 39 height 20
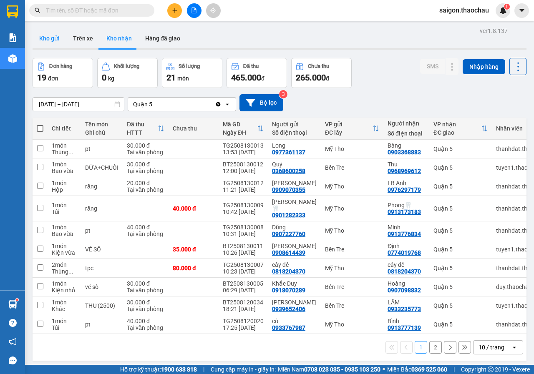
click at [38, 35] on button "Kho gửi" at bounding box center [50, 38] width 34 height 20
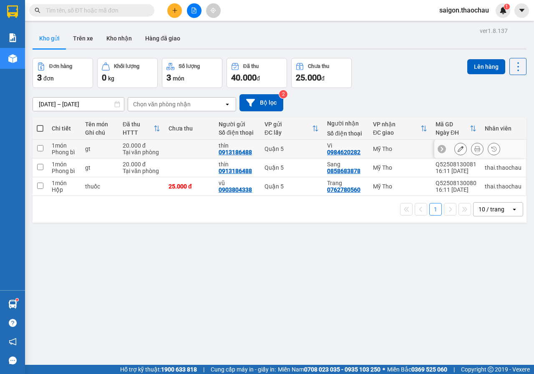
click at [474, 148] on icon at bounding box center [477, 149] width 6 height 6
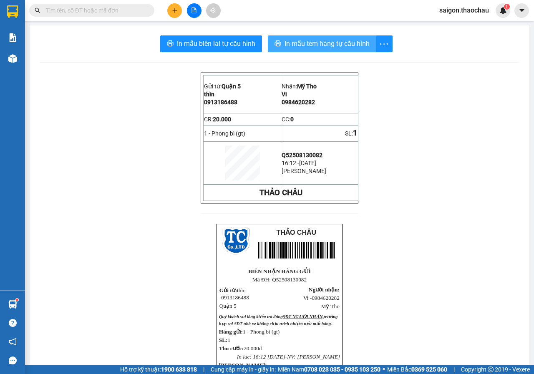
click at [332, 44] on span "In mẫu tem hàng tự cấu hình" at bounding box center [326, 43] width 85 height 10
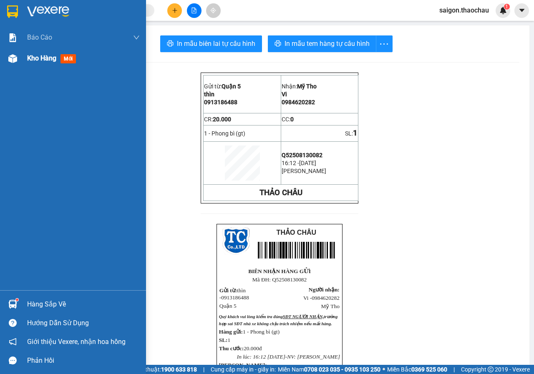
click at [26, 63] on div "Kho hàng mới" at bounding box center [73, 58] width 146 height 21
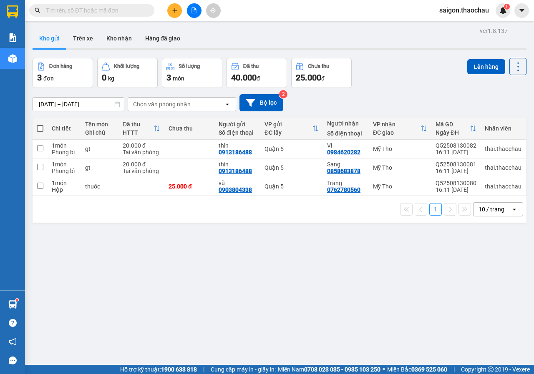
click at [194, 4] on button at bounding box center [194, 10] width 15 height 15
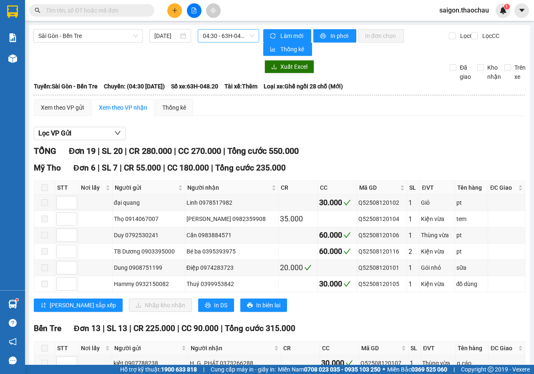
click at [203, 34] on span "04:30 - 63H-048.20" at bounding box center [228, 36] width 51 height 13
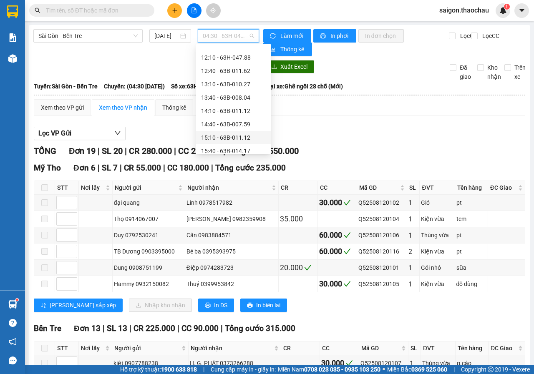
scroll to position [292, 0]
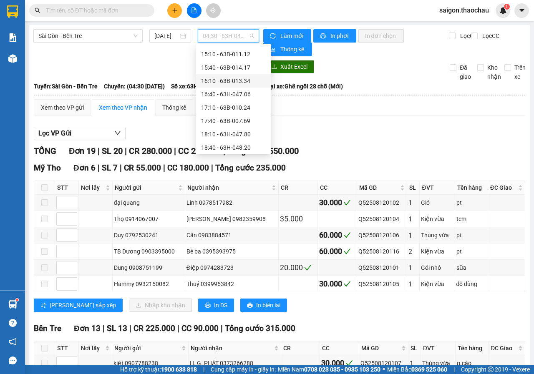
click at [222, 82] on div "16:10 - 63B-013.34" at bounding box center [233, 80] width 65 height 9
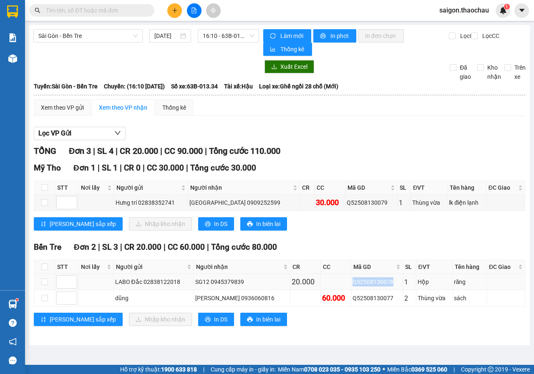
drag, startPoint x: 386, startPoint y: 281, endPoint x: 349, endPoint y: 282, distance: 36.7
click at [352, 282] on div "Q52508130078" at bounding box center [376, 281] width 49 height 9
copy div "Q52508130078"
click at [105, 13] on input "text" at bounding box center [95, 10] width 98 height 9
paste input "Q52508130078"
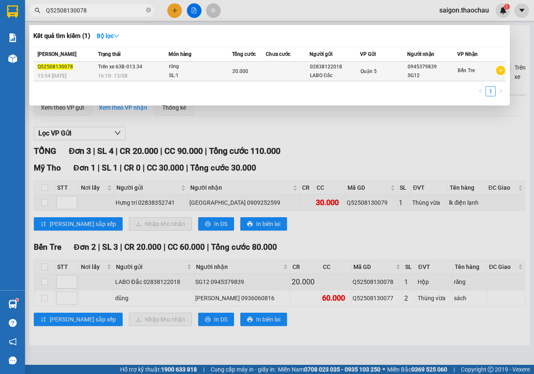
type input "Q52508130078"
click at [316, 72] on div "LABO Đắc" at bounding box center [335, 75] width 50 height 9
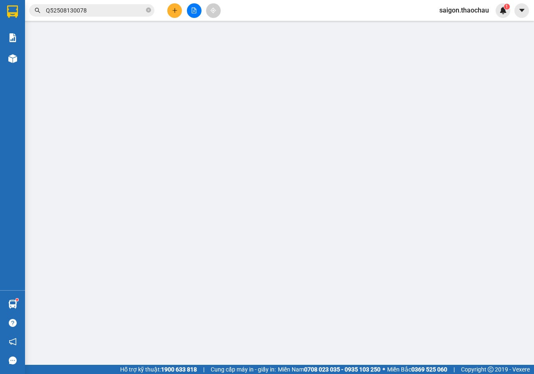
type input "02838122018"
type input "LABO Đắc"
type input "0945379839"
type input "SG12"
type input "20.000"
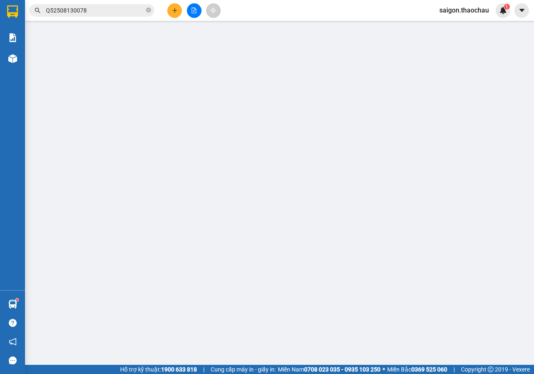
type input "0"
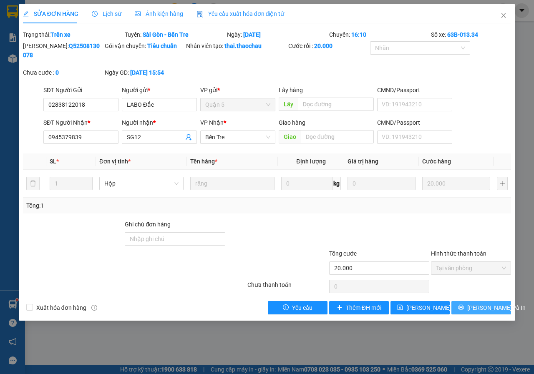
click at [485, 310] on span "Lưu và In" at bounding box center [496, 307] width 58 height 9
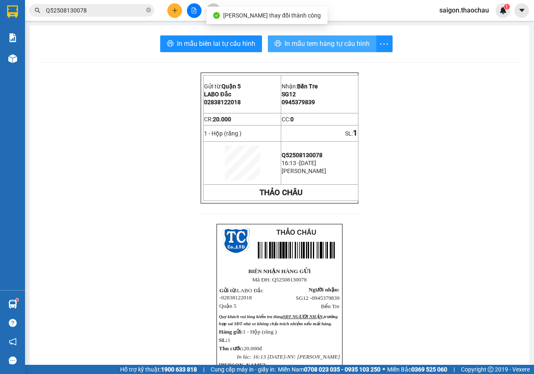
click at [294, 42] on span "In mẫu tem hàng tự cấu hình" at bounding box center [326, 43] width 85 height 10
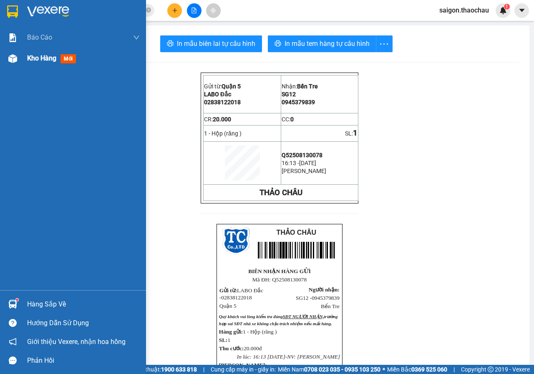
click at [21, 63] on div "Kho hàng mới" at bounding box center [73, 58] width 146 height 21
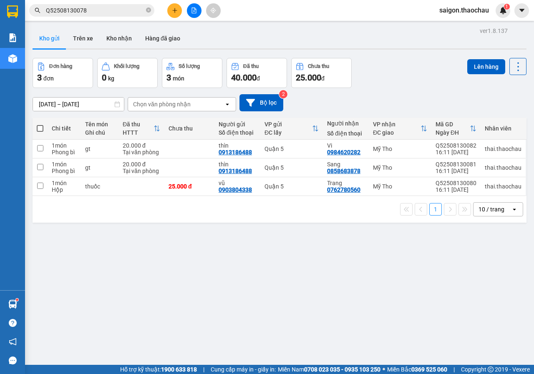
click at [43, 128] on span at bounding box center [40, 128] width 7 height 7
click at [40, 124] on input "checkbox" at bounding box center [40, 124] width 0 height 0
checkbox input "true"
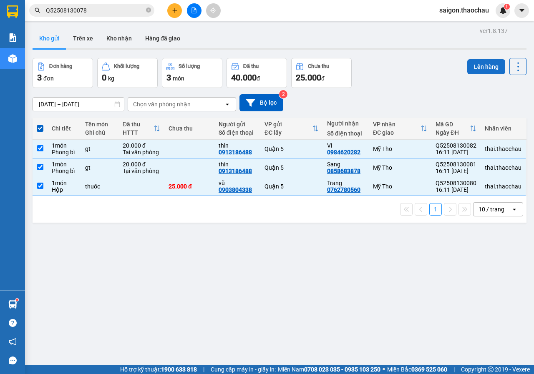
click at [487, 70] on button "Lên hàng" at bounding box center [486, 66] width 38 height 15
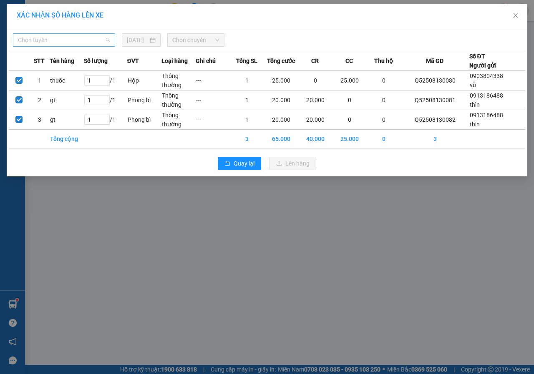
click at [58, 40] on span "Chọn tuyến" at bounding box center [64, 40] width 92 height 13
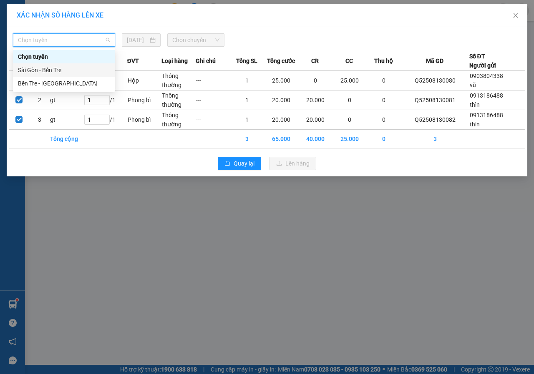
click at [40, 69] on div "Sài Gòn - Bến Tre" at bounding box center [64, 69] width 92 height 9
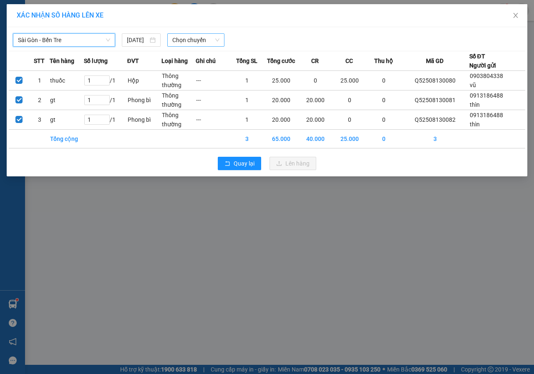
click at [190, 38] on span "Chọn chuyến" at bounding box center [195, 40] width 47 height 13
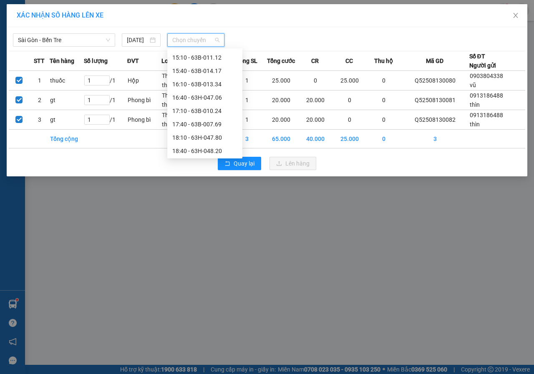
scroll to position [307, 0]
click at [201, 73] on div "16:10 - 63B-013.34" at bounding box center [204, 69] width 65 height 9
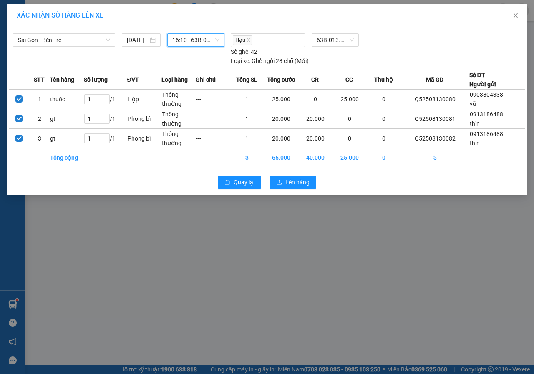
click at [286, 173] on div "Quay lại Lên hàng" at bounding box center [267, 182] width 516 height 22
click at [286, 178] on span "Lên hàng" at bounding box center [297, 182] width 24 height 9
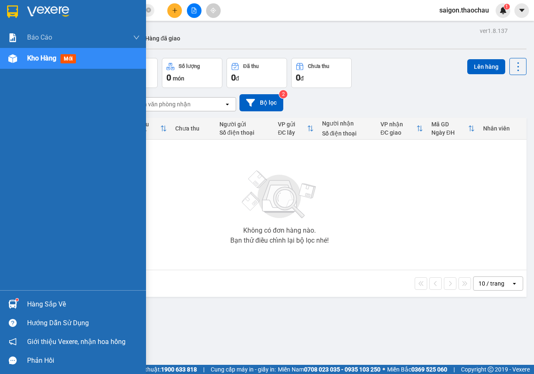
click at [11, 300] on img at bounding box center [12, 304] width 9 height 9
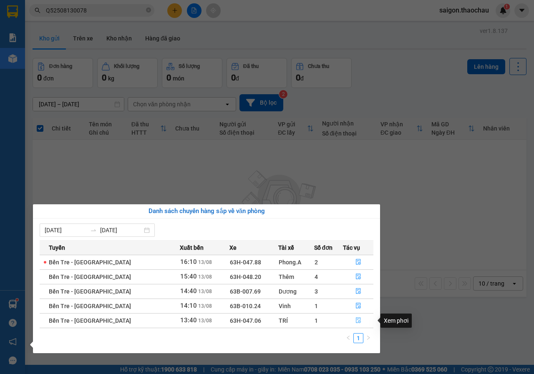
click at [355, 317] on icon "file-done" at bounding box center [358, 320] width 6 height 6
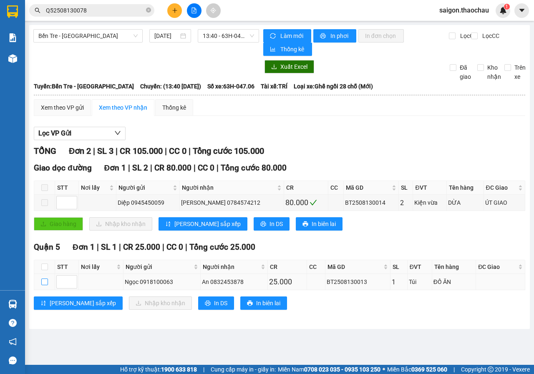
click at [47, 281] on input "checkbox" at bounding box center [44, 282] width 7 height 7
checkbox input "true"
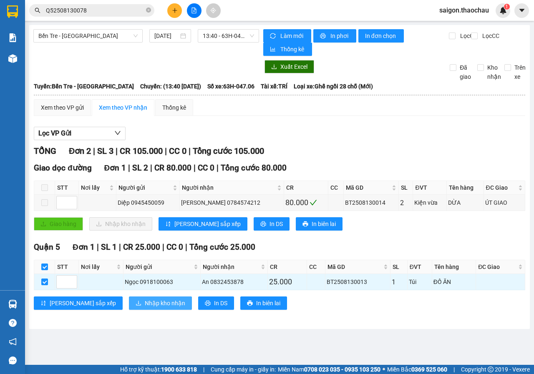
click at [145, 303] on span "Nhập kho nhận" at bounding box center [165, 303] width 40 height 9
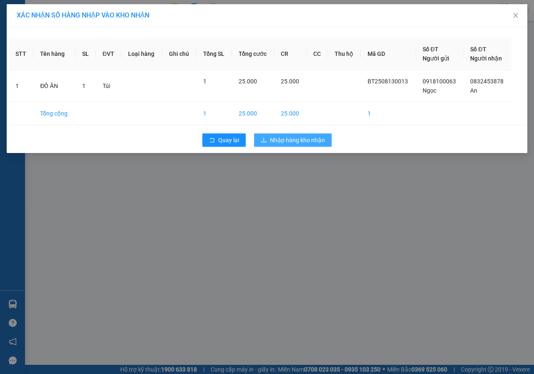
click at [316, 140] on span "Nhập hàng kho nhận" at bounding box center [297, 140] width 55 height 9
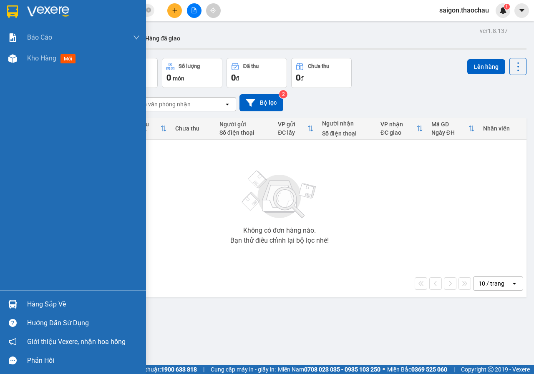
click at [15, 298] on div at bounding box center [12, 304] width 15 height 15
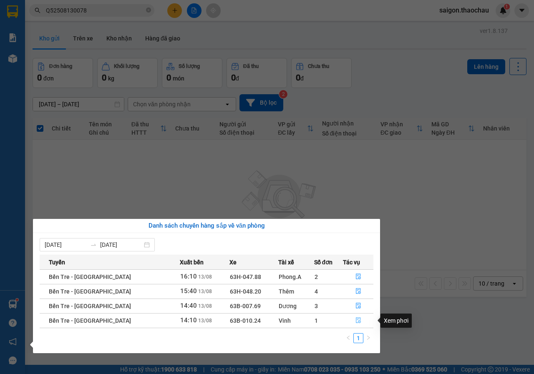
click at [356, 320] on icon "file-done" at bounding box center [358, 321] width 5 height 6
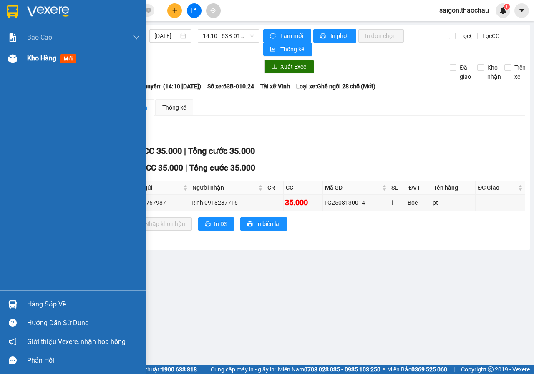
click at [15, 62] on img at bounding box center [12, 58] width 9 height 9
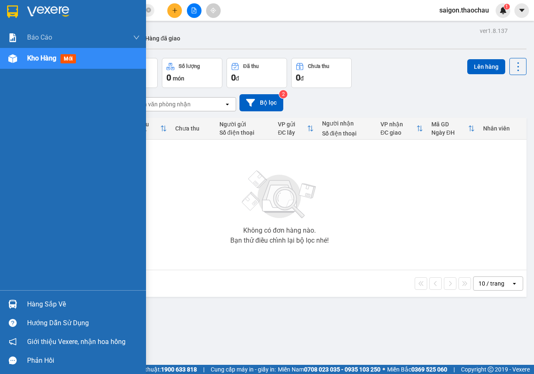
click at [3, 294] on div "Hàng sắp về Hướng dẫn sử dụng Giới thiệu Vexere, nhận hoa hồng Phản hồi" at bounding box center [73, 330] width 146 height 80
click at [3, 296] on div "Hàng sắp về" at bounding box center [73, 304] width 146 height 19
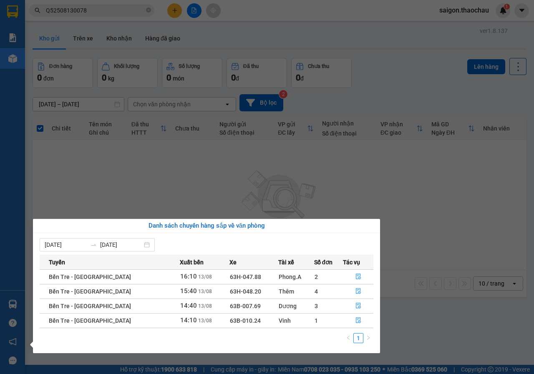
click at [441, 230] on section "Kết quả tìm kiếm ( 1 ) Bộ lọc Mã ĐH Trạng thái Món hàng Tổng cước Chưa cước Ngư…" at bounding box center [267, 187] width 534 height 374
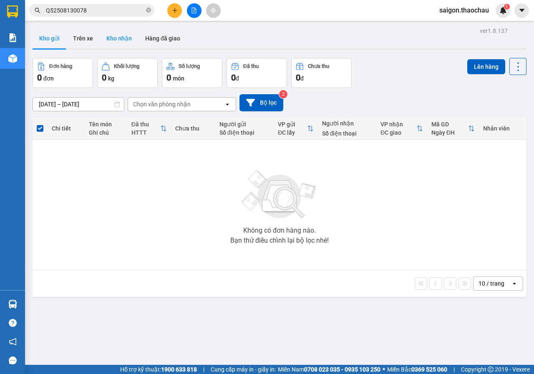
click at [127, 44] on button "Kho nhận" at bounding box center [119, 38] width 39 height 20
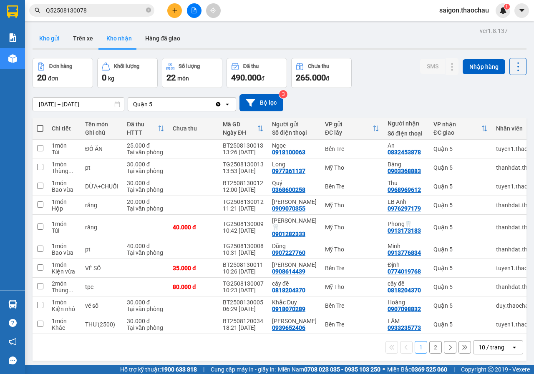
click at [47, 33] on button "Kho gửi" at bounding box center [50, 38] width 34 height 20
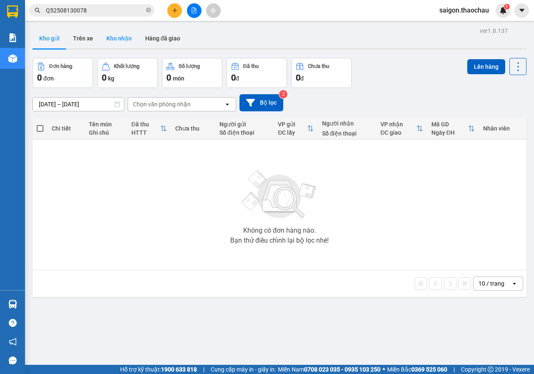
click at [114, 34] on button "Kho nhận" at bounding box center [119, 38] width 39 height 20
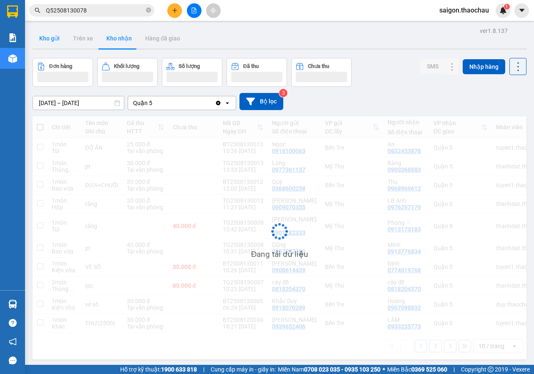
click at [52, 40] on button "Kho gửi" at bounding box center [50, 38] width 34 height 20
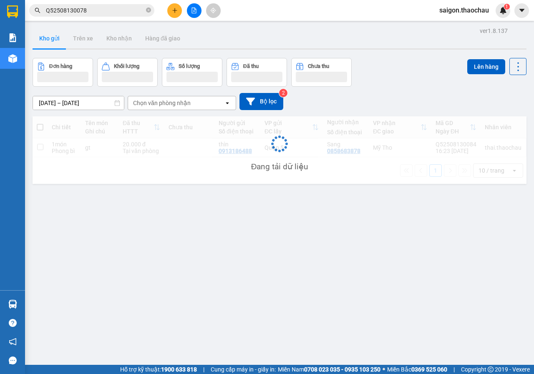
click at [52, 40] on button "Kho gửi" at bounding box center [50, 38] width 34 height 20
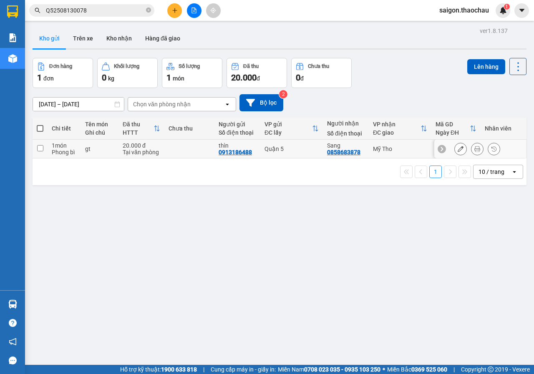
click at [471, 148] on button at bounding box center [477, 149] width 12 height 15
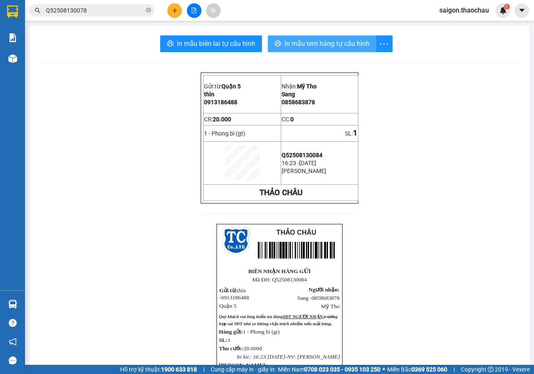
click at [308, 42] on span "In mẫu tem hàng tự cấu hình" at bounding box center [326, 43] width 85 height 10
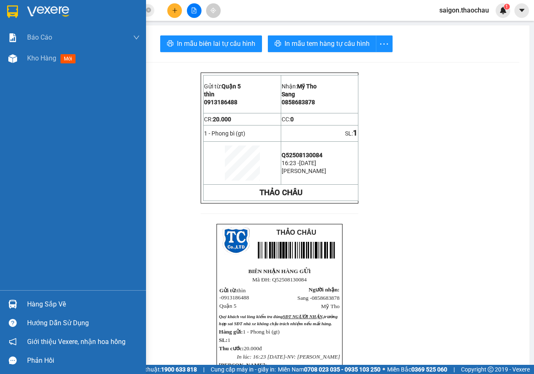
click at [33, 305] on div "Hàng sắp về" at bounding box center [83, 304] width 113 height 13
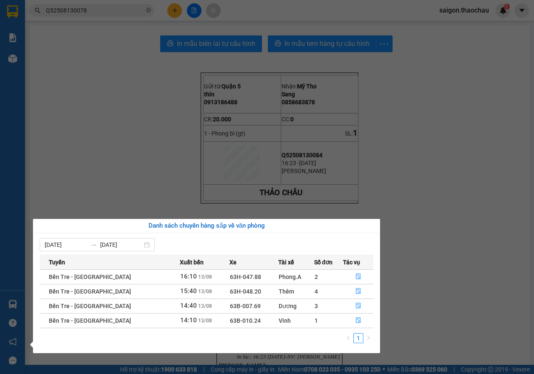
click at [440, 309] on section "Kết quả tìm kiếm ( 1 ) Bộ lọc Mã ĐH Trạng thái Món hàng Tổng cước Chưa cước Ngư…" at bounding box center [267, 187] width 534 height 374
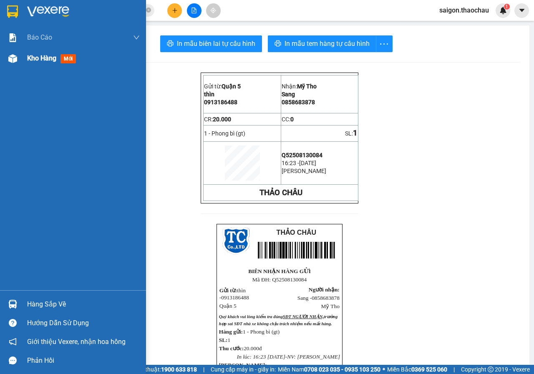
click at [48, 64] on div "Kho hàng mới" at bounding box center [83, 58] width 113 height 21
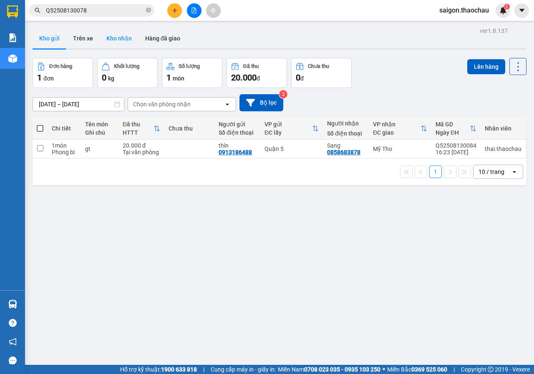
click at [123, 36] on button "Kho nhận" at bounding box center [119, 38] width 39 height 20
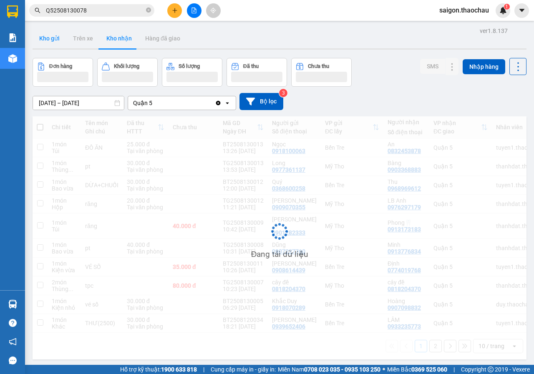
click at [41, 39] on button "Kho gửi" at bounding box center [50, 38] width 34 height 20
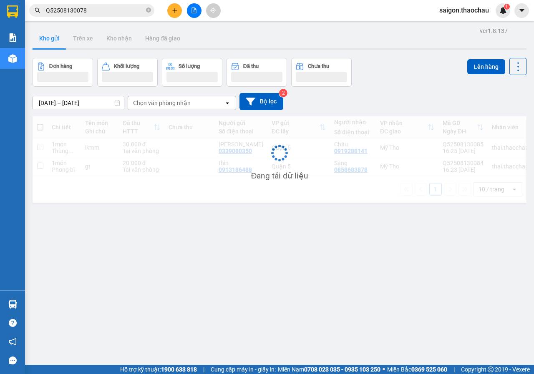
click at [41, 39] on button "Kho gửi" at bounding box center [50, 38] width 34 height 20
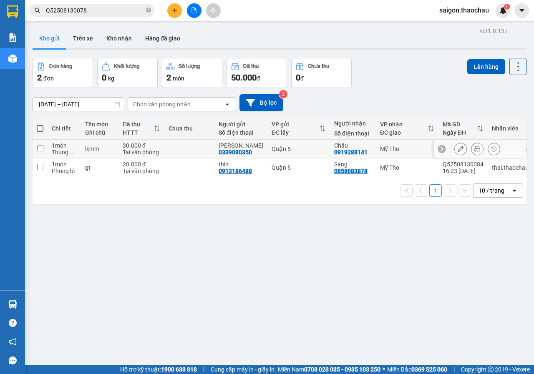
click at [474, 147] on icon at bounding box center [477, 149] width 6 height 6
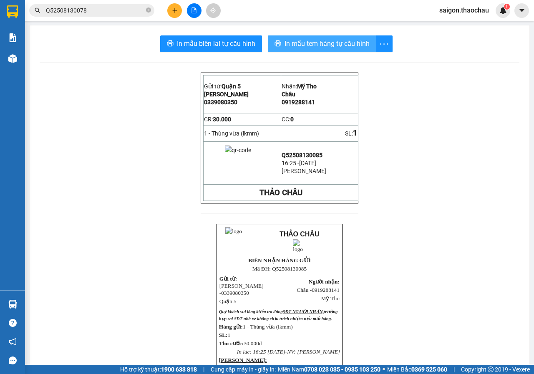
click at [319, 47] on span "In mẫu tem hàng tự cấu hình" at bounding box center [326, 43] width 85 height 10
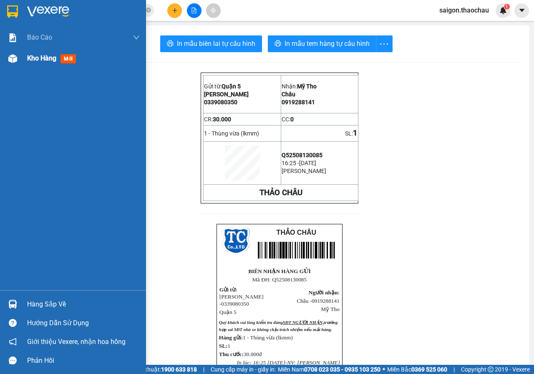
click at [19, 61] on div at bounding box center [12, 58] width 15 height 15
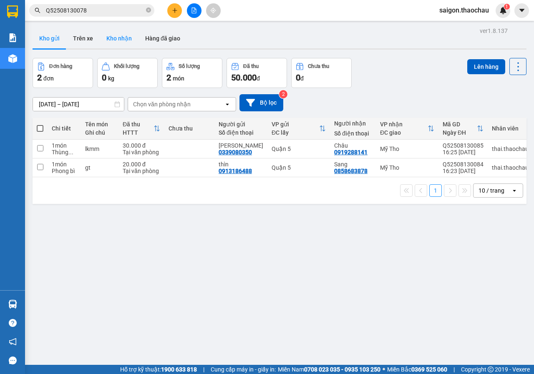
click at [108, 36] on button "Kho nhận" at bounding box center [119, 38] width 39 height 20
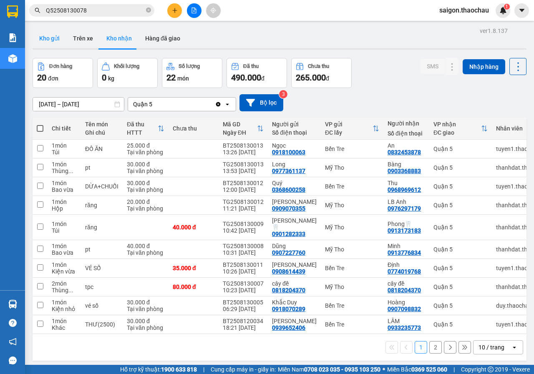
click at [53, 40] on button "Kho gửi" at bounding box center [50, 38] width 34 height 20
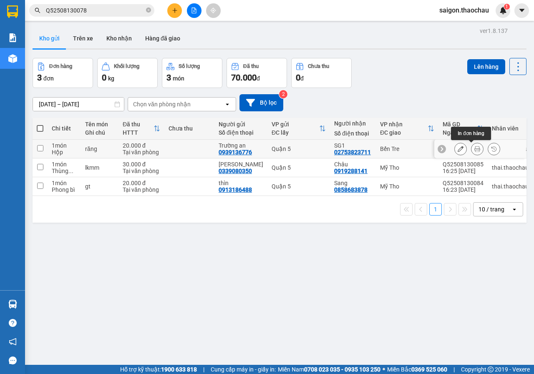
click at [474, 148] on icon at bounding box center [477, 149] width 6 height 6
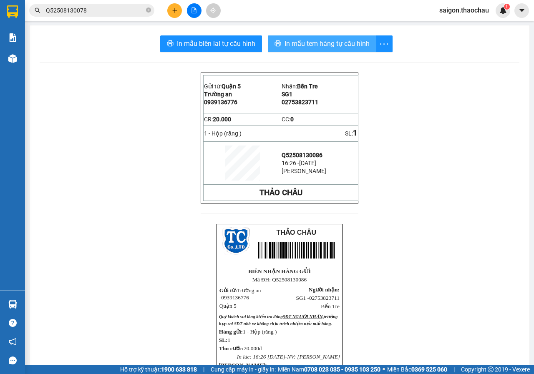
click at [316, 49] on button "In mẫu tem hàng tự cấu hình" at bounding box center [322, 43] width 108 height 17
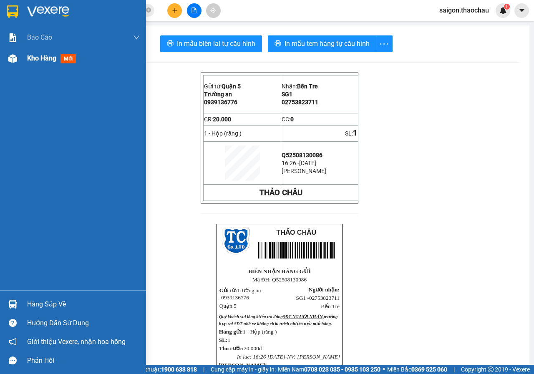
click at [15, 62] on img at bounding box center [12, 58] width 9 height 9
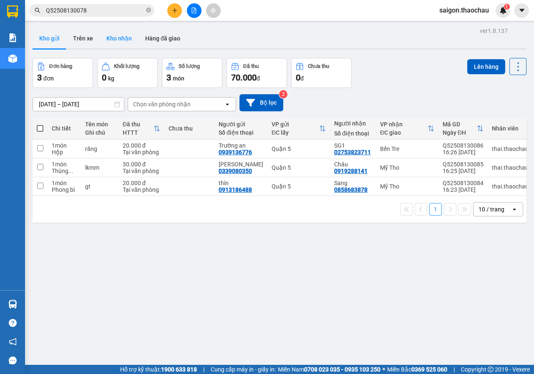
click at [118, 31] on button "Kho nhận" at bounding box center [119, 38] width 39 height 20
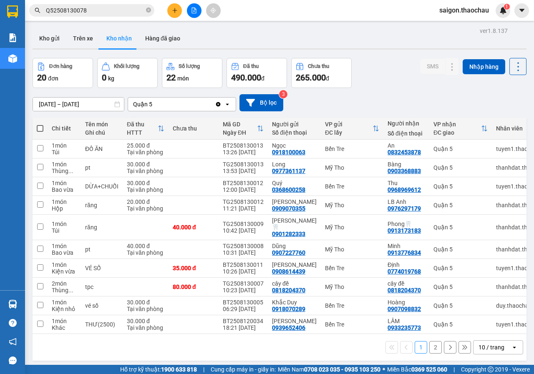
drag, startPoint x: 48, startPoint y: 38, endPoint x: 97, endPoint y: 52, distance: 50.6
click at [48, 38] on button "Kho gửi" at bounding box center [50, 38] width 34 height 20
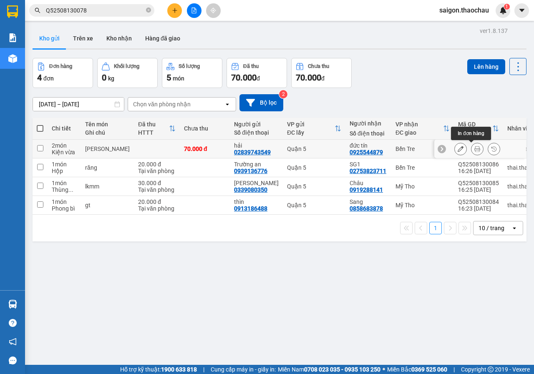
click at [474, 151] on icon at bounding box center [477, 149] width 6 height 6
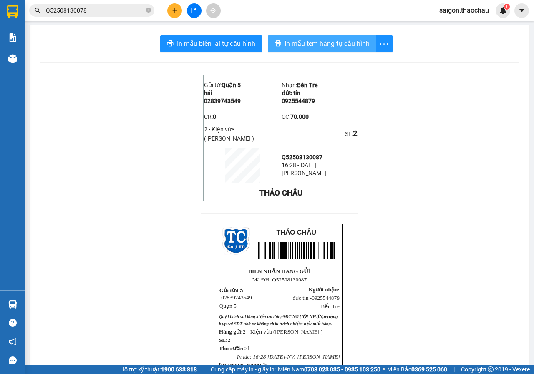
click at [296, 46] on span "In mẫu tem hàng tự cấu hình" at bounding box center [326, 43] width 85 height 10
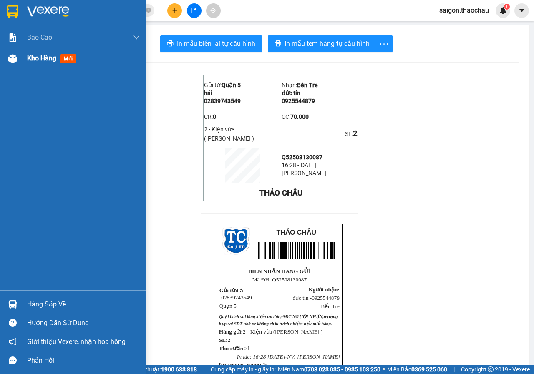
click at [30, 61] on span "Kho hàng" at bounding box center [41, 58] width 29 height 8
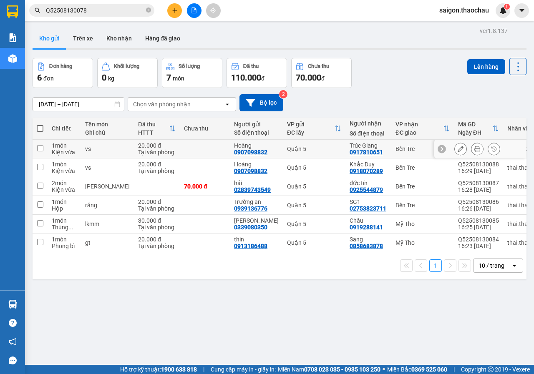
click at [474, 151] on icon at bounding box center [477, 149] width 6 height 6
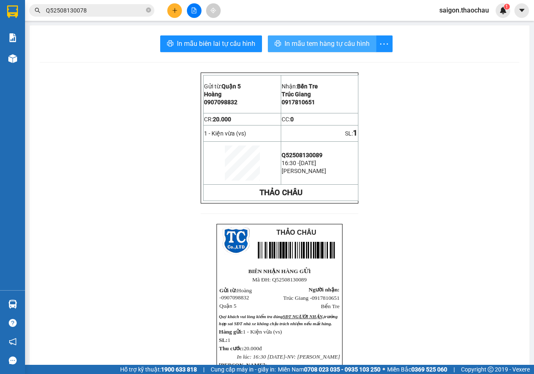
click at [346, 46] on span "In mẫu tem hàng tự cấu hình" at bounding box center [326, 43] width 85 height 10
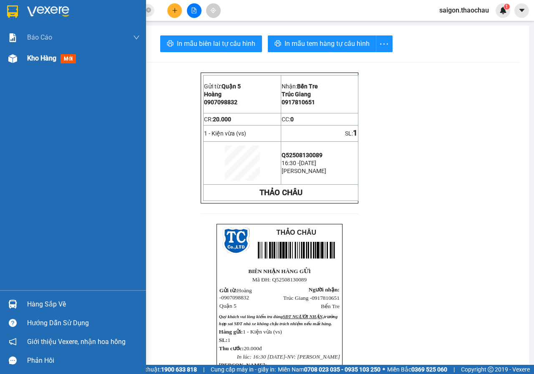
click at [45, 56] on span "Kho hàng" at bounding box center [41, 58] width 29 height 8
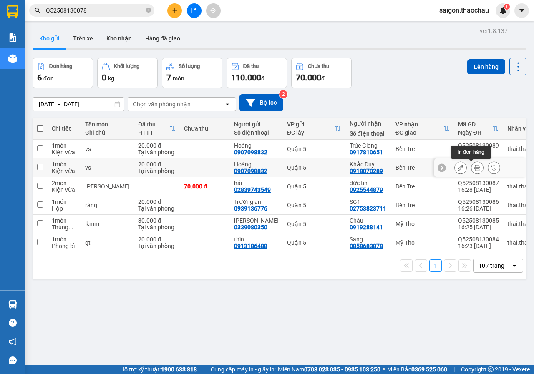
click at [471, 167] on button at bounding box center [477, 168] width 12 height 15
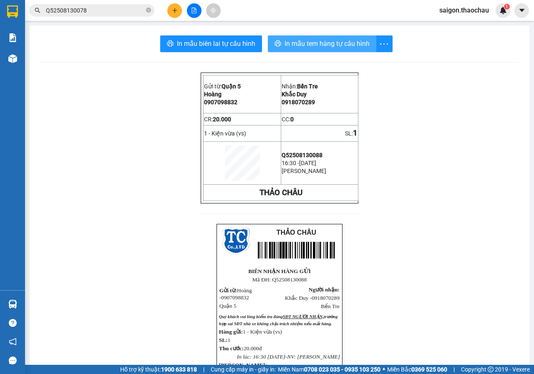
click at [300, 38] on button "In mẫu tem hàng tự cấu hình" at bounding box center [322, 43] width 108 height 17
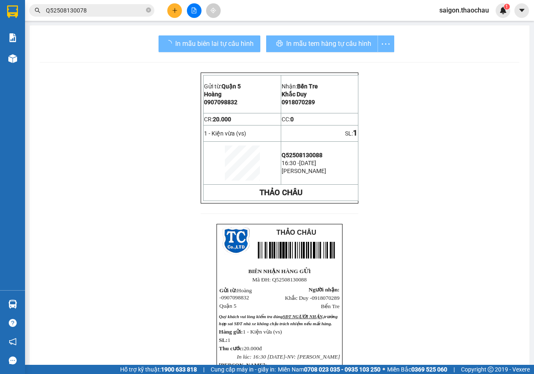
click at [0, 53] on div "Kho hàng mới" at bounding box center [12, 58] width 25 height 21
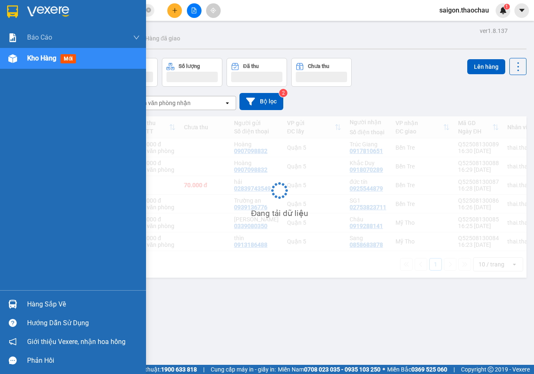
click at [8, 56] on img at bounding box center [12, 58] width 9 height 9
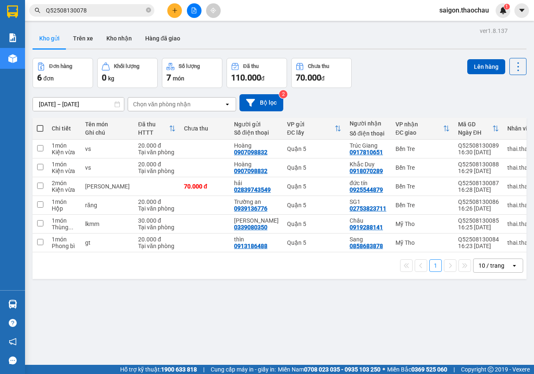
click at [40, 125] on span at bounding box center [40, 128] width 7 height 7
click at [40, 124] on input "checkbox" at bounding box center [40, 124] width 0 height 0
checkbox input "true"
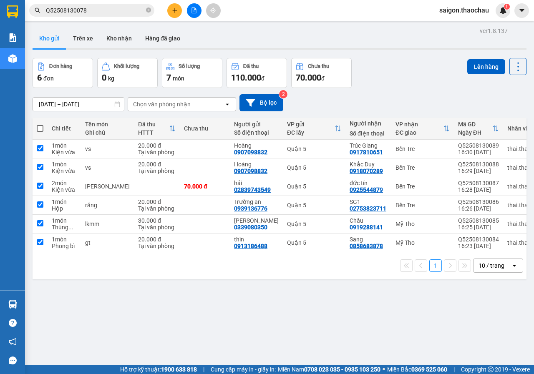
checkbox input "true"
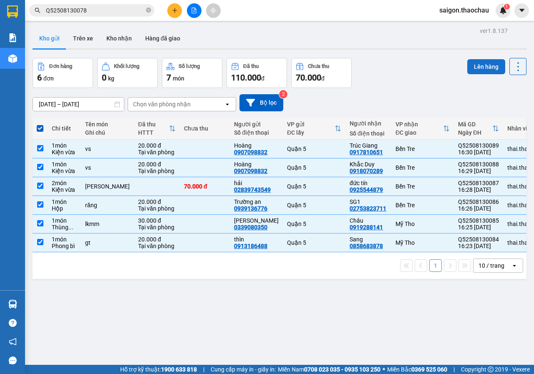
click at [474, 59] on button "Lên hàng" at bounding box center [486, 66] width 38 height 15
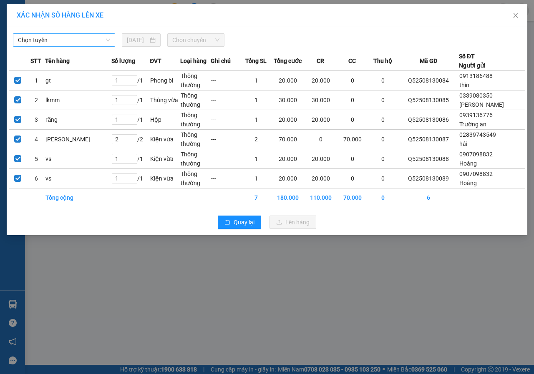
click at [84, 39] on span "Chọn tuyến" at bounding box center [64, 40] width 92 height 13
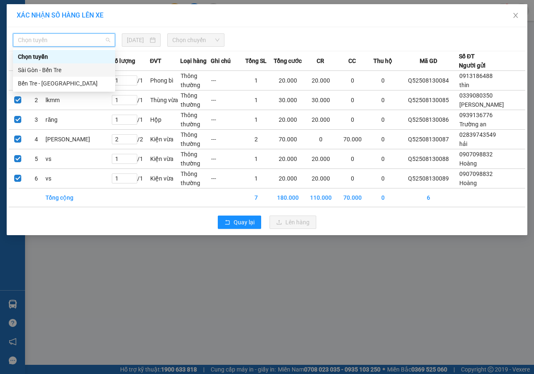
click at [60, 69] on div "Sài Gòn - Bến Tre" at bounding box center [64, 69] width 92 height 9
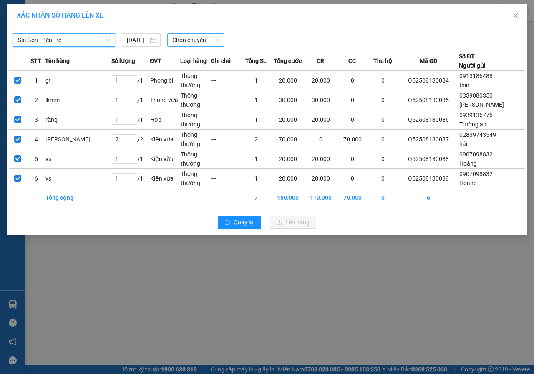
click at [191, 42] on span "Chọn chuyến" at bounding box center [195, 40] width 47 height 13
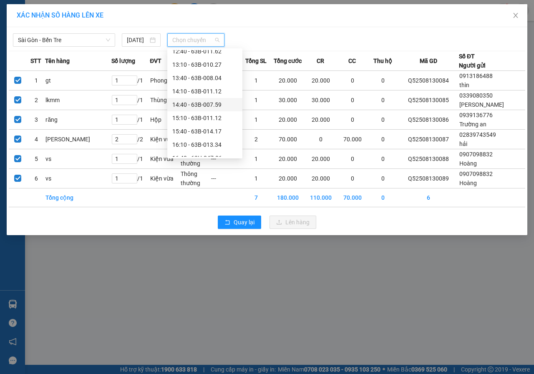
scroll to position [250, 0]
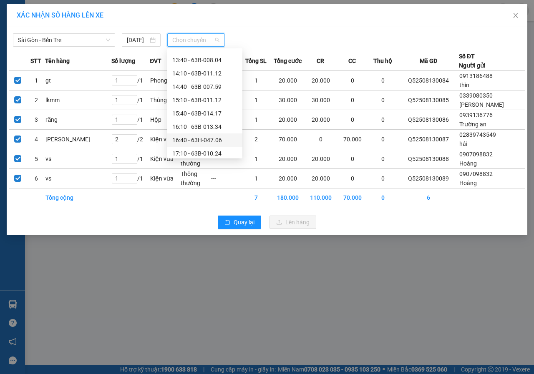
click at [194, 136] on div "16:40 - 63H-047.06" at bounding box center [204, 140] width 65 height 9
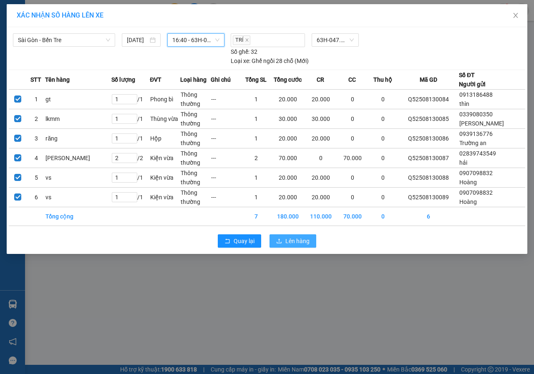
click at [281, 240] on icon "upload" at bounding box center [279, 241] width 6 height 6
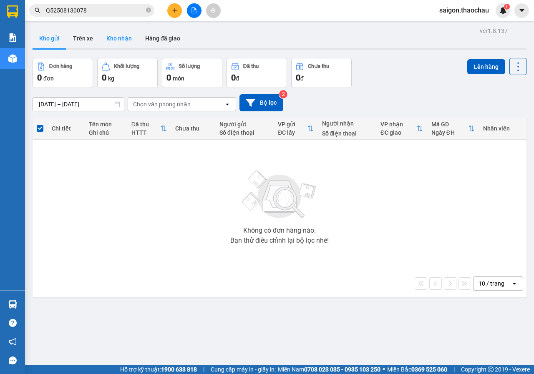
click at [110, 36] on button "Kho nhận" at bounding box center [119, 38] width 39 height 20
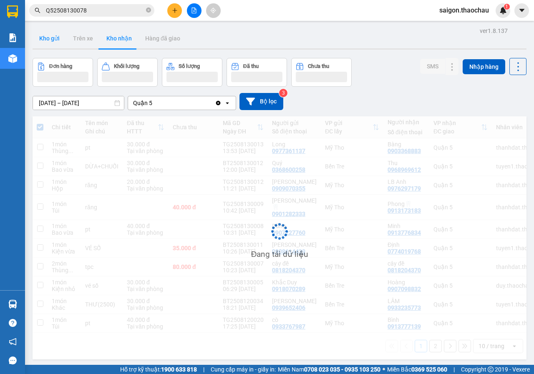
click at [49, 42] on button "Kho gửi" at bounding box center [50, 38] width 34 height 20
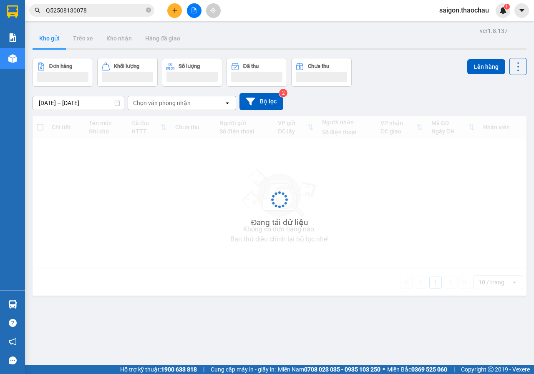
click at [49, 42] on button "Kho gửi" at bounding box center [50, 38] width 34 height 20
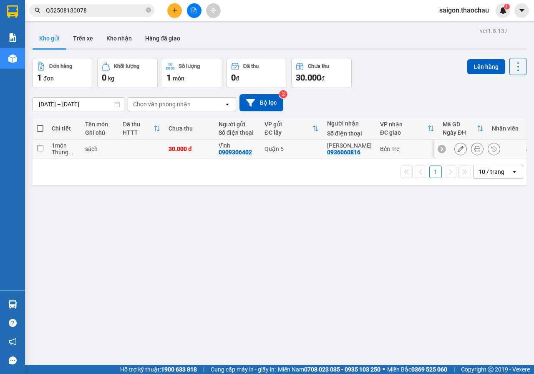
click at [478, 149] on div at bounding box center [477, 149] width 46 height 13
click at [474, 150] on icon at bounding box center [477, 149] width 6 height 6
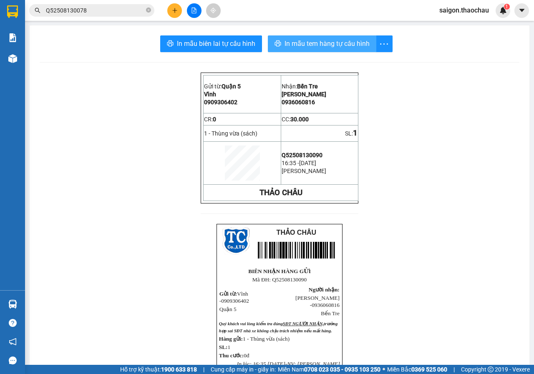
click at [308, 43] on span "In mẫu tem hàng tự cấu hình" at bounding box center [326, 43] width 85 height 10
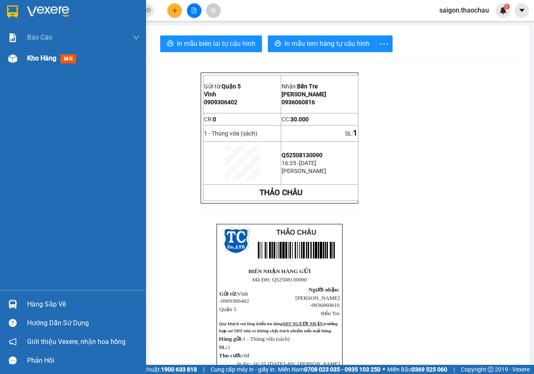
click at [17, 60] on img at bounding box center [12, 58] width 9 height 9
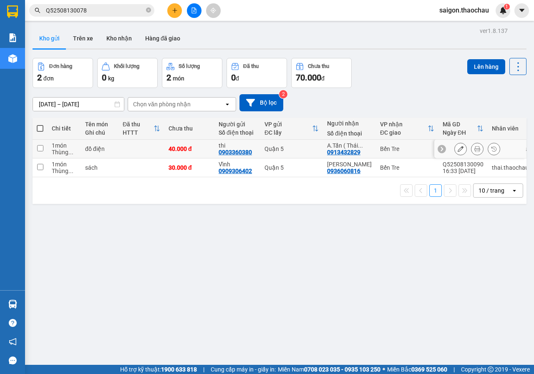
click at [474, 149] on icon at bounding box center [477, 149] width 6 height 6
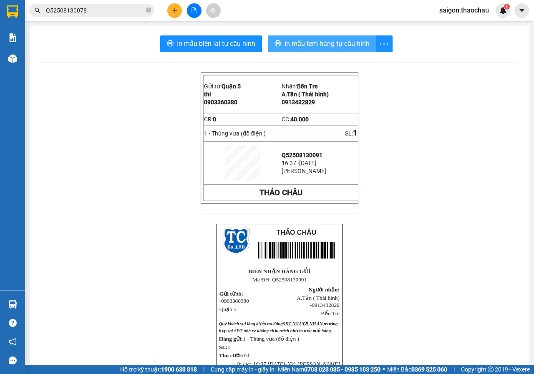
click at [308, 43] on span "In mẫu tem hàng tự cấu hình" at bounding box center [326, 43] width 85 height 10
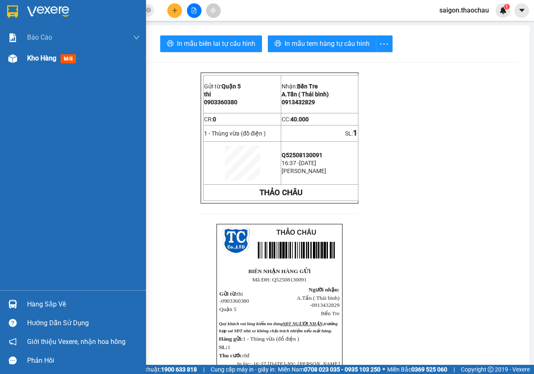
click at [18, 59] on div at bounding box center [12, 58] width 15 height 15
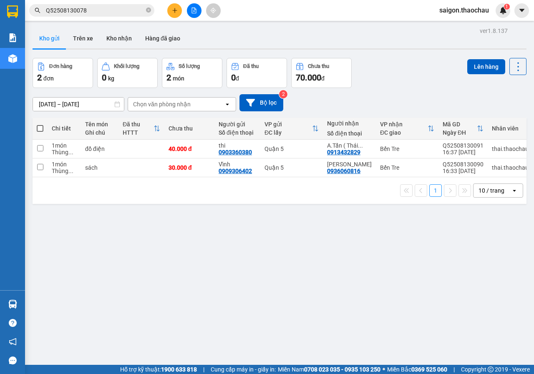
click at [39, 131] on span at bounding box center [40, 128] width 7 height 7
click at [40, 124] on input "checkbox" at bounding box center [40, 124] width 0 height 0
checkbox input "true"
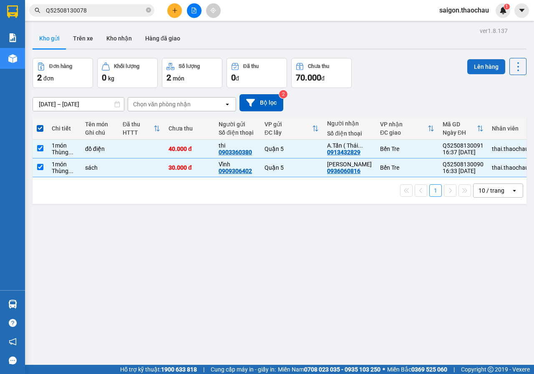
click at [482, 61] on button "Lên hàng" at bounding box center [486, 66] width 38 height 15
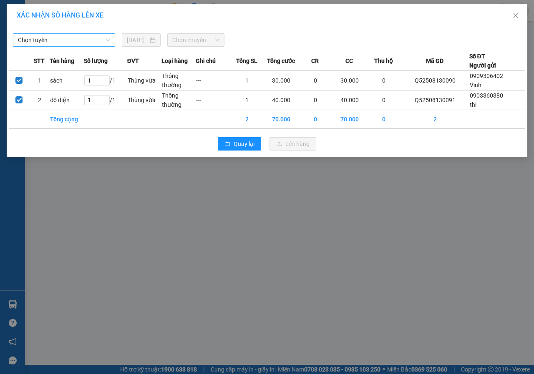
click at [44, 35] on span "Chọn tuyến" at bounding box center [64, 40] width 92 height 13
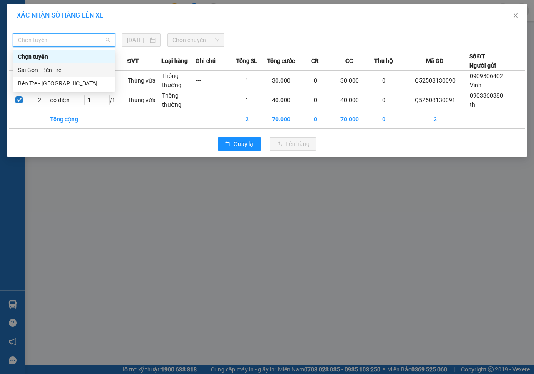
click at [46, 73] on div "Sài Gòn - Bến Tre" at bounding box center [64, 69] width 92 height 9
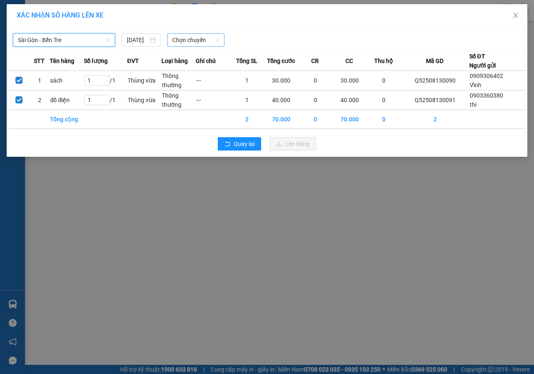
click at [186, 40] on span "Chọn chuyến" at bounding box center [195, 40] width 47 height 13
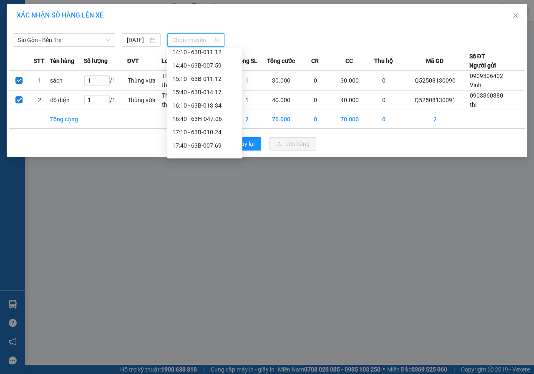
scroll to position [292, 0]
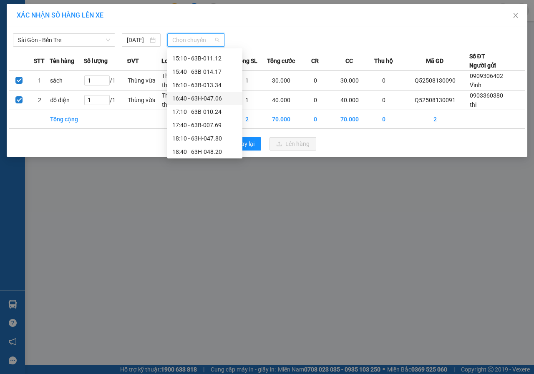
click at [202, 97] on div "16:40 - 63H-047.06" at bounding box center [204, 98] width 65 height 9
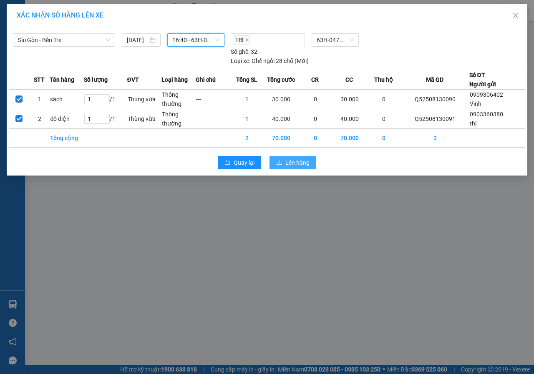
click at [295, 162] on span "Lên hàng" at bounding box center [297, 162] width 24 height 9
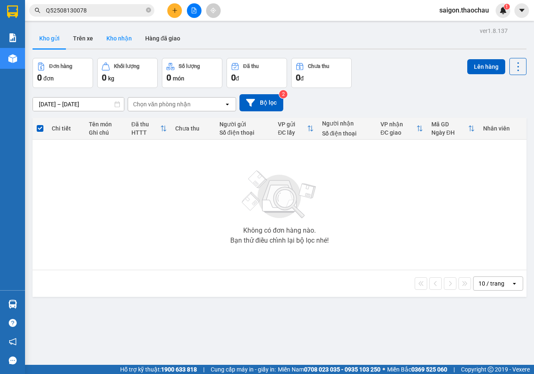
click at [121, 38] on button "Kho nhận" at bounding box center [119, 38] width 39 height 20
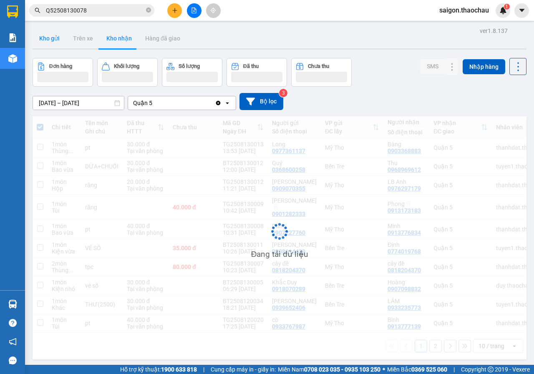
click at [55, 40] on button "Kho gửi" at bounding box center [50, 38] width 34 height 20
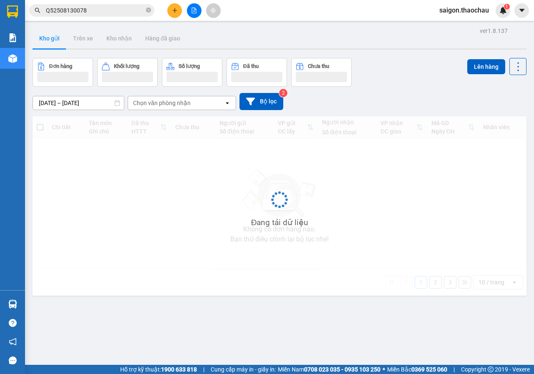
click at [55, 40] on button "Kho gửi" at bounding box center [50, 38] width 34 height 20
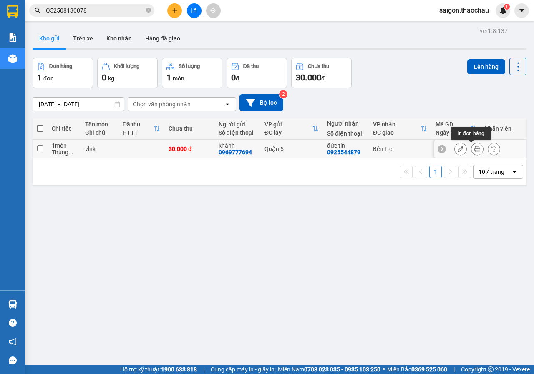
click at [474, 149] on icon at bounding box center [477, 149] width 6 height 6
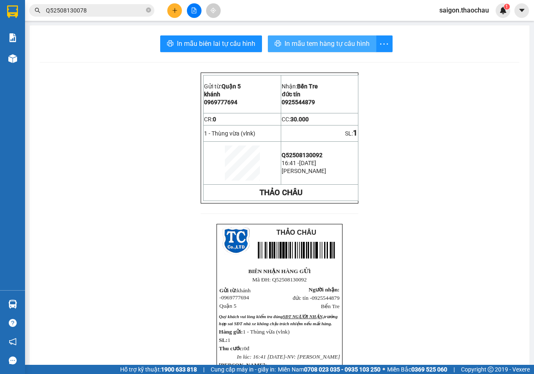
click at [299, 48] on span "In mẫu tem hàng tự cấu hình" at bounding box center [326, 43] width 85 height 10
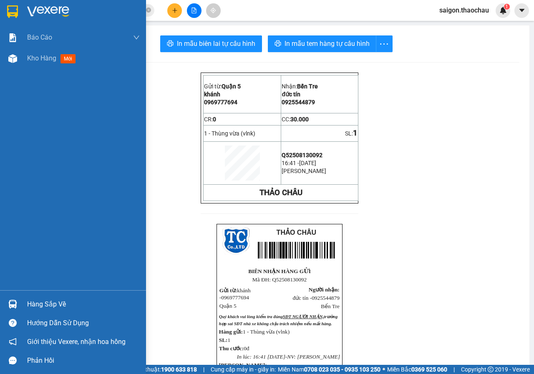
click at [22, 304] on div "Hàng sắp về" at bounding box center [73, 304] width 146 height 19
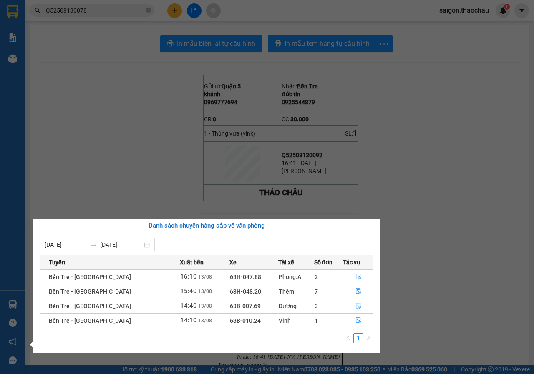
click at [454, 257] on section "Kết quả tìm kiếm ( 1 ) Bộ lọc Mã ĐH Trạng thái Món hàng Tổng cước Chưa cước Ngư…" at bounding box center [267, 187] width 534 height 374
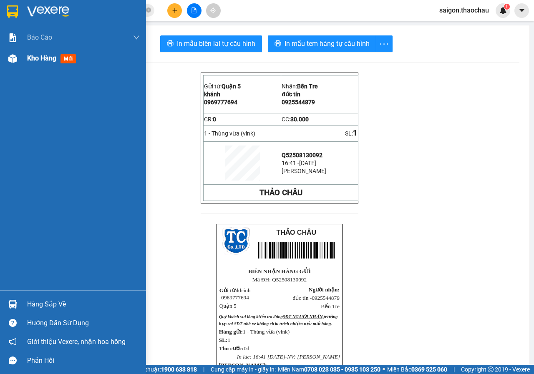
click at [9, 62] on img at bounding box center [12, 58] width 9 height 9
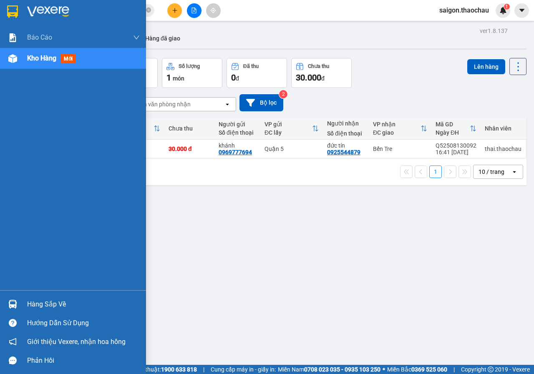
click at [21, 299] on div "Hàng sắp về" at bounding box center [73, 304] width 146 height 19
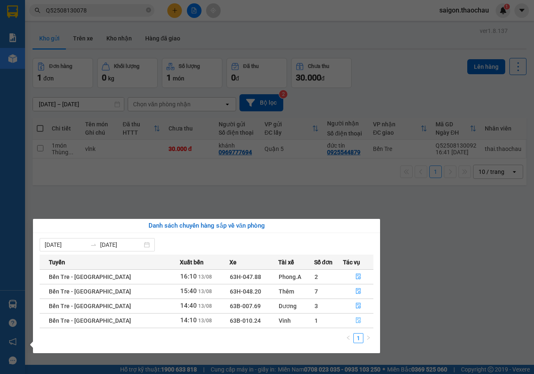
click at [355, 324] on span "file-done" at bounding box center [358, 320] width 6 height 7
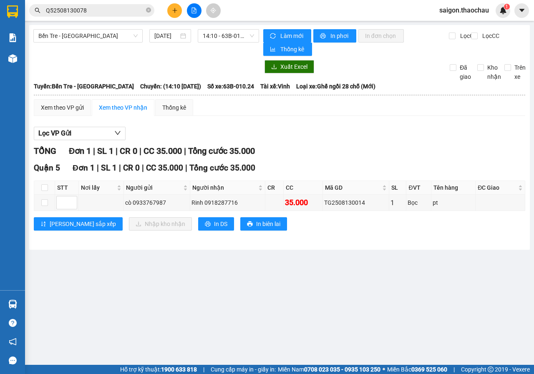
click at [27, 65] on main "Bến Tre - Sài Gòn 13/08/2025 14:10 - 63B-010.24 Làm mới In phơi In đơn chọn Thố…" at bounding box center [267, 182] width 534 height 365
click at [0, 57] on div "Kho hàng mới" at bounding box center [12, 58] width 25 height 21
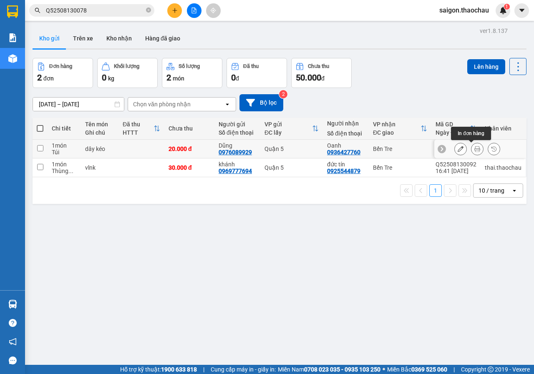
click at [474, 151] on icon at bounding box center [477, 149] width 6 height 6
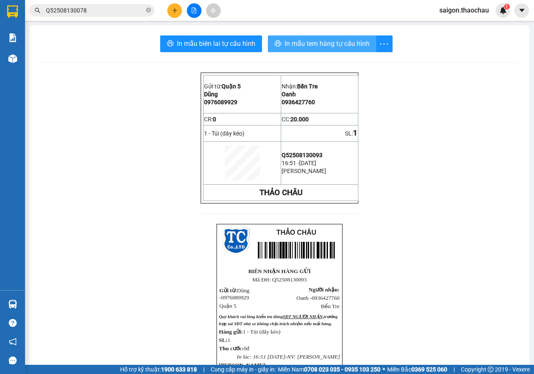
click at [334, 43] on span "In mẫu tem hàng tự cấu hình" at bounding box center [326, 43] width 85 height 10
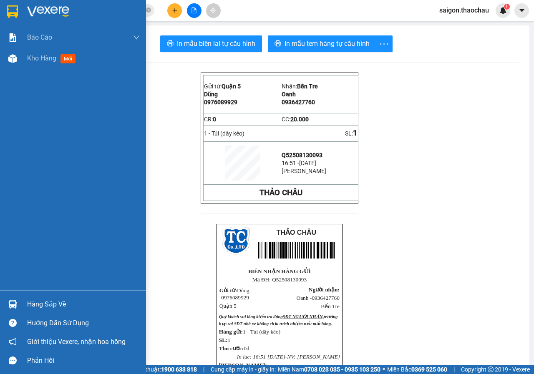
click at [18, 69] on div "Báo cáo Báo cáo dòng tiền (nhân viên) Kho hàng mới" at bounding box center [73, 158] width 146 height 263
click at [18, 61] on div at bounding box center [12, 58] width 15 height 15
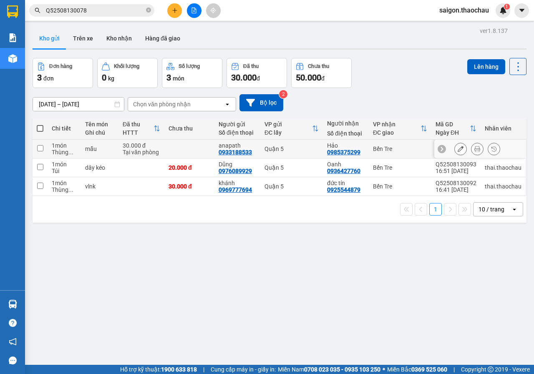
click at [464, 142] on div at bounding box center [480, 149] width 92 height 19
click at [471, 148] on button at bounding box center [477, 149] width 12 height 15
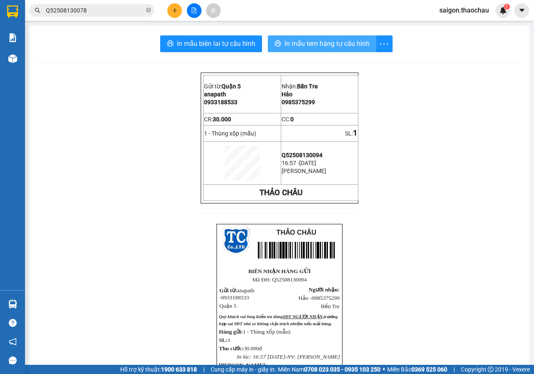
click at [274, 38] on button "In mẫu tem hàng tự cấu hình" at bounding box center [322, 43] width 108 height 17
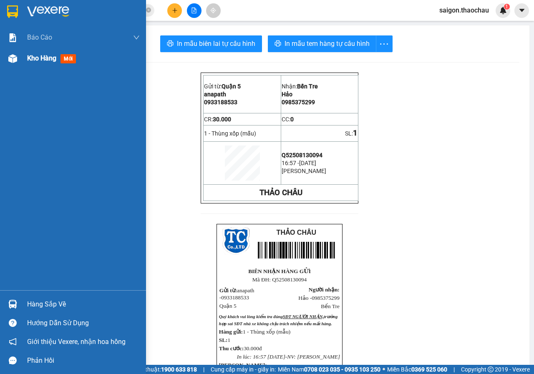
click at [25, 60] on div "Kho hàng mới" at bounding box center [73, 58] width 146 height 21
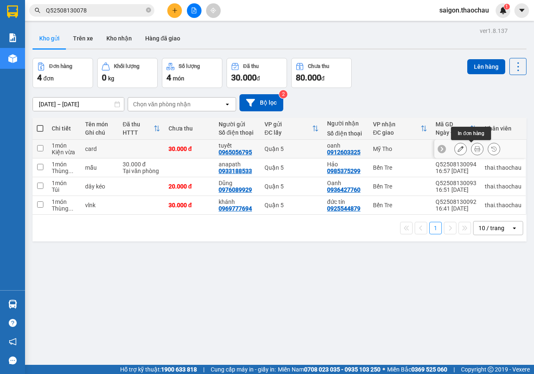
click at [480, 148] on div at bounding box center [477, 149] width 46 height 13
click at [471, 146] on button at bounding box center [477, 149] width 12 height 15
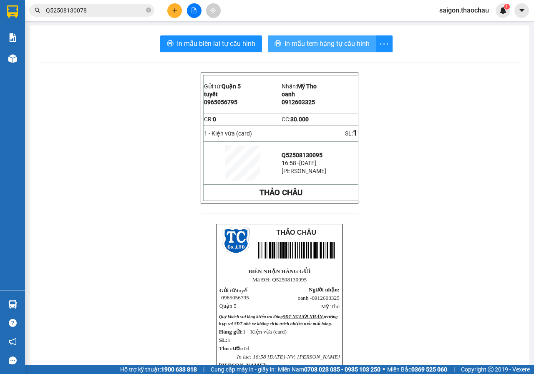
click at [295, 42] on span "In mẫu tem hàng tự cấu hình" at bounding box center [326, 43] width 85 height 10
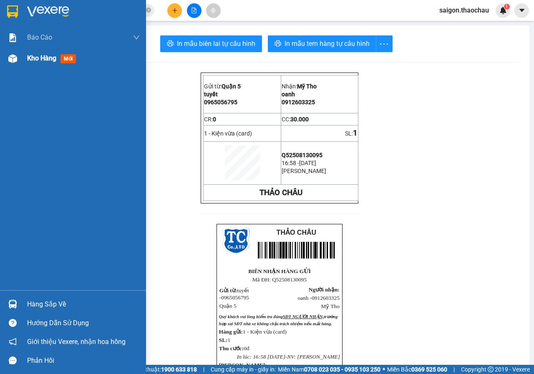
click at [0, 59] on div "Kho hàng mới" at bounding box center [73, 58] width 146 height 21
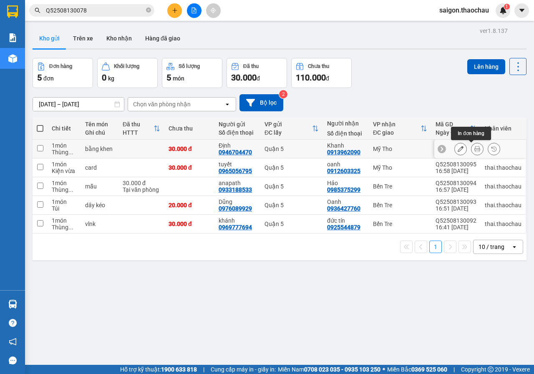
click at [471, 148] on button at bounding box center [477, 149] width 12 height 15
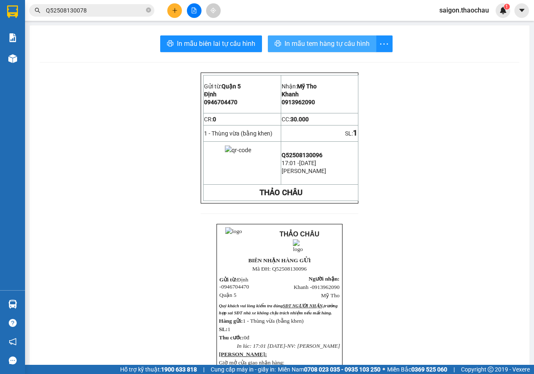
click at [336, 44] on span "In mẫu tem hàng tự cấu hình" at bounding box center [326, 43] width 85 height 10
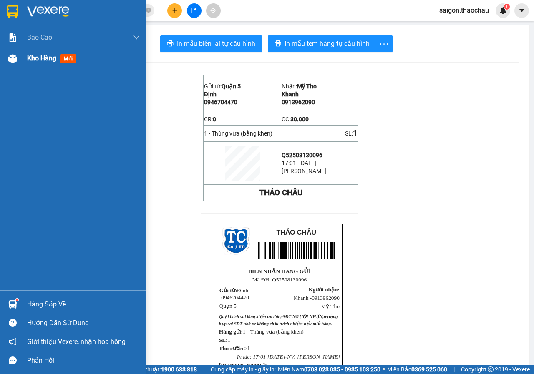
click at [16, 54] on img at bounding box center [12, 58] width 9 height 9
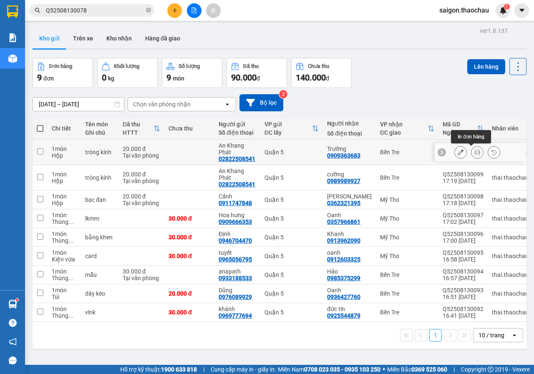
click at [474, 151] on icon at bounding box center [477, 152] width 6 height 6
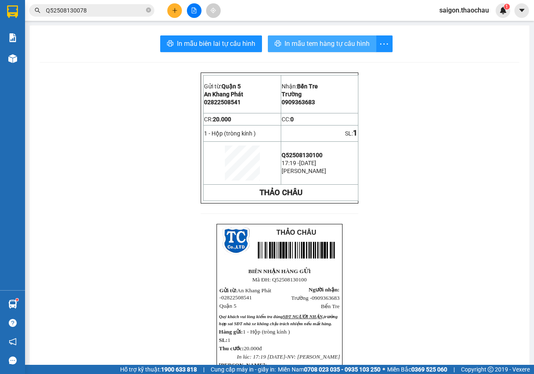
click at [314, 41] on span "In mẫu tem hàng tự cấu hình" at bounding box center [326, 43] width 85 height 10
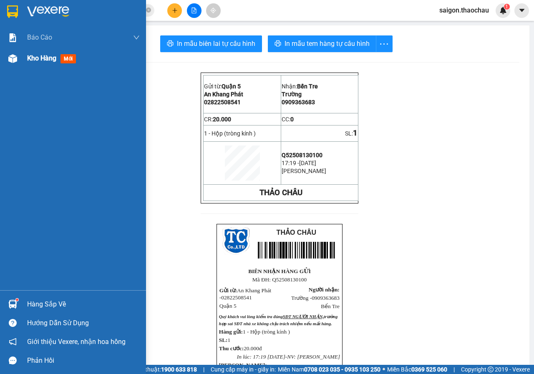
click at [6, 56] on div at bounding box center [12, 58] width 15 height 15
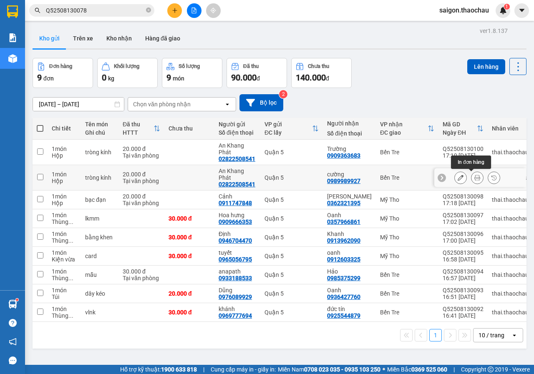
click at [471, 173] on button at bounding box center [477, 178] width 12 height 15
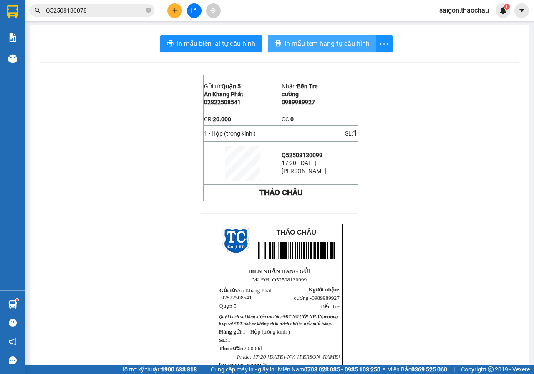
click at [299, 45] on span "In mẫu tem hàng tự cấu hình" at bounding box center [326, 43] width 85 height 10
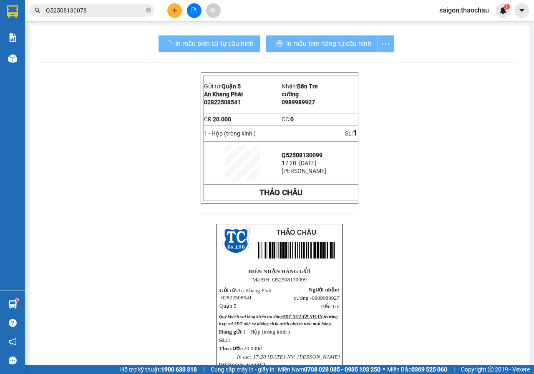
click at [13, 62] on img at bounding box center [12, 58] width 9 height 9
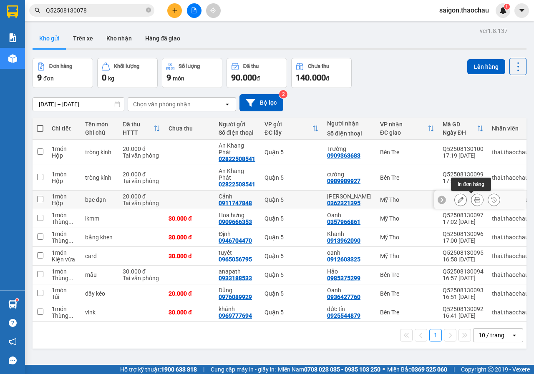
click at [471, 199] on button at bounding box center [477, 200] width 12 height 15
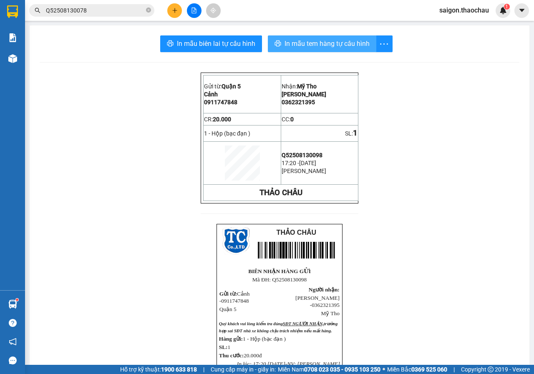
click at [328, 41] on span "In mẫu tem hàng tự cấu hình" at bounding box center [326, 43] width 85 height 10
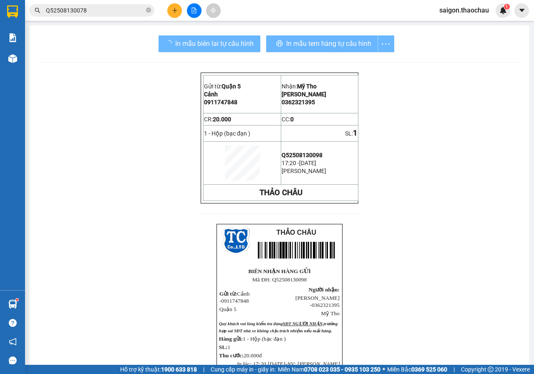
click at [23, 55] on div "Kho hàng mới" at bounding box center [12, 58] width 25 height 21
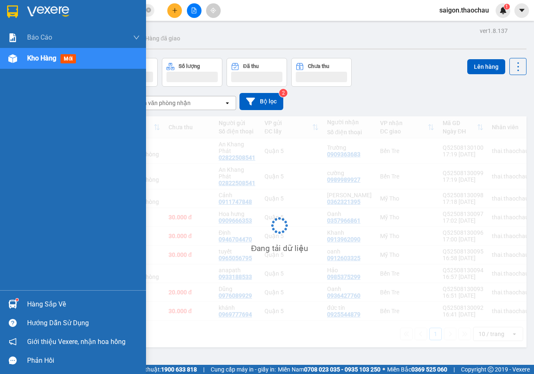
click at [19, 58] on div at bounding box center [12, 58] width 15 height 15
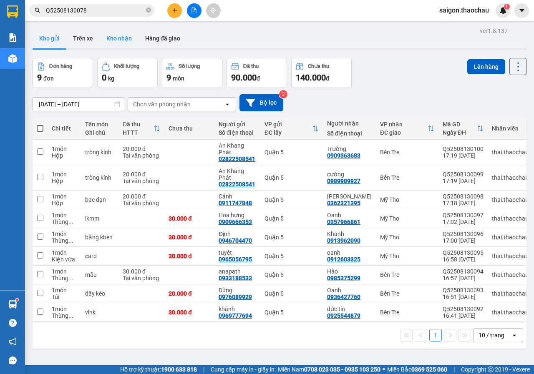
click at [105, 45] on button "Kho nhận" at bounding box center [119, 38] width 39 height 20
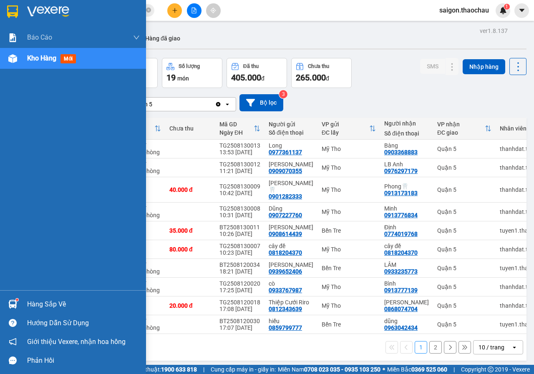
click at [6, 305] on div at bounding box center [12, 304] width 15 height 15
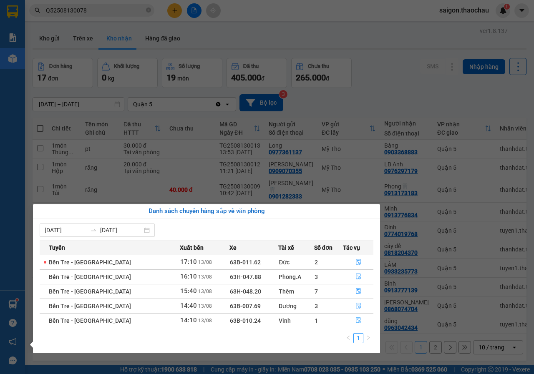
click at [355, 321] on icon "file-done" at bounding box center [358, 320] width 6 height 6
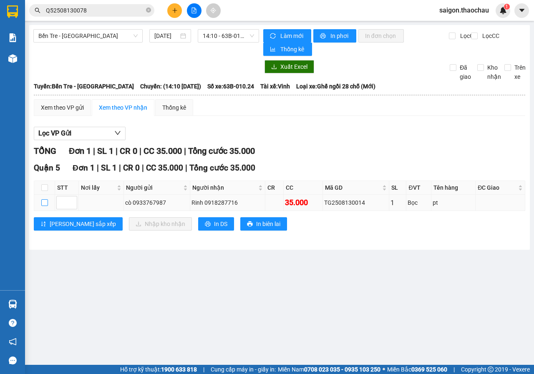
click at [45, 204] on input "checkbox" at bounding box center [44, 202] width 7 height 7
checkbox input "true"
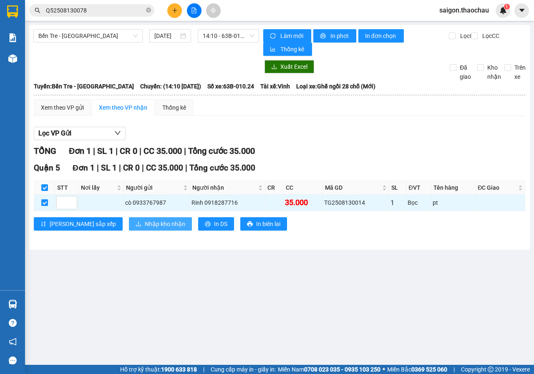
click at [129, 228] on button "Nhập kho nhận" at bounding box center [160, 223] width 63 height 13
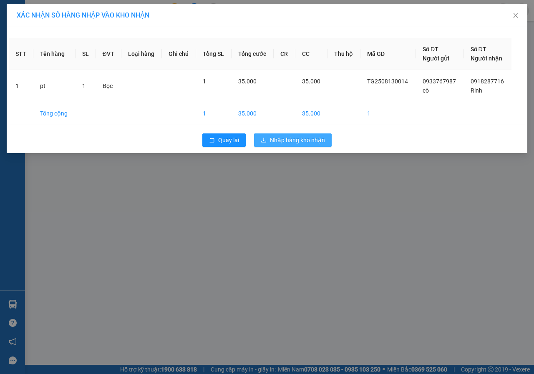
click at [303, 141] on span "Nhập hàng kho nhận" at bounding box center [297, 140] width 55 height 9
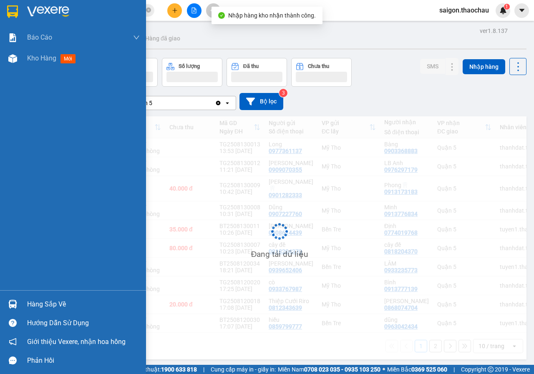
click at [12, 307] on img at bounding box center [12, 304] width 9 height 9
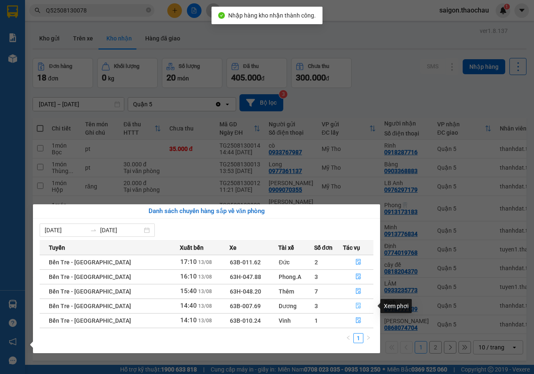
click at [349, 307] on button "button" at bounding box center [358, 305] width 30 height 13
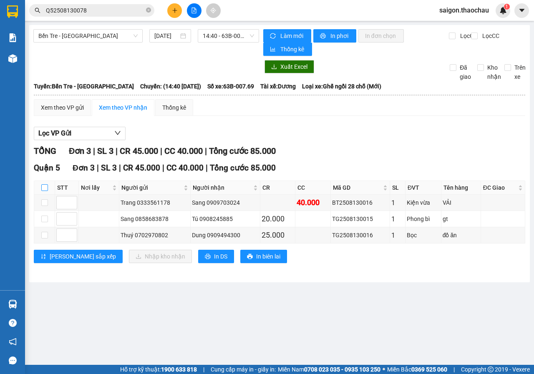
click at [41, 186] on input "checkbox" at bounding box center [44, 187] width 7 height 7
checkbox input "true"
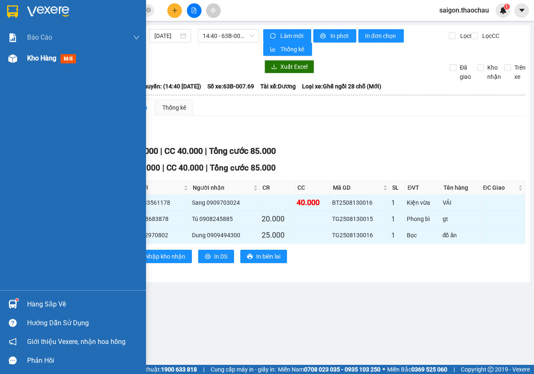
click at [5, 59] on div at bounding box center [12, 58] width 15 height 15
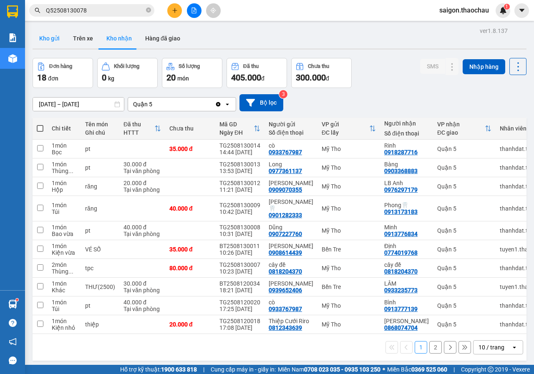
click at [41, 37] on button "Kho gửi" at bounding box center [50, 38] width 34 height 20
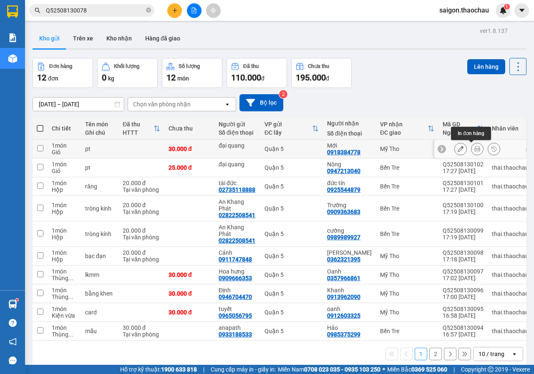
click at [476, 147] on button at bounding box center [477, 149] width 12 height 15
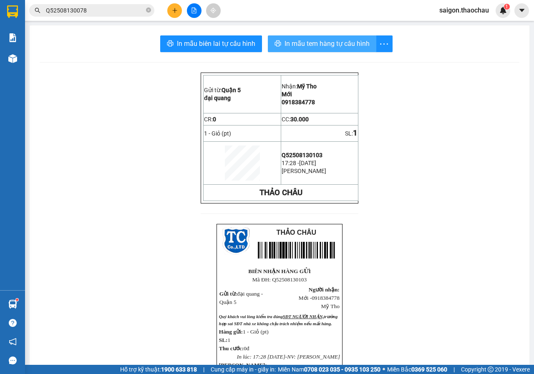
click at [318, 41] on span "In mẫu tem hàng tự cấu hình" at bounding box center [326, 43] width 85 height 10
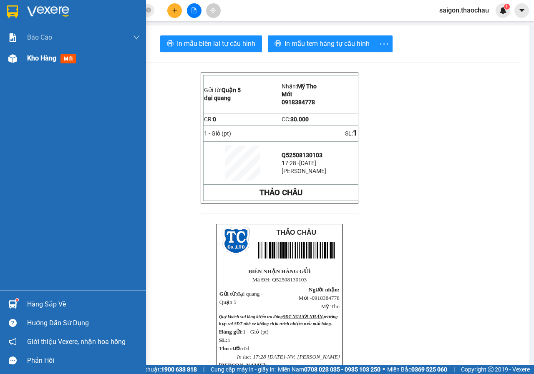
click at [16, 61] on img at bounding box center [12, 58] width 9 height 9
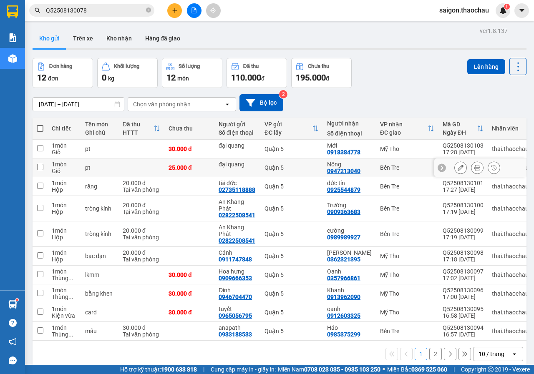
click at [474, 167] on icon at bounding box center [477, 168] width 6 height 6
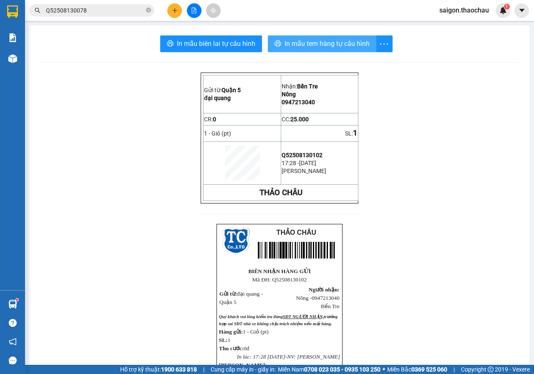
click at [314, 37] on button "In mẫu tem hàng tự cấu hình" at bounding box center [322, 43] width 108 height 17
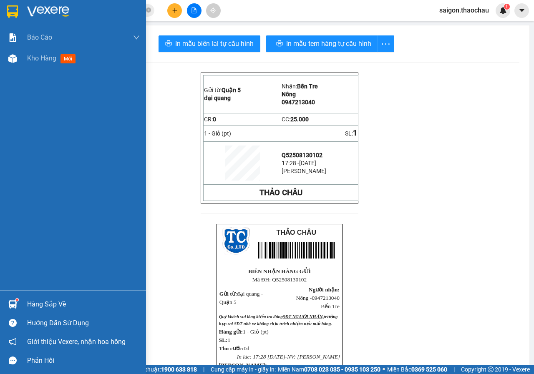
click at [12, 60] on img at bounding box center [12, 58] width 9 height 9
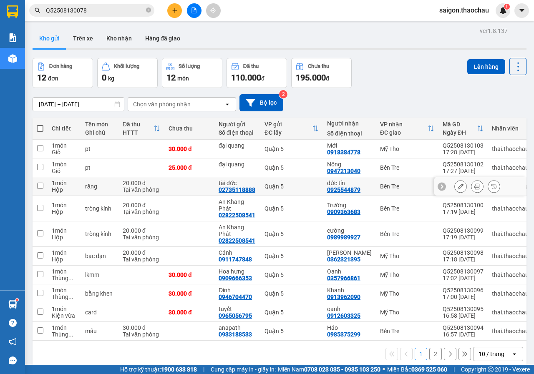
click at [476, 185] on button at bounding box center [477, 186] width 12 height 15
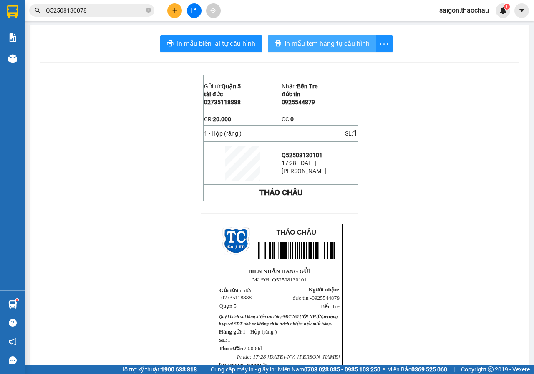
click at [291, 44] on span "In mẫu tem hàng tự cấu hình" at bounding box center [326, 43] width 85 height 10
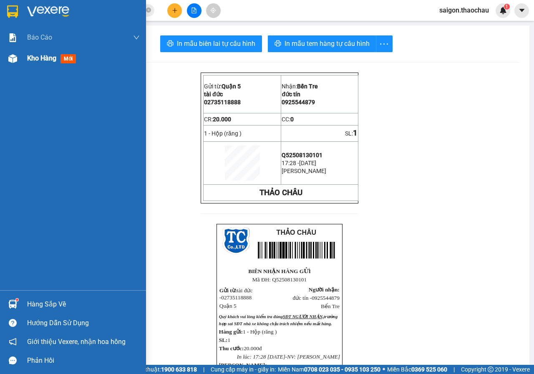
click at [9, 60] on img at bounding box center [12, 58] width 9 height 9
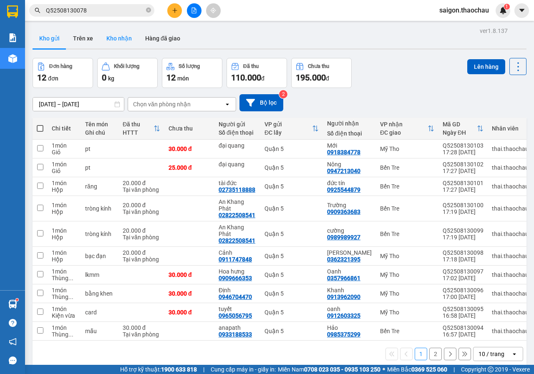
click at [127, 37] on button "Kho nhận" at bounding box center [119, 38] width 39 height 20
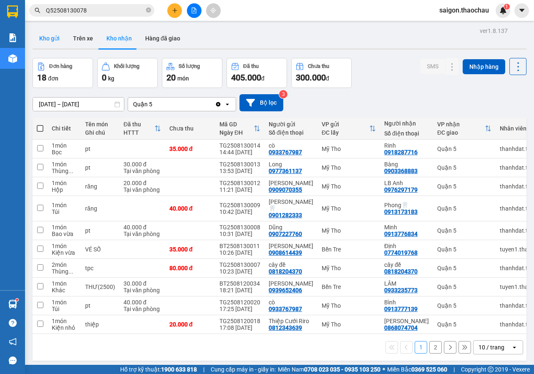
click at [60, 41] on button "Kho gửi" at bounding box center [50, 38] width 34 height 20
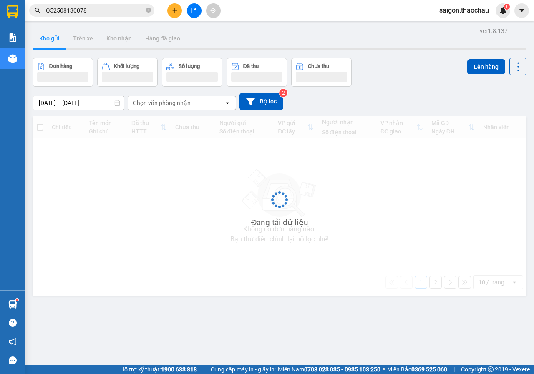
click at [60, 41] on button "Kho gửi" at bounding box center [50, 38] width 34 height 20
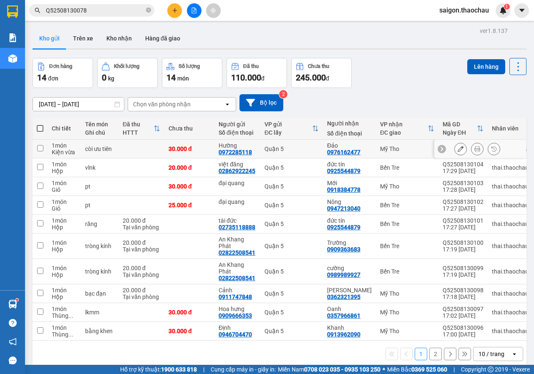
click at [471, 149] on div at bounding box center [477, 149] width 13 height 13
click at [465, 150] on div at bounding box center [477, 149] width 46 height 13
click at [475, 146] on button at bounding box center [477, 149] width 12 height 15
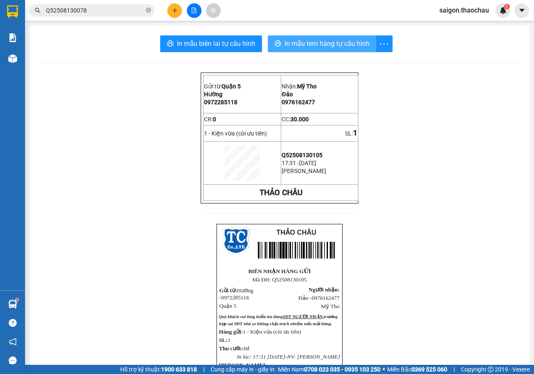
click at [299, 49] on span "In mẫu tem hàng tự cấu hình" at bounding box center [326, 43] width 85 height 10
click at [15, 58] on img at bounding box center [12, 58] width 9 height 9
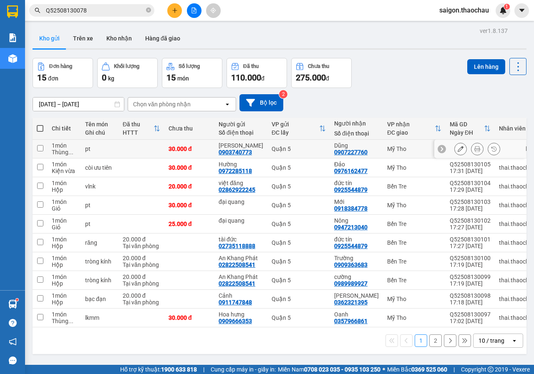
click at [471, 146] on button at bounding box center [477, 149] width 12 height 15
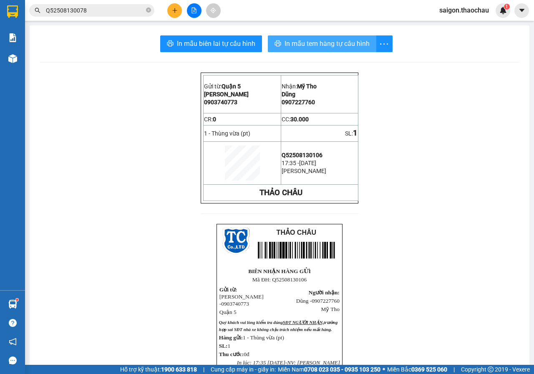
click at [335, 45] on span "In mẫu tem hàng tự cấu hình" at bounding box center [326, 43] width 85 height 10
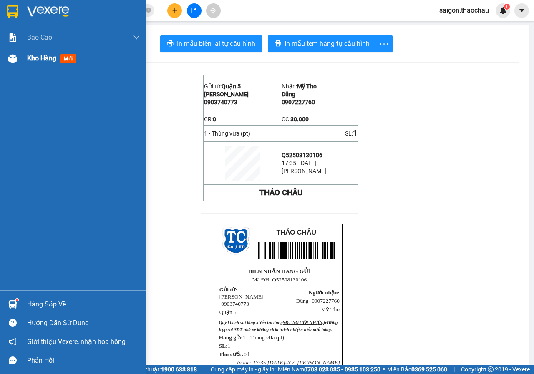
click at [18, 58] on div at bounding box center [12, 58] width 15 height 15
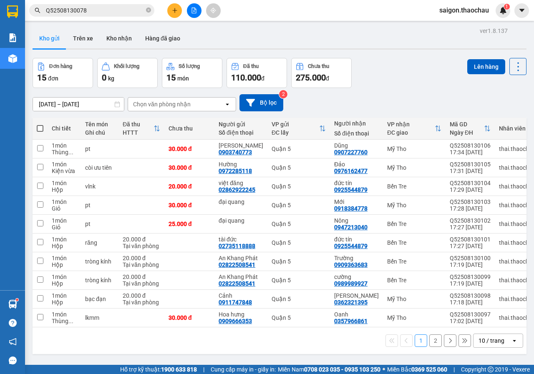
click at [40, 129] on span at bounding box center [40, 128] width 7 height 7
click at [40, 124] on input "checkbox" at bounding box center [40, 124] width 0 height 0
checkbox input "true"
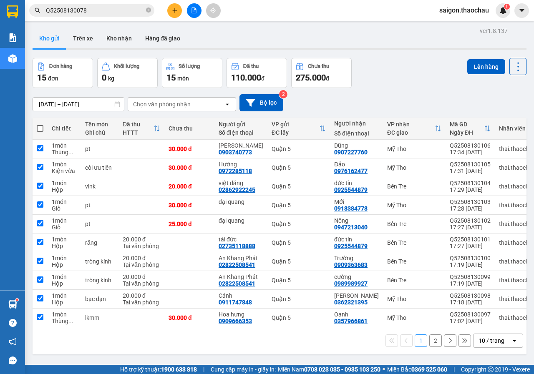
checkbox input "true"
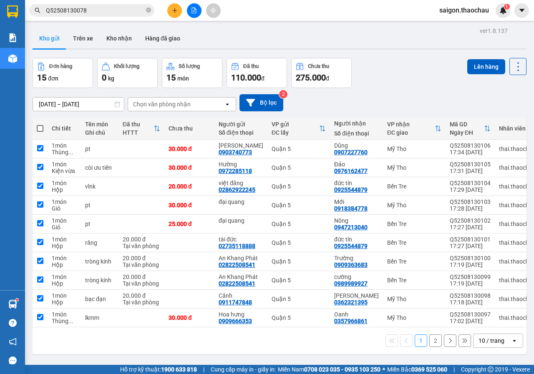
checkbox input "true"
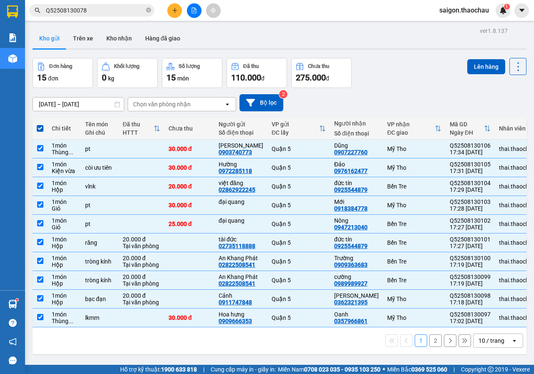
click at [483, 345] on div "10 / trang" at bounding box center [491, 340] width 26 height 8
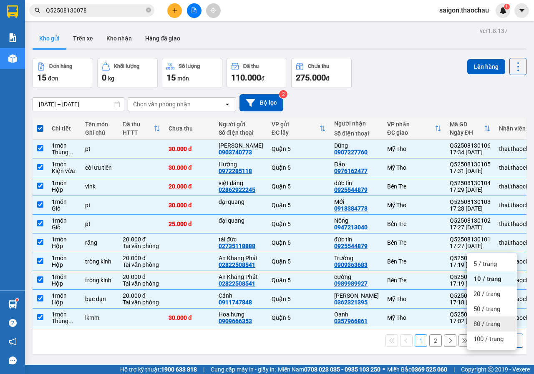
click at [483, 324] on span "80 / trang" at bounding box center [486, 324] width 27 height 8
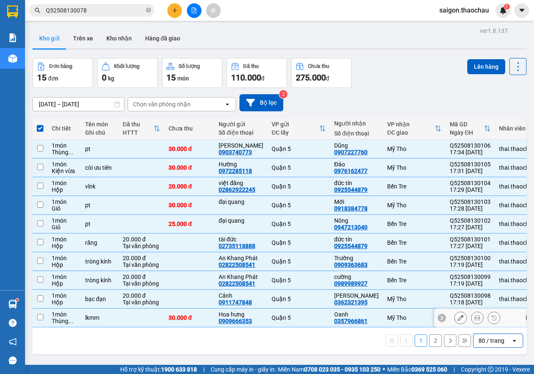
checkbox input "false"
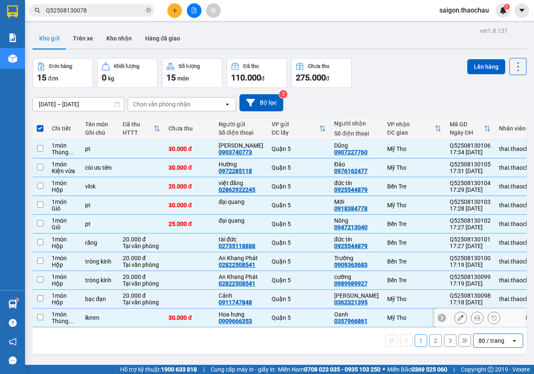
checkbox input "false"
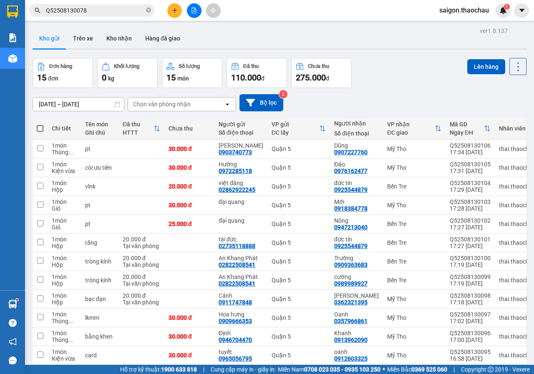
click at [38, 128] on span at bounding box center [40, 128] width 7 height 7
click at [40, 124] on input "checkbox" at bounding box center [40, 124] width 0 height 0
checkbox input "true"
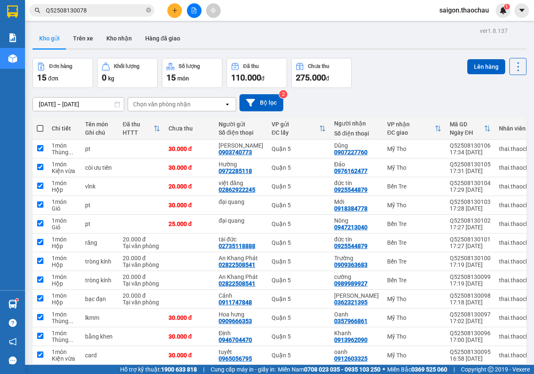
checkbox input "true"
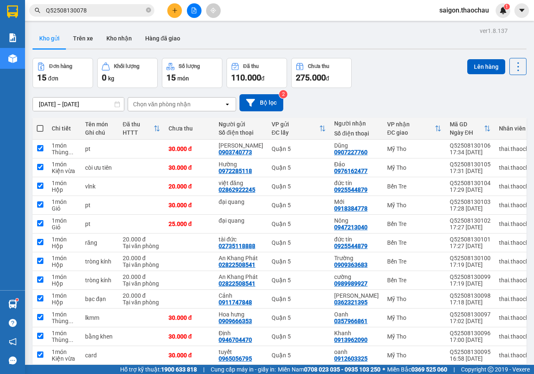
checkbox input "true"
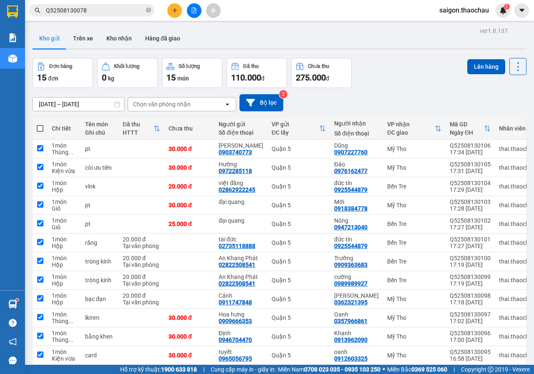
checkbox input "true"
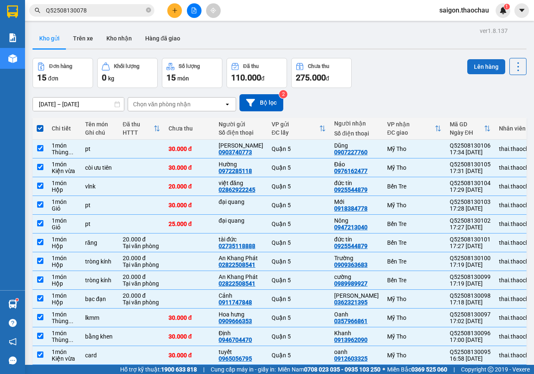
click at [490, 64] on button "Lên hàng" at bounding box center [486, 66] width 38 height 15
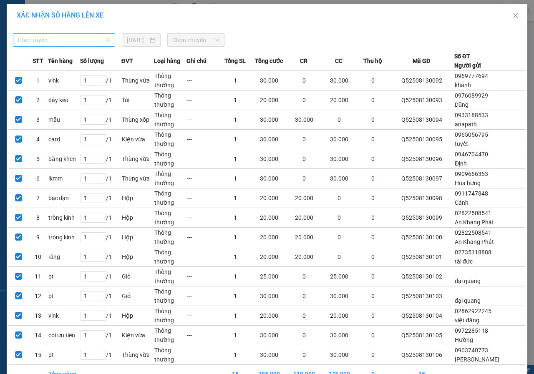
click at [37, 35] on span "Chọn tuyến" at bounding box center [64, 40] width 92 height 13
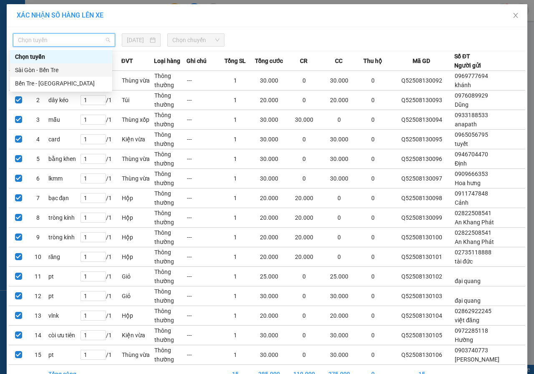
click at [34, 70] on div "Sài Gòn - Bến Tre" at bounding box center [61, 69] width 92 height 9
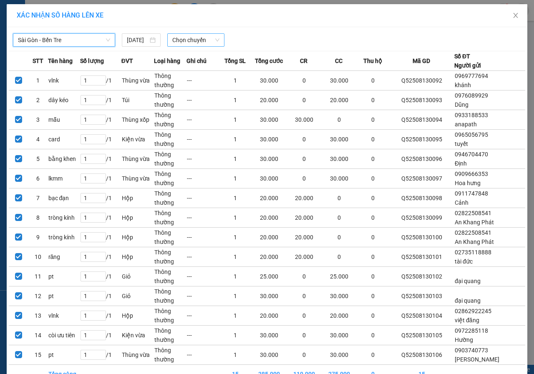
click at [184, 42] on span "Chọn chuyến" at bounding box center [195, 40] width 47 height 13
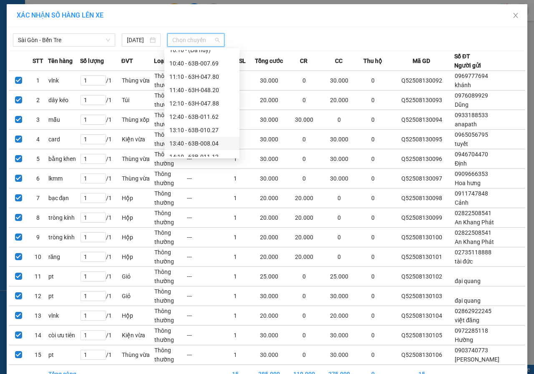
scroll to position [292, 0]
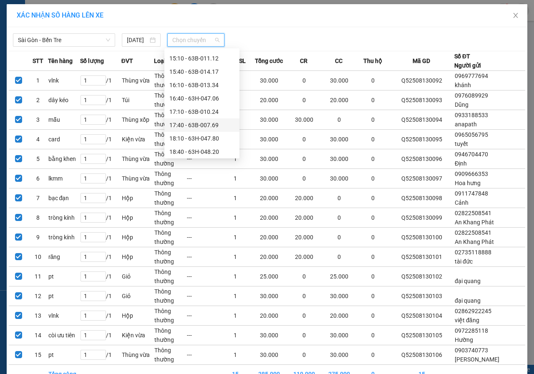
click at [198, 122] on div "17:40 - 63B-007.69" at bounding box center [201, 125] width 65 height 9
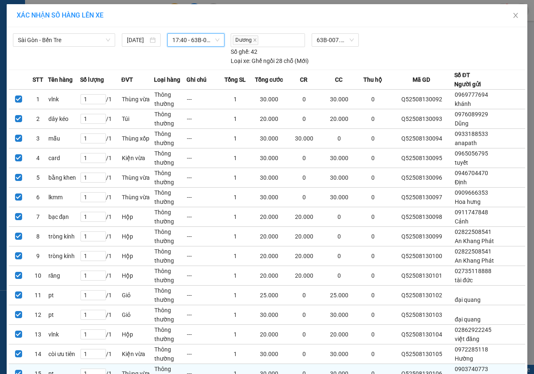
scroll to position [66, 0]
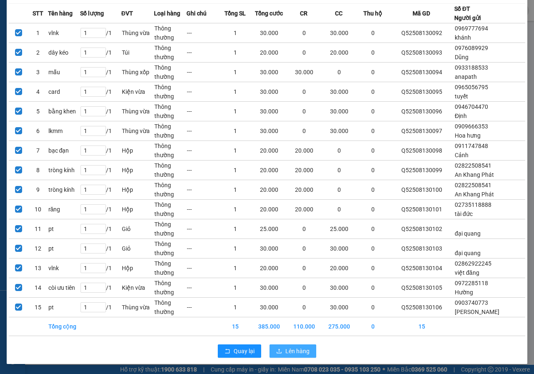
click at [294, 347] on span "Lên hàng" at bounding box center [297, 350] width 24 height 9
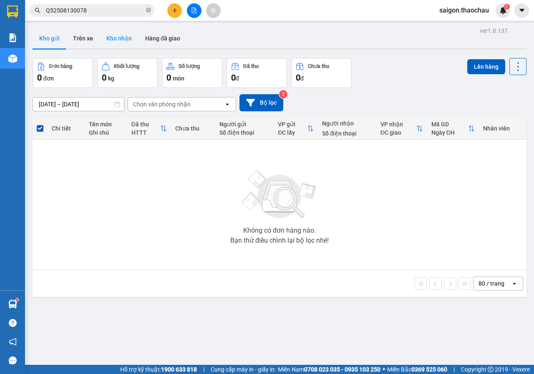
click at [113, 35] on button "Kho nhận" at bounding box center [119, 38] width 39 height 20
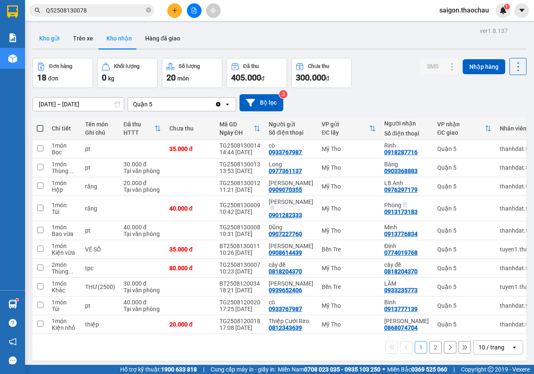
click at [45, 32] on button "Kho gửi" at bounding box center [50, 38] width 34 height 20
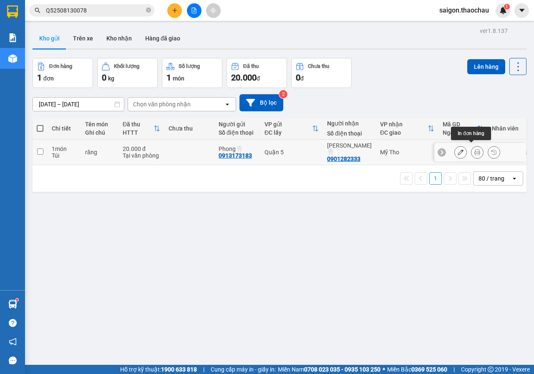
click at [471, 149] on button at bounding box center [477, 152] width 12 height 15
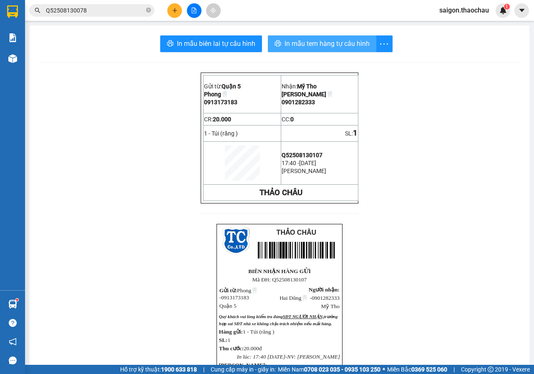
click at [304, 48] on span "In mẫu tem hàng tự cấu hình" at bounding box center [326, 43] width 85 height 10
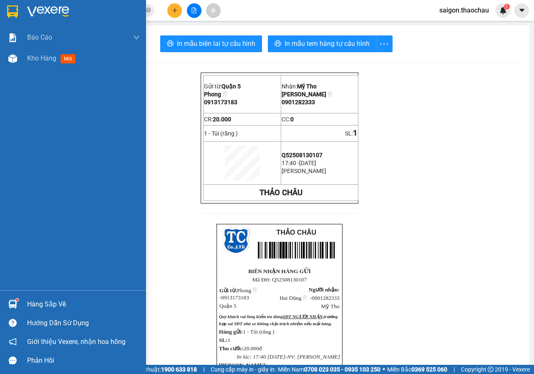
click at [10, 295] on div "Hàng sắp về" at bounding box center [73, 304] width 146 height 19
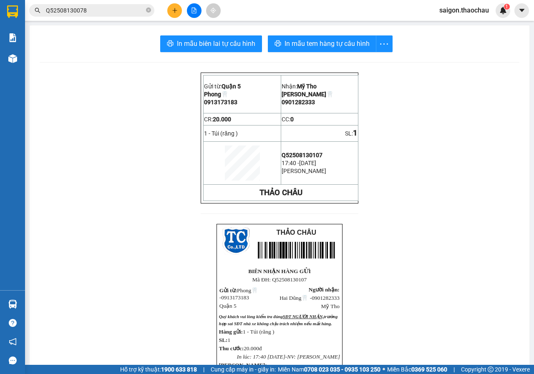
click at [403, 322] on section "Kết quả tìm kiếm ( 1 ) Bộ lọc Mã ĐH Trạng thái Món hàng Tổng cước Chưa cước Ngư…" at bounding box center [267, 187] width 534 height 374
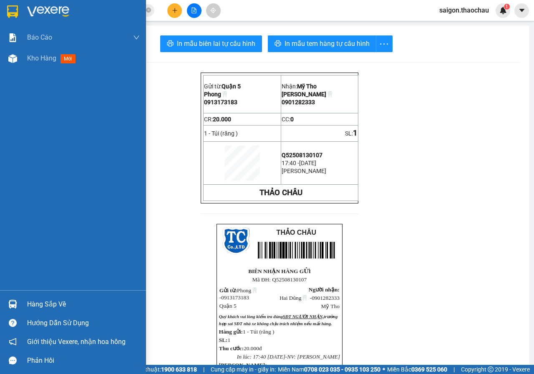
click at [19, 303] on div at bounding box center [12, 304] width 15 height 15
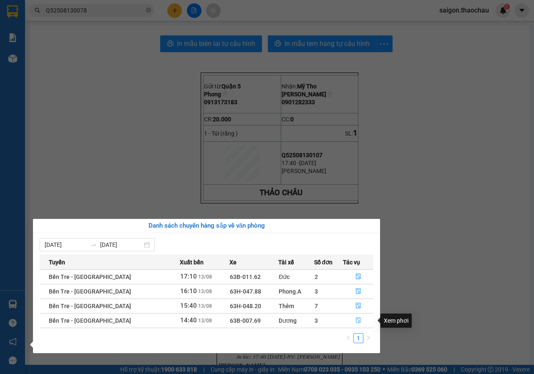
click at [355, 321] on icon "file-done" at bounding box center [358, 320] width 6 height 6
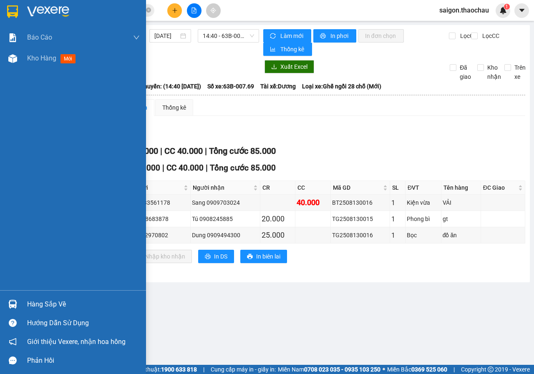
click at [5, 70] on div "Báo cáo Báo cáo dòng tiền (nhân viên) Kho hàng mới" at bounding box center [73, 158] width 146 height 263
click at [7, 57] on div at bounding box center [12, 58] width 15 height 15
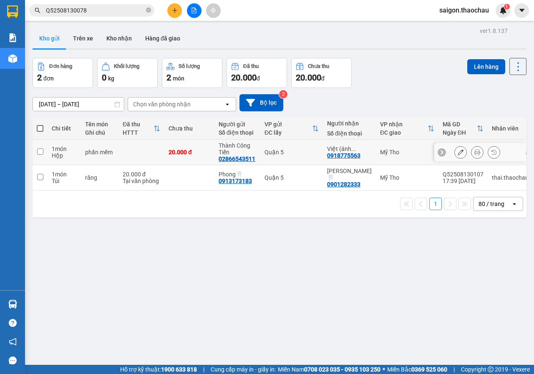
click at [474, 154] on icon at bounding box center [477, 152] width 6 height 6
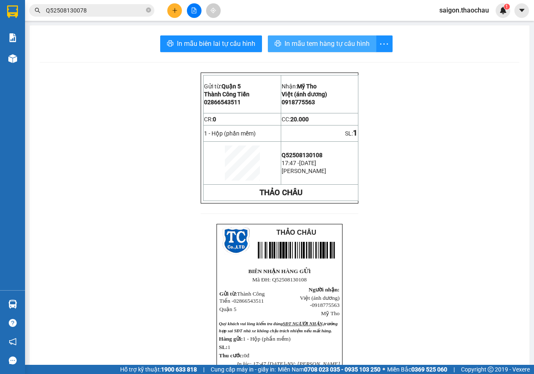
click at [331, 45] on span "In mẫu tem hàng tự cấu hình" at bounding box center [326, 43] width 85 height 10
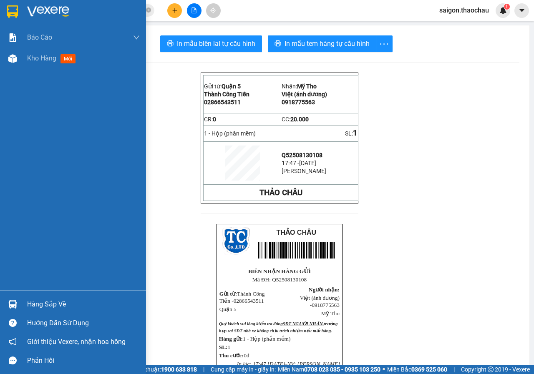
click at [47, 306] on div "Hàng sắp về" at bounding box center [83, 304] width 113 height 13
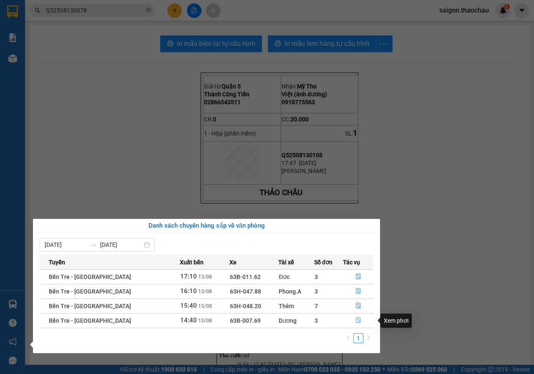
click at [355, 324] on span "file-done" at bounding box center [358, 320] width 6 height 7
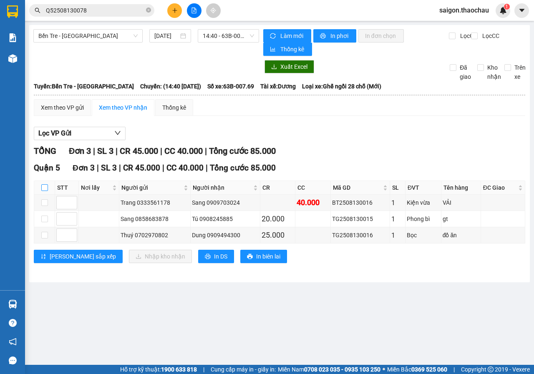
click at [45, 191] on label at bounding box center [44, 187] width 7 height 9
click at [45, 191] on input "checkbox" at bounding box center [44, 187] width 7 height 7
checkbox input "true"
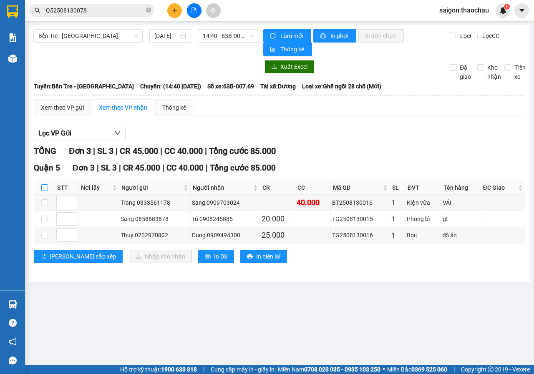
checkbox input "true"
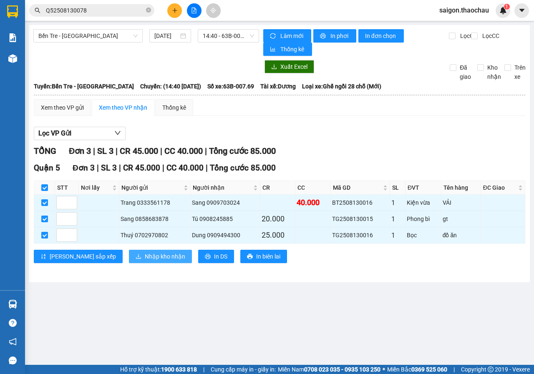
click at [145, 259] on span "Nhập kho nhận" at bounding box center [165, 256] width 40 height 9
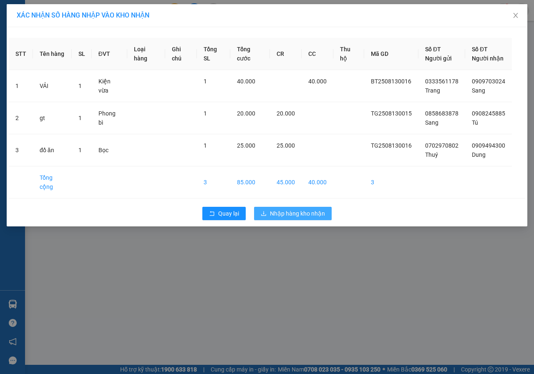
click at [289, 209] on span "Nhập hàng kho nhận" at bounding box center [297, 213] width 55 height 9
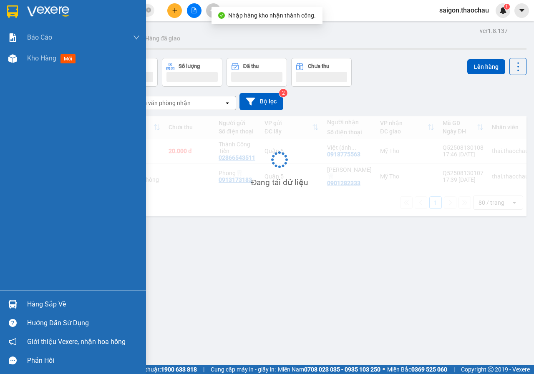
click at [14, 303] on img at bounding box center [12, 304] width 9 height 9
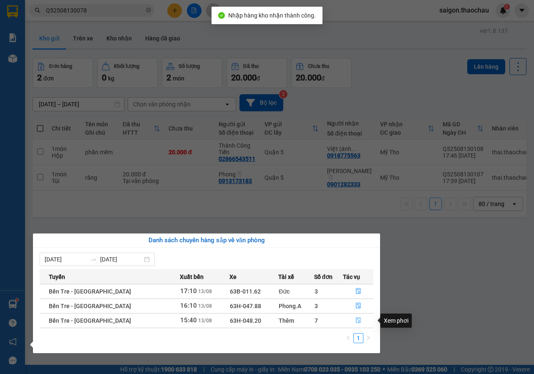
click at [355, 319] on icon "file-done" at bounding box center [358, 320] width 6 height 6
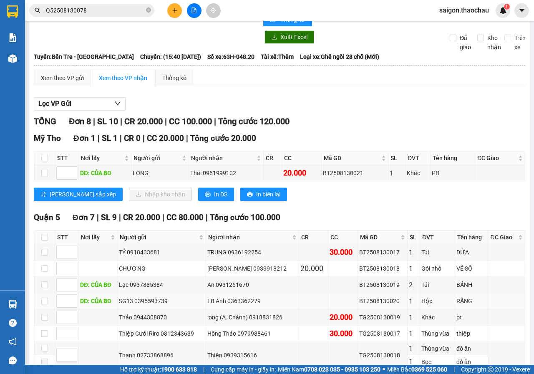
scroll to position [42, 0]
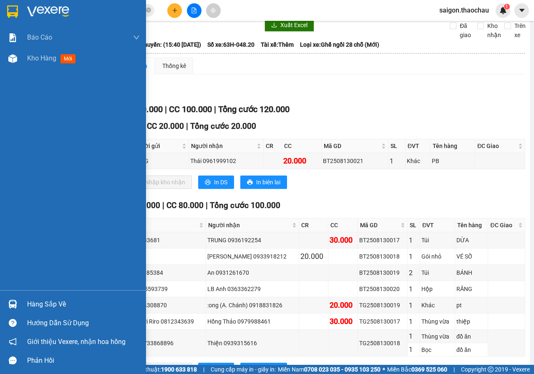
drag, startPoint x: 18, startPoint y: 64, endPoint x: 11, endPoint y: 158, distance: 94.1
click at [18, 65] on div at bounding box center [12, 58] width 15 height 15
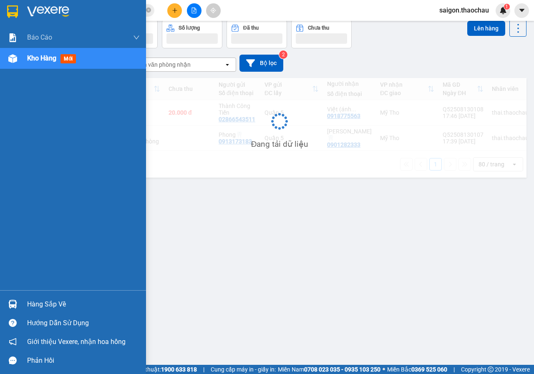
scroll to position [38, 0]
click at [23, 306] on div "Hàng sắp về" at bounding box center [73, 304] width 146 height 19
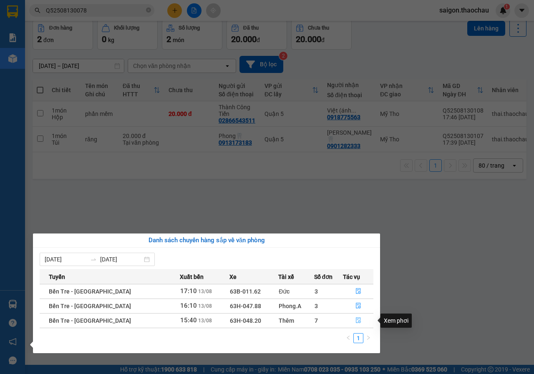
click at [356, 321] on icon "file-done" at bounding box center [358, 321] width 5 height 6
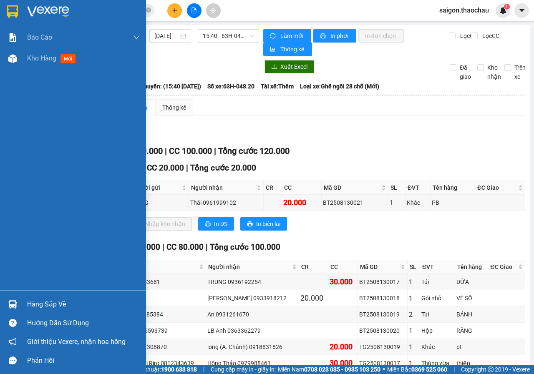
click at [9, 297] on div at bounding box center [12, 304] width 15 height 15
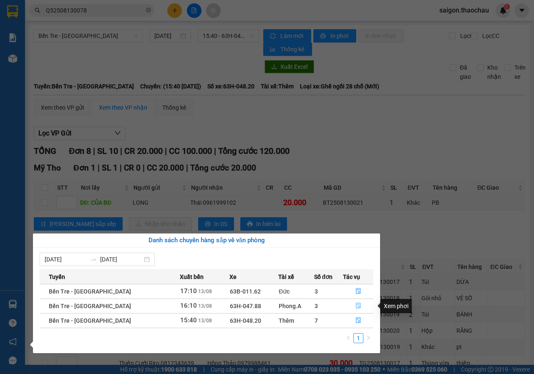
click at [355, 304] on icon "file-done" at bounding box center [358, 306] width 6 height 6
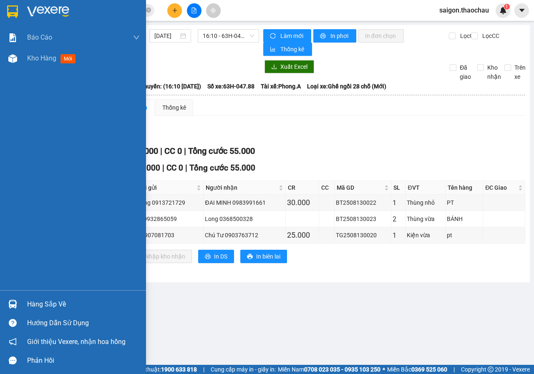
click at [38, 299] on div "Hàng sắp về" at bounding box center [83, 304] width 113 height 13
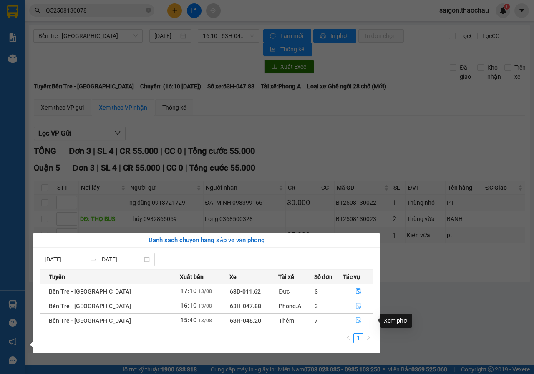
click at [356, 318] on icon "file-done" at bounding box center [358, 321] width 5 height 6
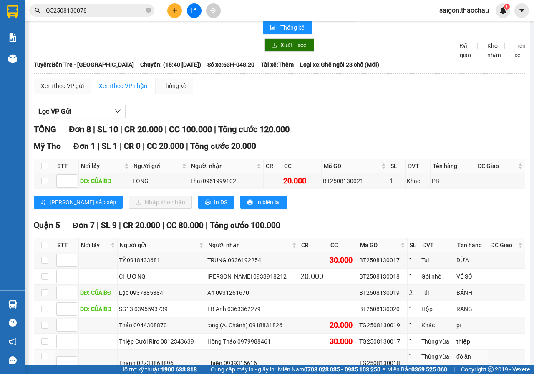
scroll to position [76, 0]
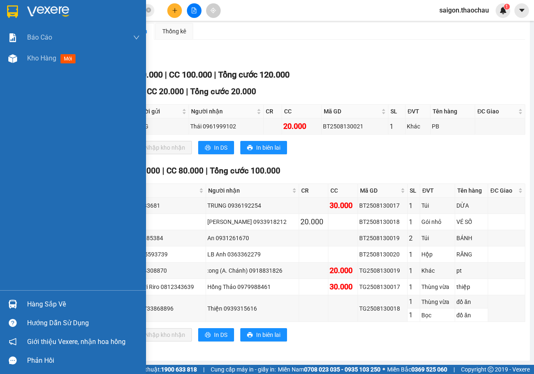
click at [57, 299] on div "Hàng sắp về" at bounding box center [83, 304] width 113 height 13
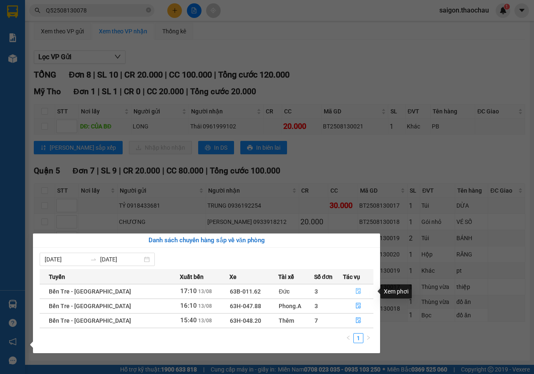
click at [356, 292] on icon "file-done" at bounding box center [358, 292] width 5 height 6
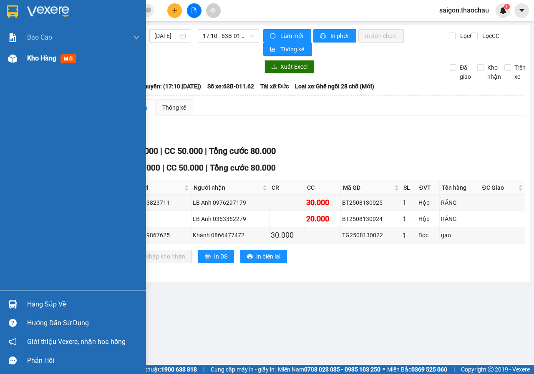
click at [42, 60] on span "Kho hàng" at bounding box center [41, 58] width 29 height 8
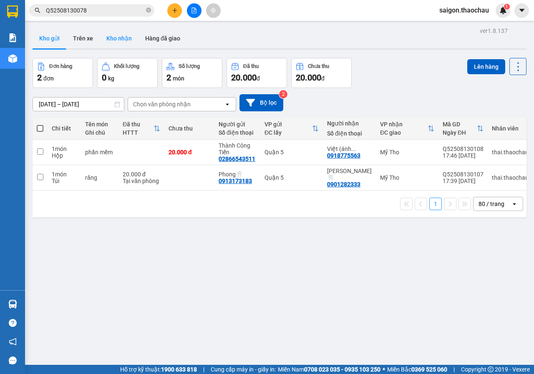
click at [128, 39] on button "Kho nhận" at bounding box center [119, 38] width 39 height 20
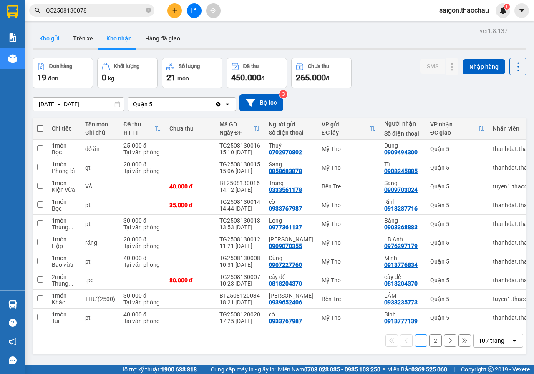
click at [48, 42] on button "Kho gửi" at bounding box center [50, 38] width 34 height 20
drag, startPoint x: 48, startPoint y: 42, endPoint x: 58, endPoint y: 43, distance: 9.7
click at [48, 42] on button "Kho gửi" at bounding box center [50, 38] width 34 height 20
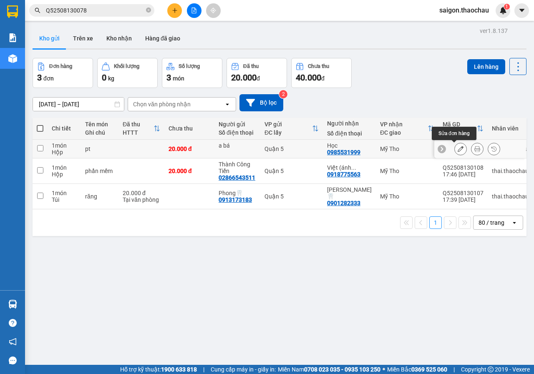
click at [471, 150] on button at bounding box center [477, 149] width 12 height 15
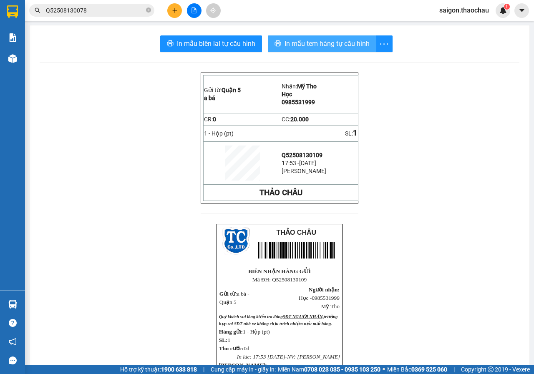
click at [355, 48] on span "In mẫu tem hàng tự cấu hình" at bounding box center [326, 43] width 85 height 10
click at [315, 48] on span "In mẫu tem hàng tự cấu hình" at bounding box center [326, 43] width 85 height 10
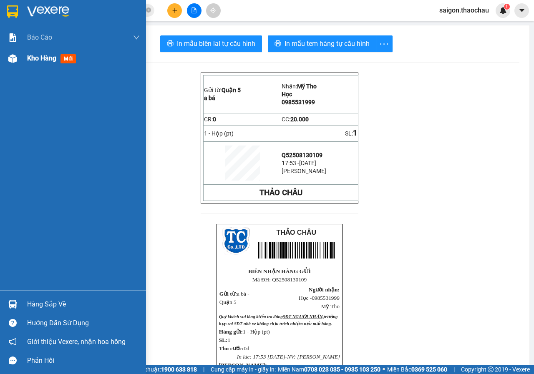
click at [24, 63] on div "Kho hàng mới" at bounding box center [73, 58] width 146 height 21
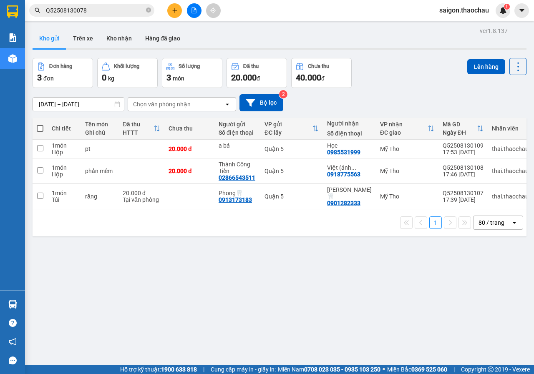
click at [41, 129] on span at bounding box center [40, 128] width 7 height 7
click at [40, 124] on input "checkbox" at bounding box center [40, 124] width 0 height 0
checkbox input "true"
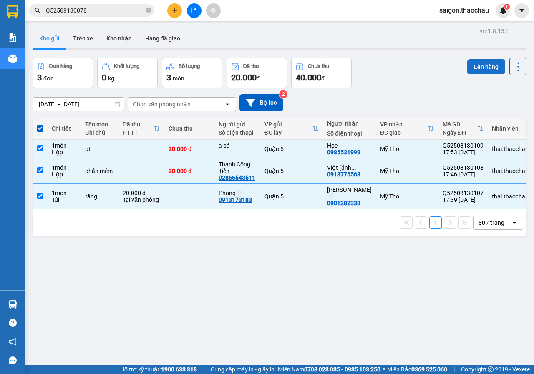
click at [486, 64] on button "Lên hàng" at bounding box center [486, 66] width 38 height 15
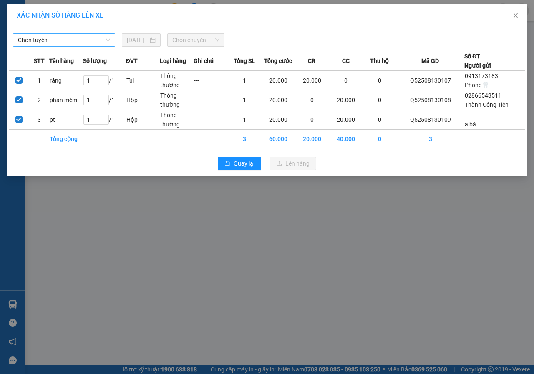
click at [60, 40] on span "Chọn tuyến" at bounding box center [64, 40] width 92 height 13
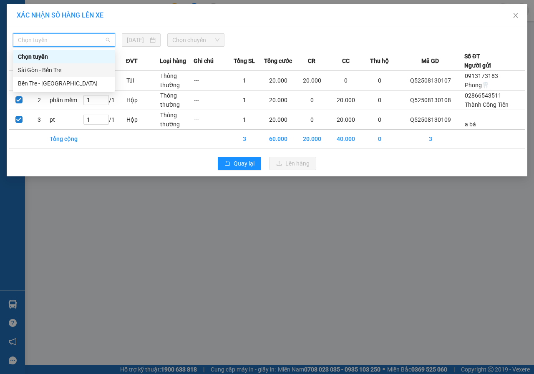
click at [80, 66] on div "Sài Gòn - Bến Tre" at bounding box center [64, 69] width 92 height 9
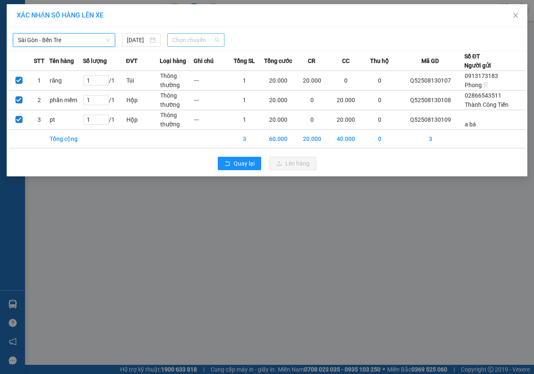
click at [184, 37] on span "Chọn chuyến" at bounding box center [195, 40] width 47 height 13
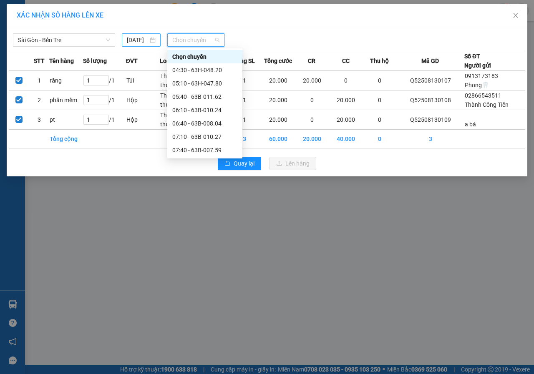
click at [137, 42] on input "[DATE]" at bounding box center [137, 39] width 21 height 9
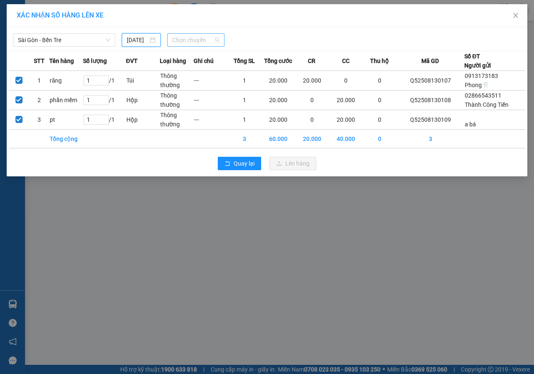
click at [183, 39] on span "Chọn chuyến" at bounding box center [195, 40] width 47 height 13
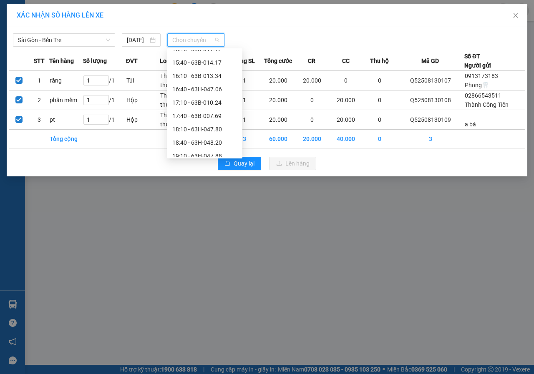
scroll to position [307, 0]
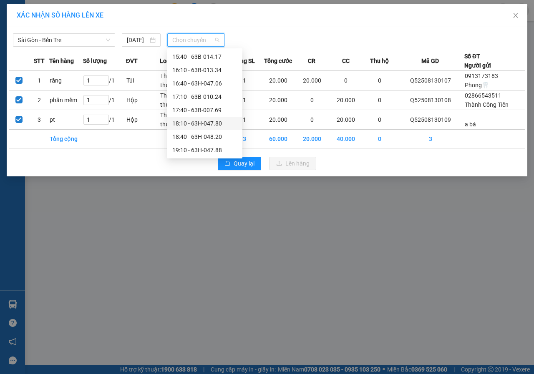
click at [201, 119] on div "18:10 - 63H-047.80" at bounding box center [204, 123] width 65 height 9
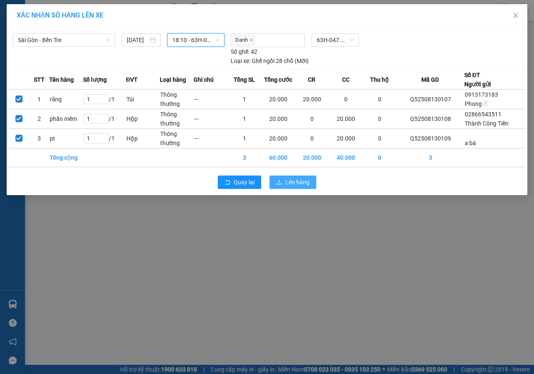
click at [284, 179] on button "Lên hàng" at bounding box center [292, 182] width 47 height 13
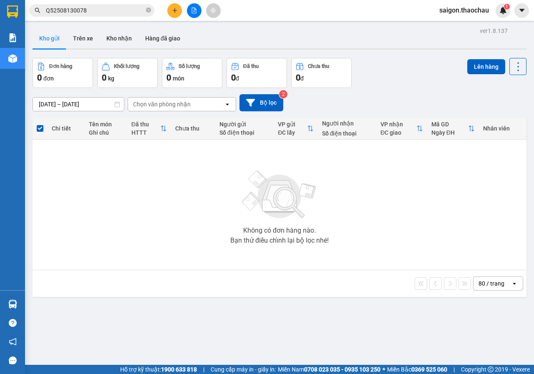
click at [112, 25] on div "ver 1.8.137 Kho gửi Trên xe Kho nhận Hàng đã giao Đơn hàng 0 đơn Khối lượng 0 k…" at bounding box center [279, 212] width 500 height 374
click at [111, 42] on button "Kho nhận" at bounding box center [119, 38] width 39 height 20
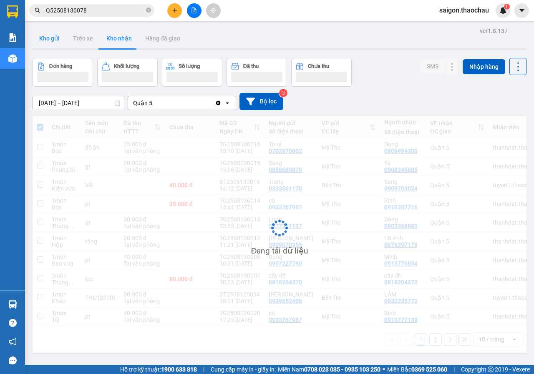
click at [36, 40] on button "Kho gửi" at bounding box center [50, 38] width 34 height 20
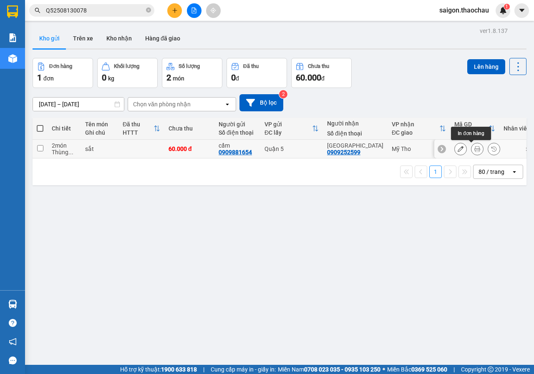
click at [474, 147] on button at bounding box center [477, 149] width 12 height 15
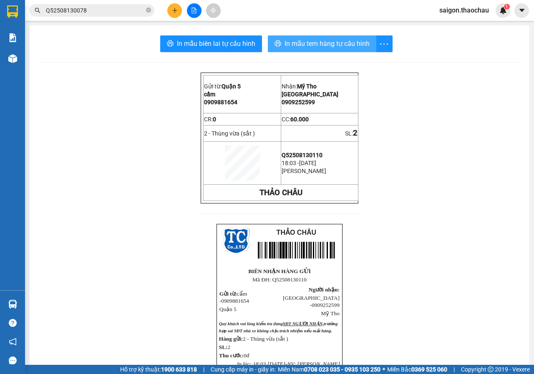
click at [337, 48] on span "In mẫu tem hàng tự cấu hình" at bounding box center [326, 43] width 85 height 10
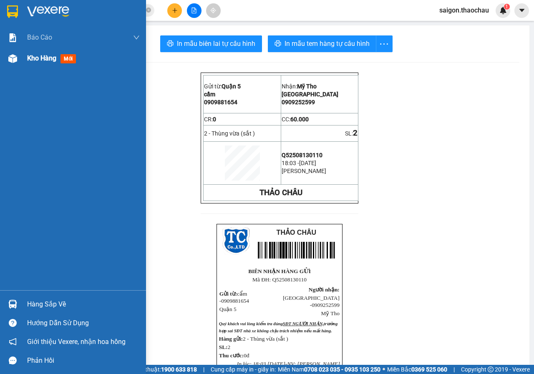
click at [12, 59] on img at bounding box center [12, 58] width 9 height 9
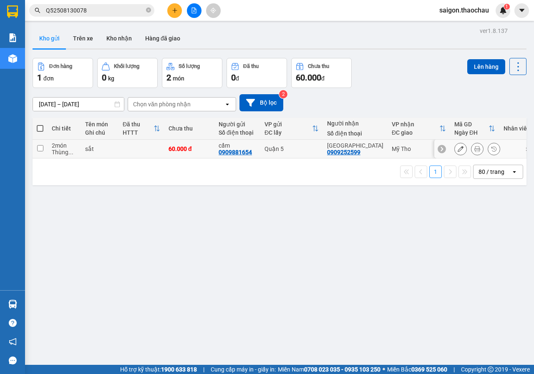
click at [43, 147] on td at bounding box center [40, 149] width 15 height 19
checkbox input "true"
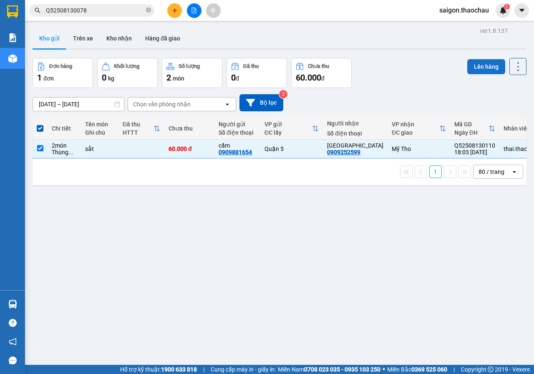
click at [473, 67] on button "Lên hàng" at bounding box center [486, 66] width 38 height 15
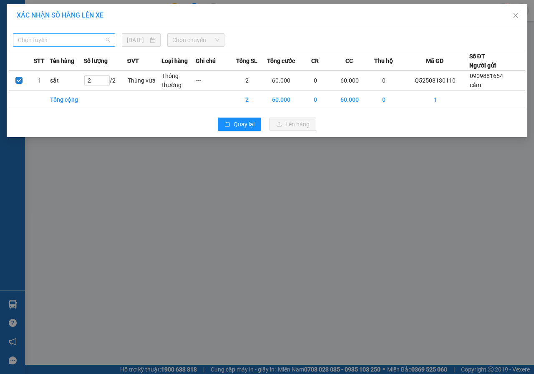
click at [91, 40] on span "Chọn tuyến" at bounding box center [64, 40] width 92 height 13
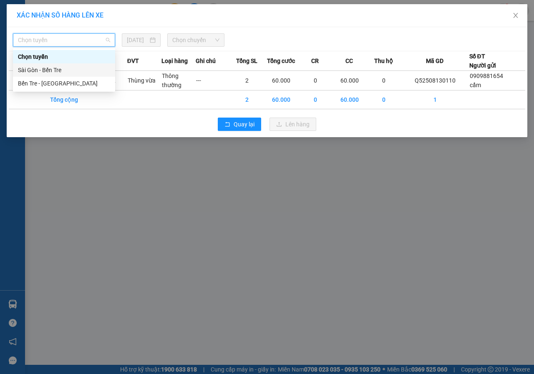
click at [63, 67] on div "Sài Gòn - Bến Tre" at bounding box center [64, 69] width 92 height 9
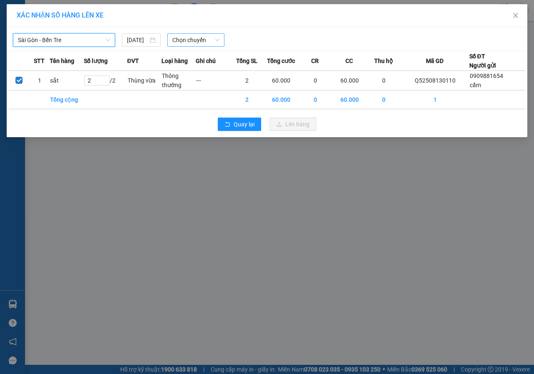
click at [198, 38] on span "Chọn chuyến" at bounding box center [195, 40] width 47 height 13
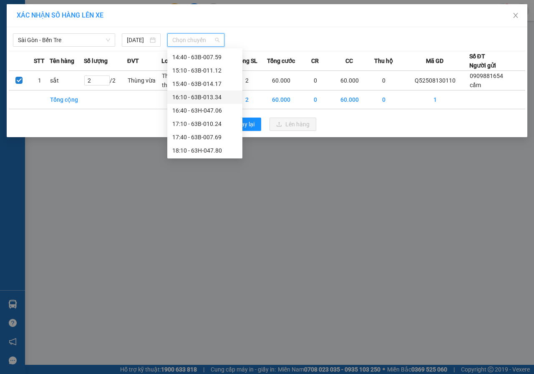
scroll to position [307, 0]
click at [192, 126] on div "18:10 - 63H-047.80" at bounding box center [204, 123] width 65 height 9
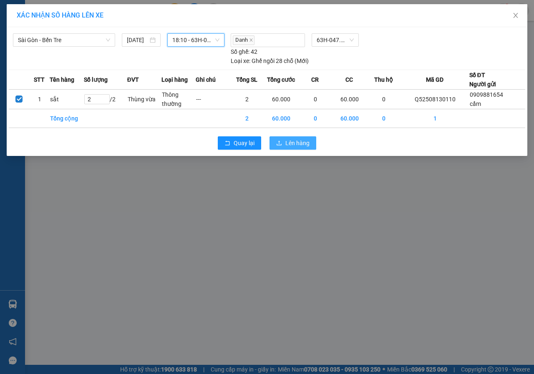
click at [294, 145] on span "Lên hàng" at bounding box center [297, 142] width 24 height 9
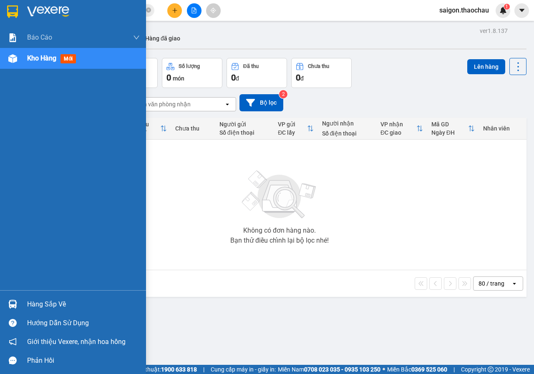
click at [24, 301] on div "Hàng sắp về" at bounding box center [73, 304] width 146 height 19
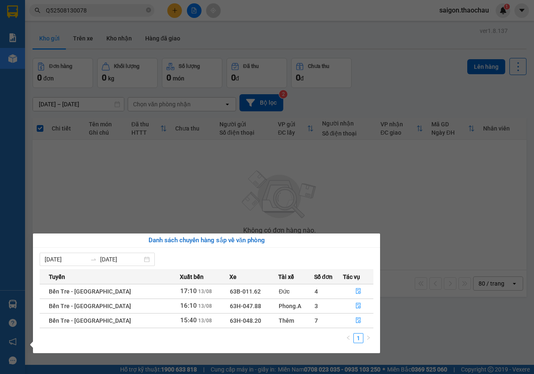
click at [433, 274] on section "Kết quả tìm kiếm ( 1 ) Bộ lọc Mã ĐH Trạng thái Món hàng Tổng cước Chưa cước Ngư…" at bounding box center [267, 187] width 534 height 374
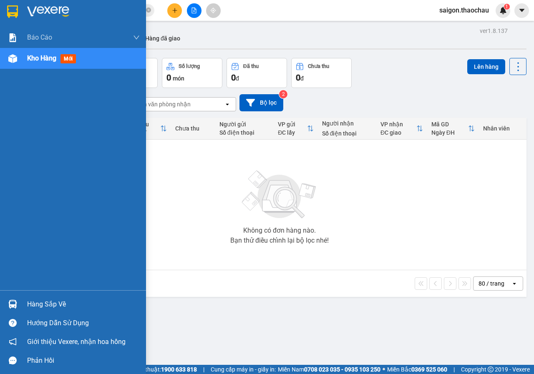
click at [17, 303] on img at bounding box center [12, 304] width 9 height 9
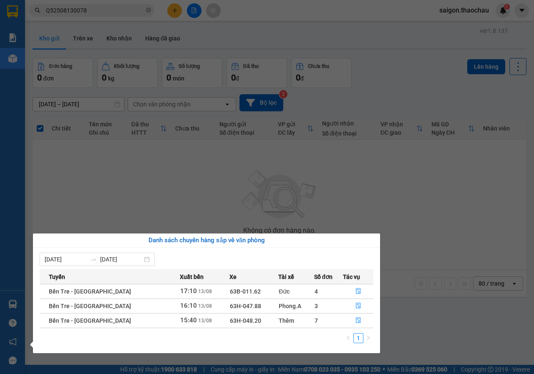
click at [363, 205] on section "Kết quả tìm kiếm ( 1 ) Bộ lọc Mã ĐH Trạng thái Món hàng Tổng cước Chưa cước Ngư…" at bounding box center [267, 187] width 534 height 374
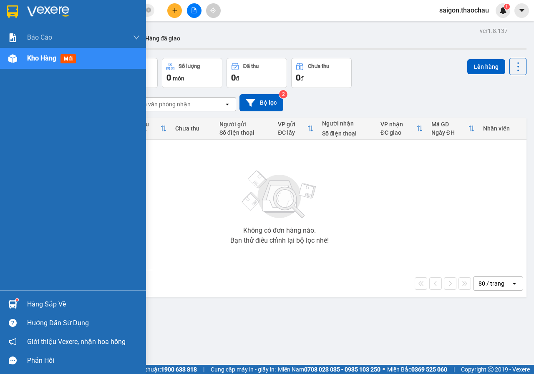
click at [47, 308] on div "Hàng sắp về" at bounding box center [83, 304] width 113 height 13
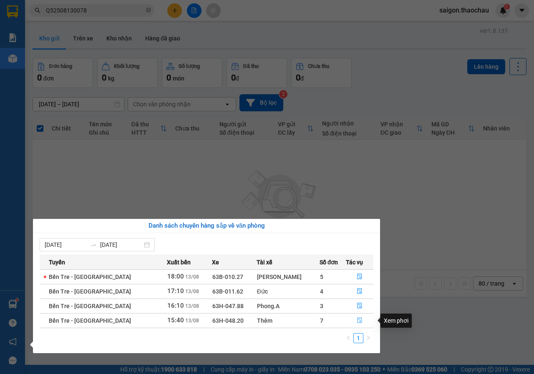
click at [350, 321] on button "button" at bounding box center [359, 320] width 27 height 13
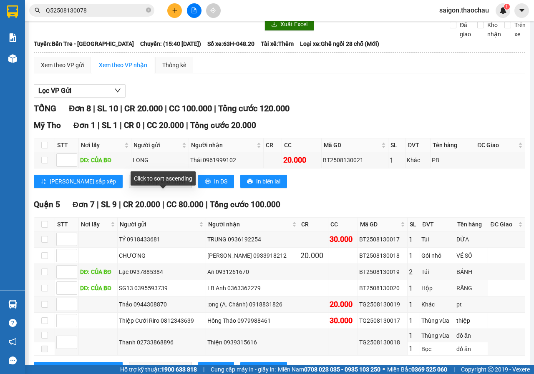
scroll to position [76, 0]
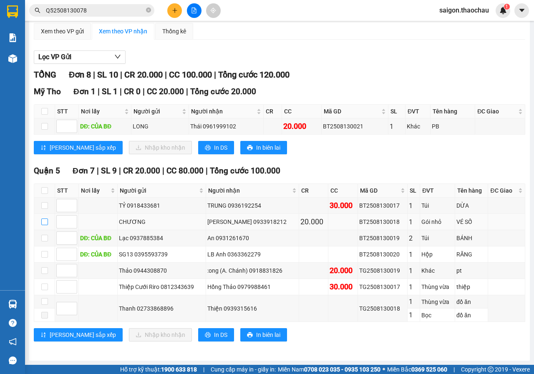
click at [48, 221] on input "checkbox" at bounding box center [44, 221] width 7 height 7
checkbox input "true"
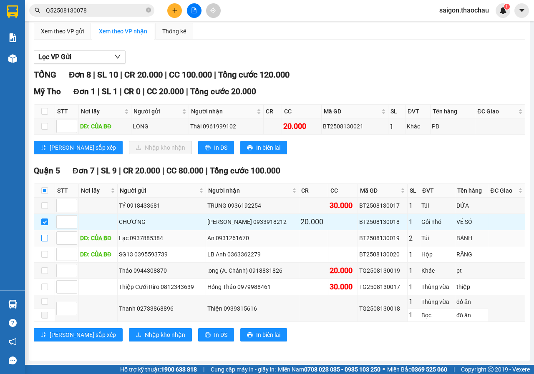
click at [44, 238] on input "checkbox" at bounding box center [44, 238] width 7 height 7
checkbox input "true"
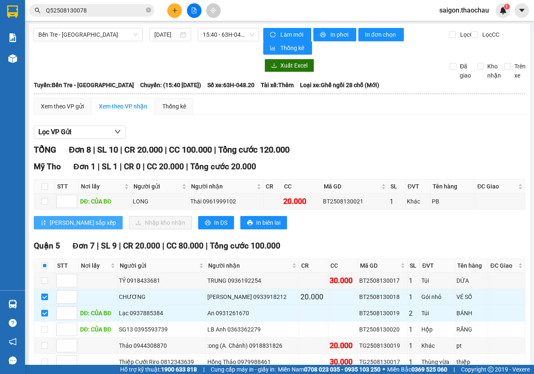
scroll to position [0, 0]
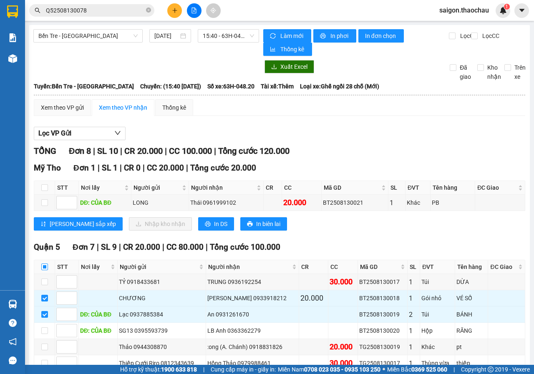
click at [43, 269] on input "checkbox" at bounding box center [44, 267] width 7 height 7
checkbox input "true"
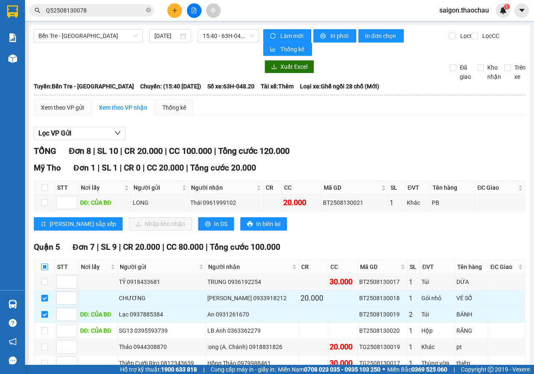
checkbox input "true"
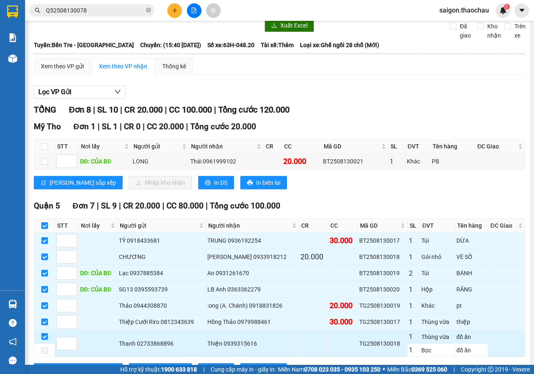
scroll to position [76, 0]
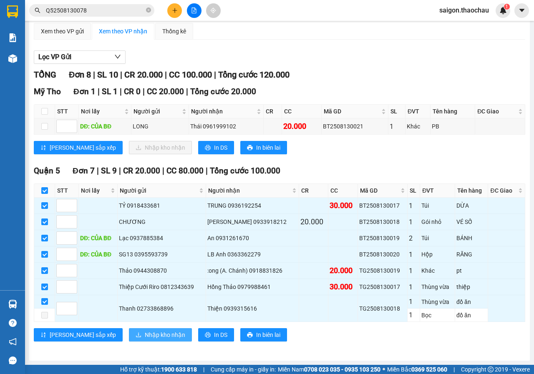
click at [145, 339] on span "Nhập kho nhận" at bounding box center [165, 334] width 40 height 9
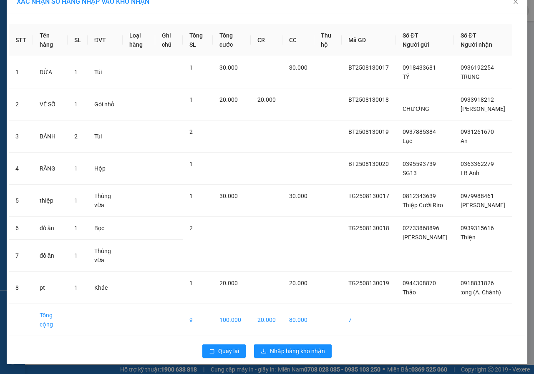
scroll to position [32, 0]
click at [271, 352] on span "Nhập hàng kho nhận" at bounding box center [297, 350] width 55 height 9
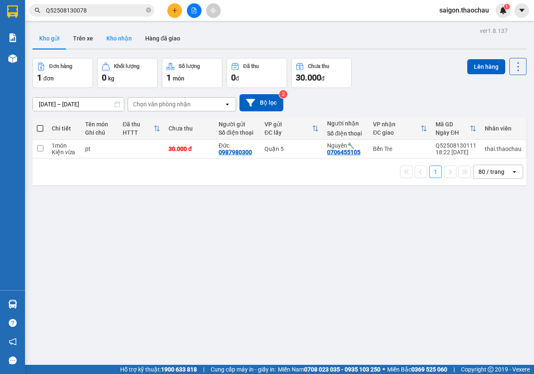
click at [122, 32] on button "Kho nhận" at bounding box center [119, 38] width 39 height 20
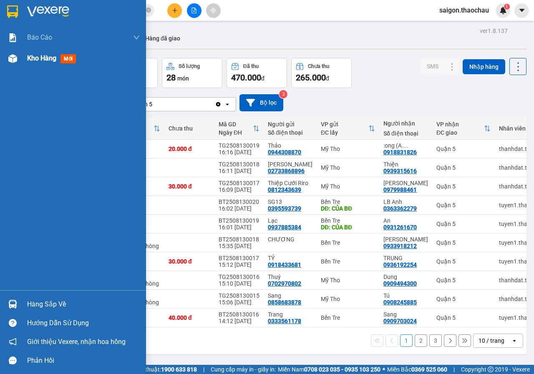
click at [12, 65] on div at bounding box center [12, 58] width 15 height 15
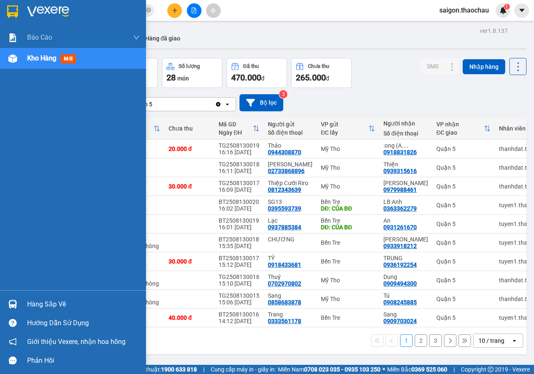
click at [15, 63] on div at bounding box center [12, 58] width 15 height 15
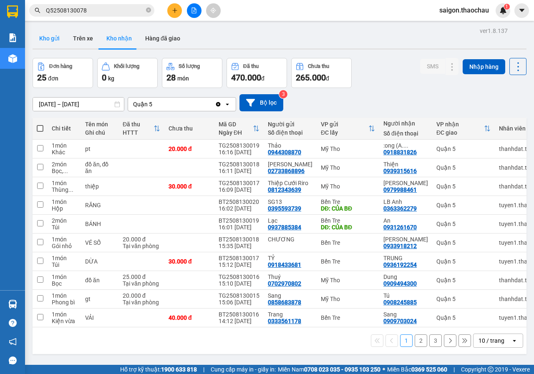
click at [46, 40] on button "Kho gửi" at bounding box center [50, 38] width 34 height 20
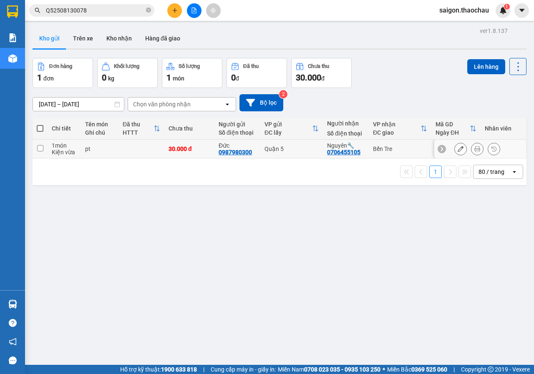
click at [41, 148] on input "checkbox" at bounding box center [40, 148] width 6 height 6
checkbox input "true"
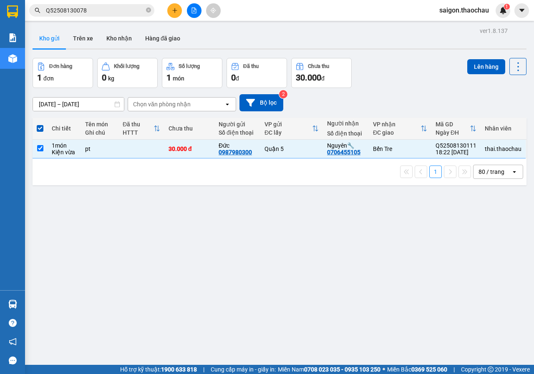
click at [501, 70] on div "Lên hàng" at bounding box center [496, 66] width 59 height 17
click at [488, 72] on button "Lên hàng" at bounding box center [486, 66] width 38 height 15
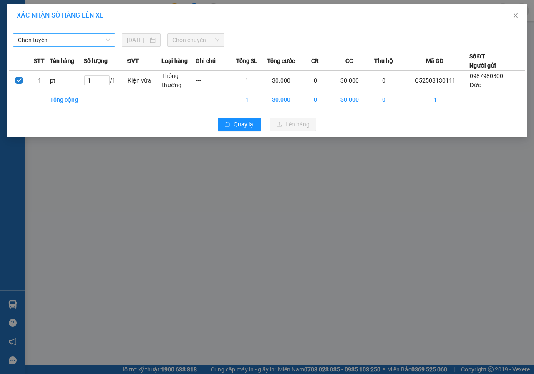
click at [26, 42] on span "Chọn tuyến" at bounding box center [64, 40] width 92 height 13
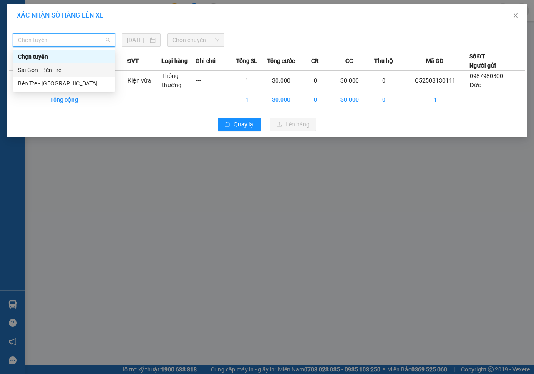
click at [35, 68] on div "Sài Gòn - Bến Tre" at bounding box center [64, 69] width 92 height 9
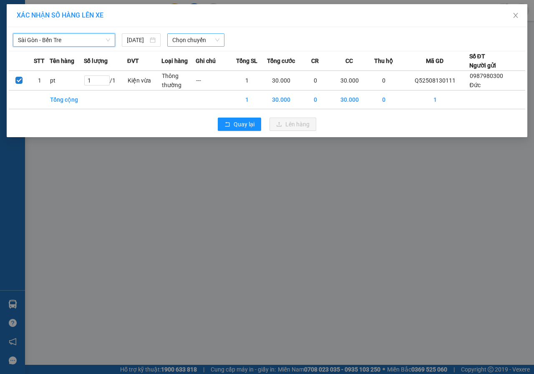
click at [209, 36] on span "Chọn chuyến" at bounding box center [195, 40] width 47 height 13
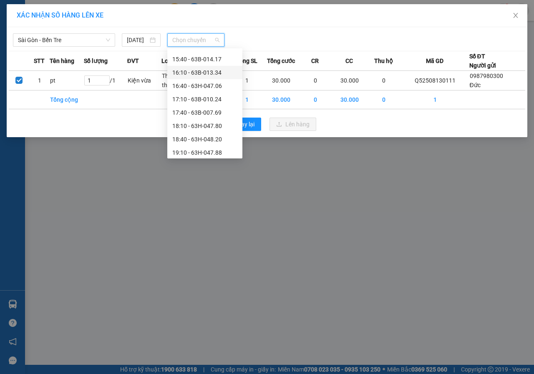
scroll to position [307, 0]
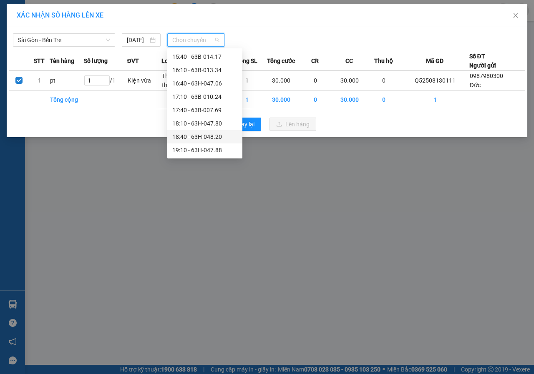
click at [190, 133] on div "18:40 - 63H-048.20" at bounding box center [204, 136] width 65 height 9
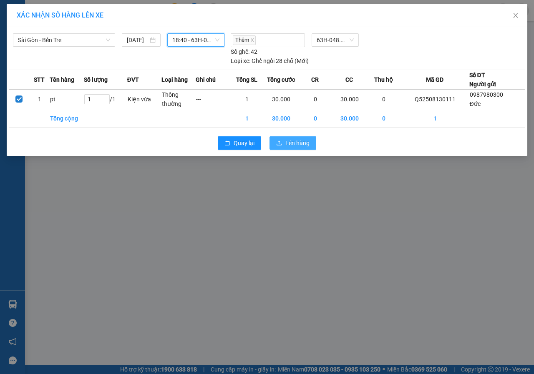
click at [276, 145] on icon "upload" at bounding box center [279, 143] width 6 height 6
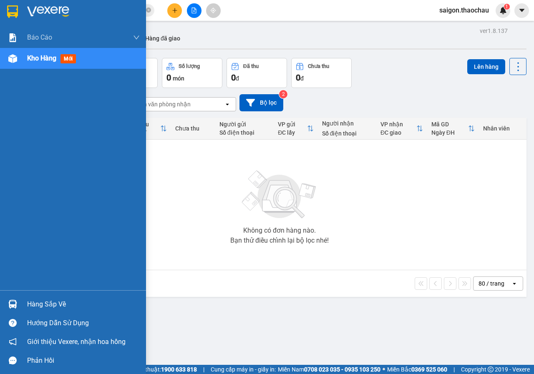
click at [19, 306] on div at bounding box center [12, 304] width 15 height 15
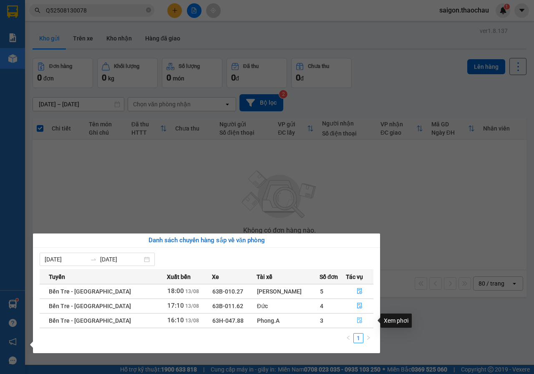
click at [357, 319] on icon "file-done" at bounding box center [359, 321] width 5 height 6
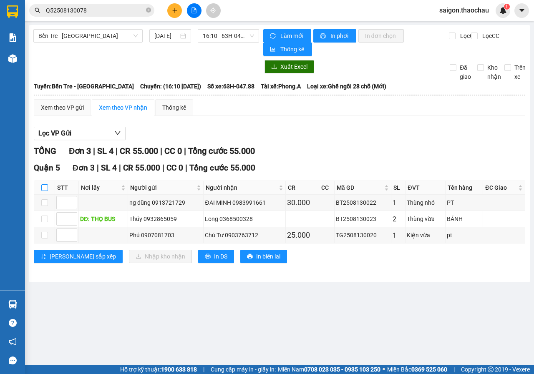
click at [42, 189] on input "checkbox" at bounding box center [44, 187] width 7 height 7
checkbox input "true"
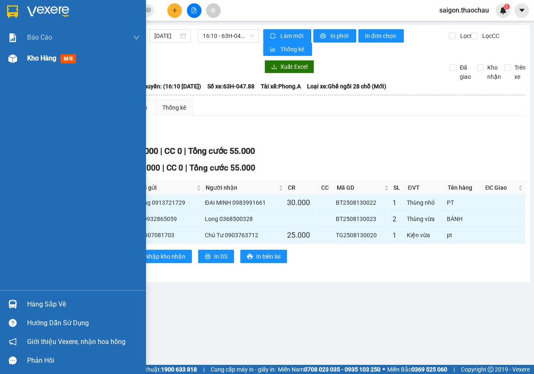
click at [8, 55] on img at bounding box center [12, 58] width 9 height 9
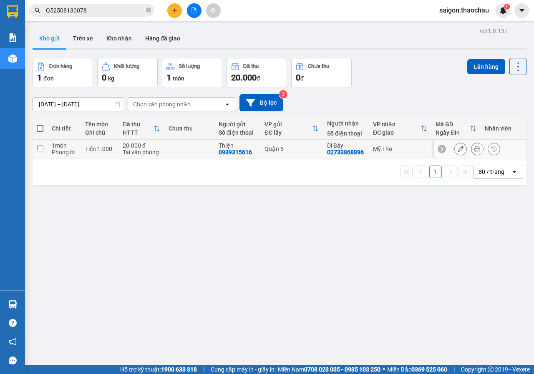
click at [471, 145] on button at bounding box center [477, 149] width 12 height 15
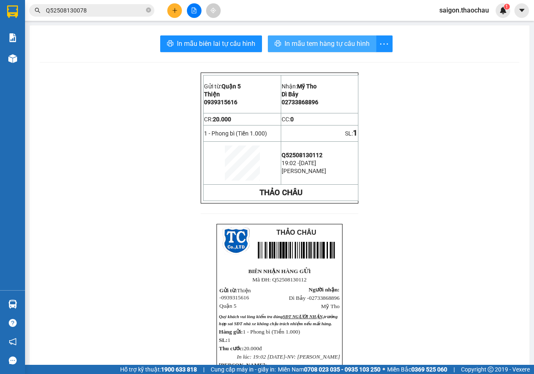
click at [285, 37] on button "In mẫu tem hàng tự cấu hình" at bounding box center [322, 43] width 108 height 17
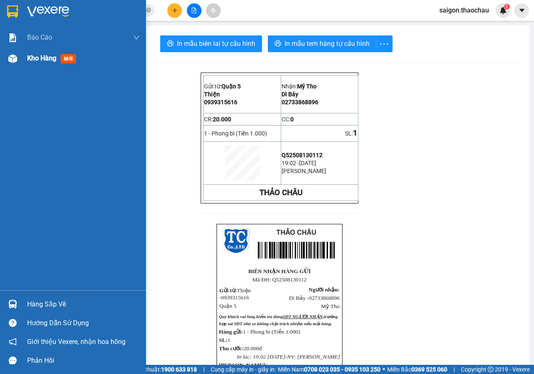
click at [18, 58] on div at bounding box center [12, 58] width 15 height 15
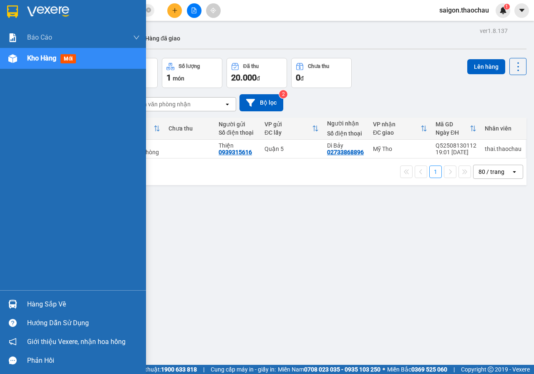
click at [9, 296] on div "Hàng sắp về" at bounding box center [73, 304] width 146 height 19
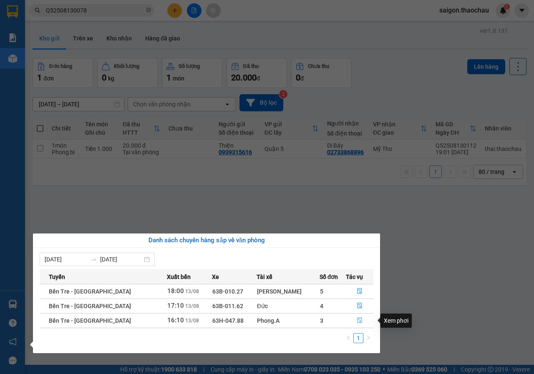
click at [357, 321] on icon "file-done" at bounding box center [360, 320] width 6 height 6
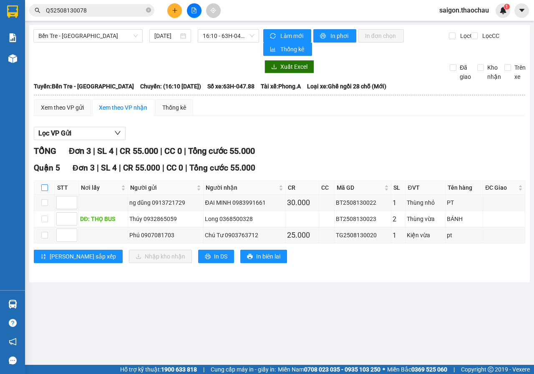
click at [42, 188] on input "checkbox" at bounding box center [44, 187] width 7 height 7
checkbox input "true"
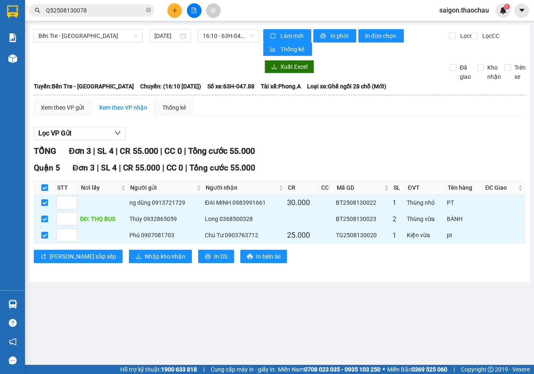
click at [108, 268] on div "Quận 5 Đơn 3 | SL 4 | CR 55.000 | CC 0 | Tổng cước 55.000 STT Nơi lấy Người gửi…" at bounding box center [279, 216] width 491 height 108
click at [145, 253] on span "Nhập kho nhận" at bounding box center [165, 256] width 40 height 9
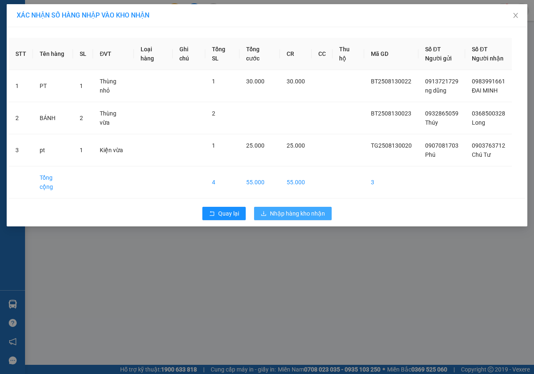
click at [310, 209] on span "Nhập hàng kho nhận" at bounding box center [297, 213] width 55 height 9
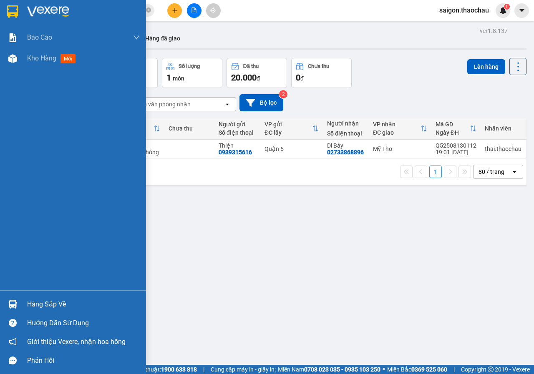
click at [20, 298] on div at bounding box center [12, 304] width 15 height 15
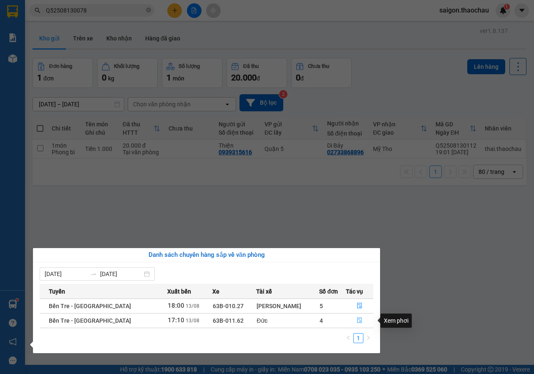
click at [357, 321] on icon "file-done" at bounding box center [359, 321] width 5 height 6
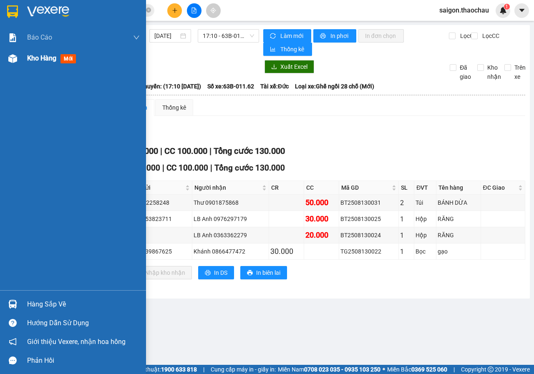
click at [38, 62] on span "Kho hàng" at bounding box center [41, 58] width 29 height 8
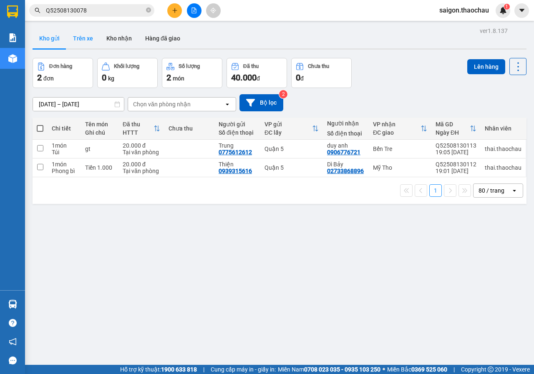
drag, startPoint x: 115, startPoint y: 42, endPoint x: 82, endPoint y: 43, distance: 33.0
click at [115, 41] on button "Kho nhận" at bounding box center [119, 38] width 39 height 20
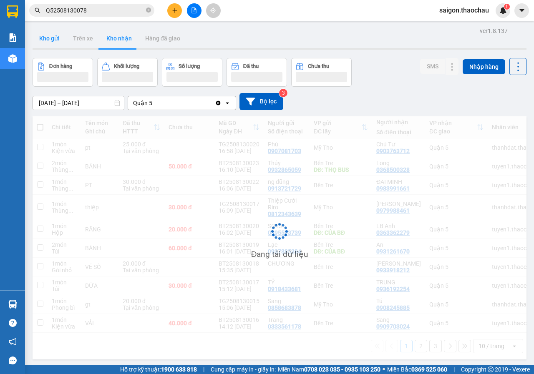
click at [56, 41] on button "Kho gửi" at bounding box center [50, 38] width 34 height 20
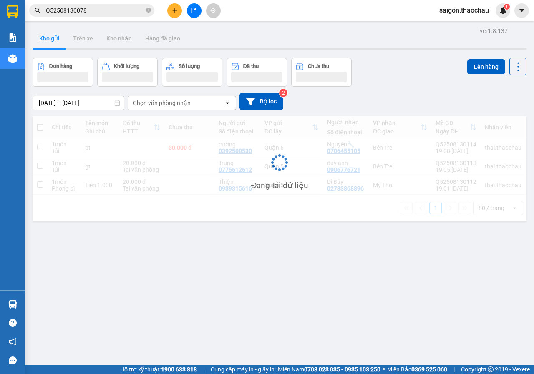
click at [56, 41] on button "Kho gửi" at bounding box center [50, 38] width 34 height 20
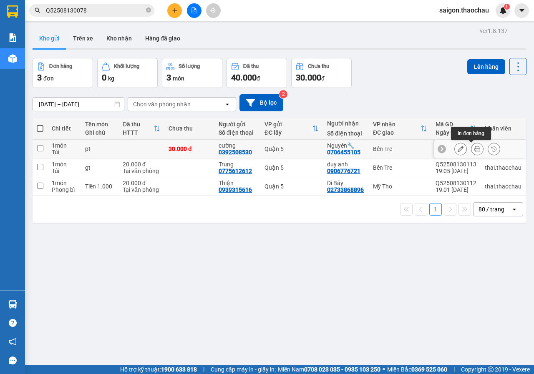
click at [471, 147] on button at bounding box center [477, 149] width 12 height 15
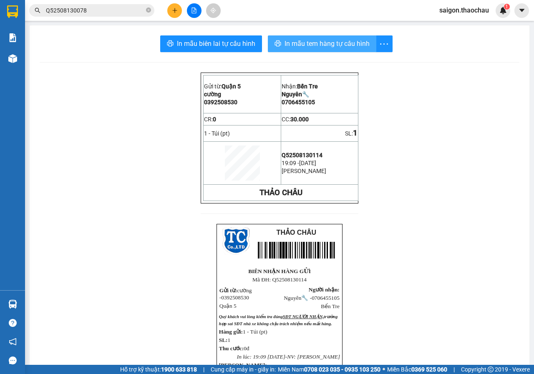
click at [310, 44] on span "In mẫu tem hàng tự cấu hình" at bounding box center [326, 43] width 85 height 10
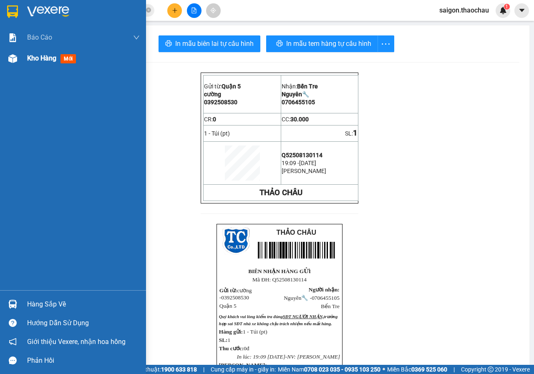
click at [14, 65] on div at bounding box center [12, 58] width 15 height 15
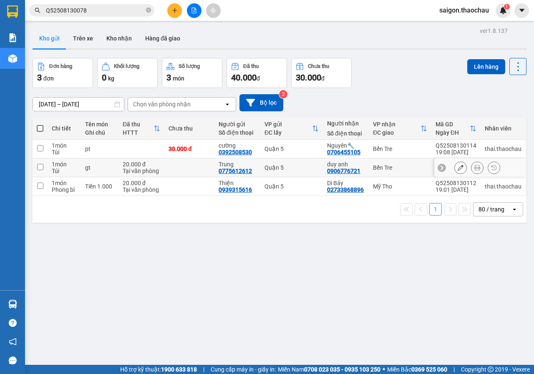
click at [474, 168] on icon at bounding box center [477, 168] width 6 height 6
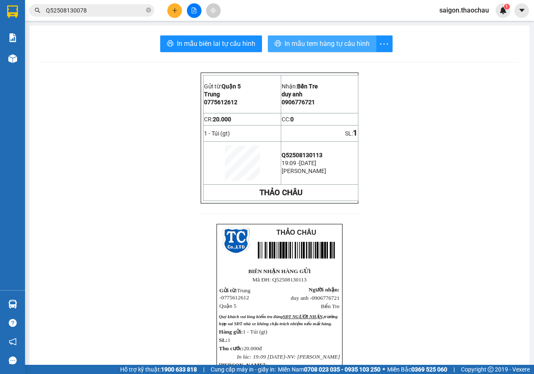
click at [325, 39] on span "In mẫu tem hàng tự cấu hình" at bounding box center [326, 43] width 85 height 10
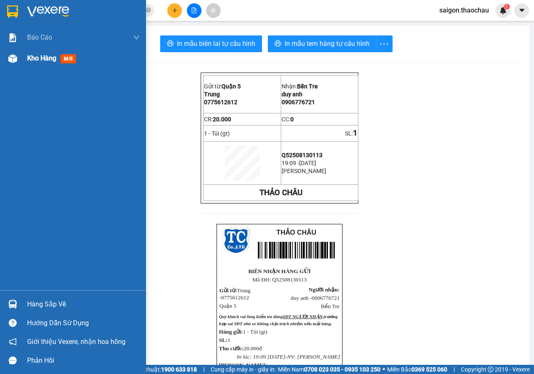
click at [15, 62] on img at bounding box center [12, 58] width 9 height 9
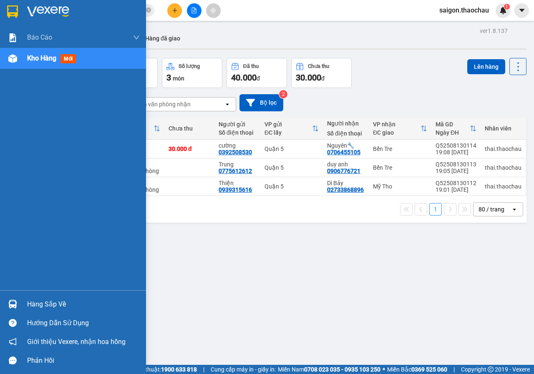
click at [13, 300] on img at bounding box center [12, 304] width 9 height 9
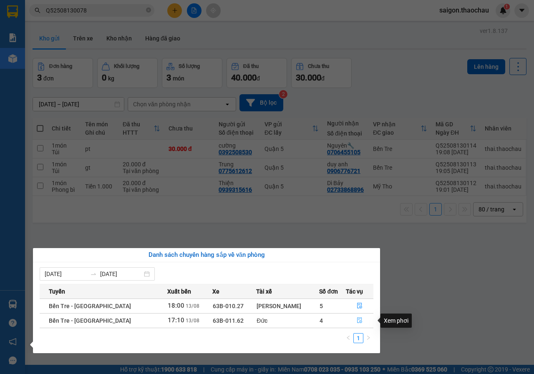
click at [350, 322] on button "button" at bounding box center [359, 320] width 27 height 13
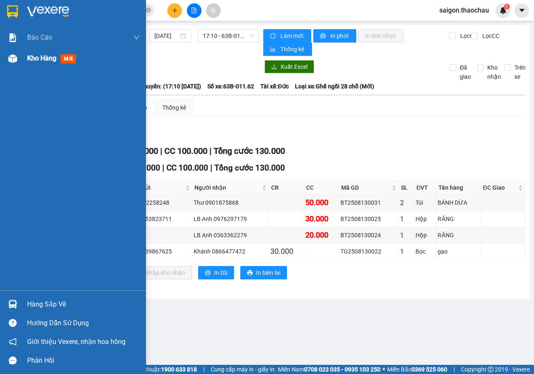
click at [18, 60] on div at bounding box center [12, 58] width 15 height 15
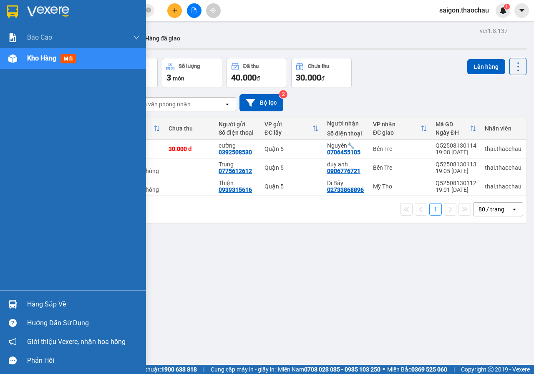
click at [9, 298] on div at bounding box center [12, 304] width 15 height 15
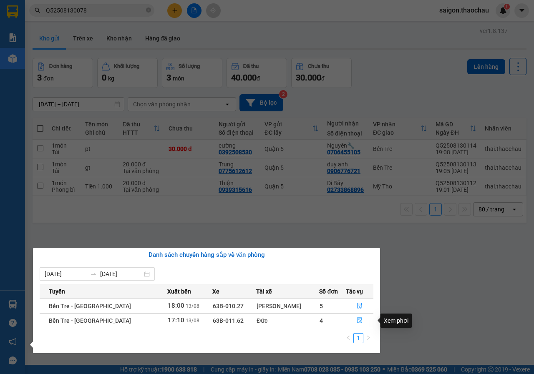
click at [350, 318] on button "button" at bounding box center [359, 320] width 27 height 13
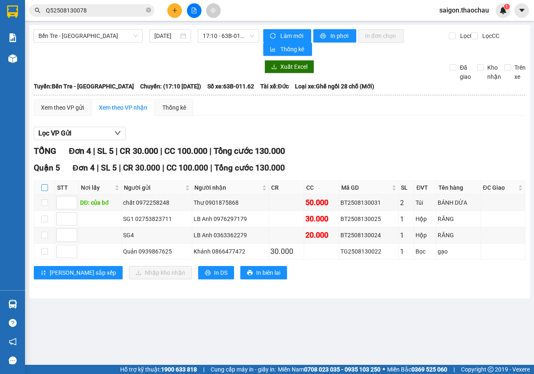
click at [44, 188] on input "checkbox" at bounding box center [44, 187] width 7 height 7
checkbox input "true"
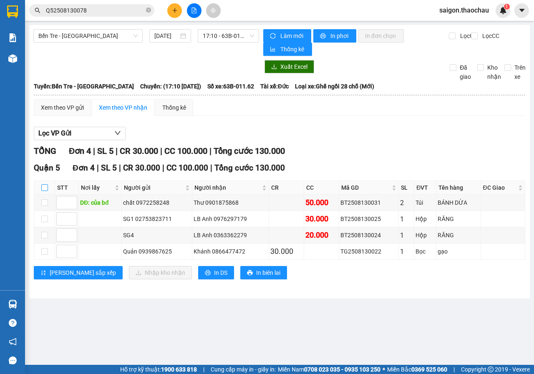
checkbox input "true"
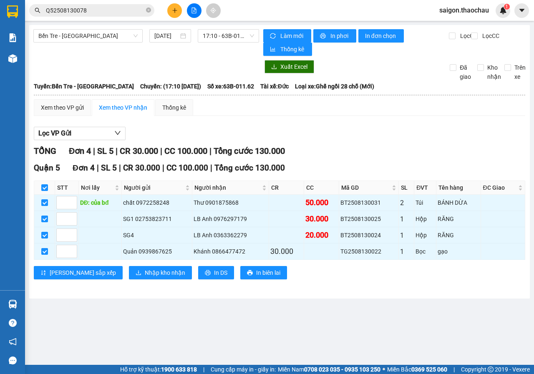
click at [148, 283] on div "Quận 5 Đơn 4 | SL 5 | CR 30.000 | CC 100.000 | Tổng cước 130.000 STT Nơi lấy Ng…" at bounding box center [279, 224] width 491 height 124
click at [148, 277] on span "Nhập kho nhận" at bounding box center [165, 272] width 40 height 9
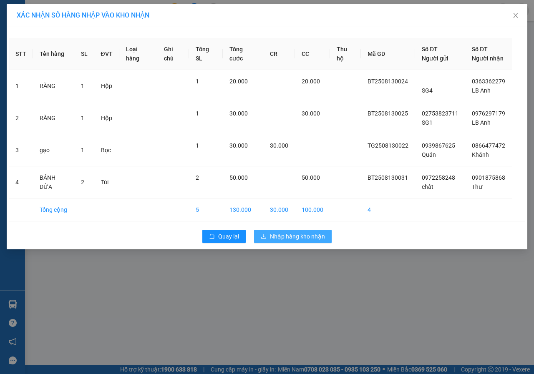
click at [294, 236] on span "Nhập hàng kho nhận" at bounding box center [297, 236] width 55 height 9
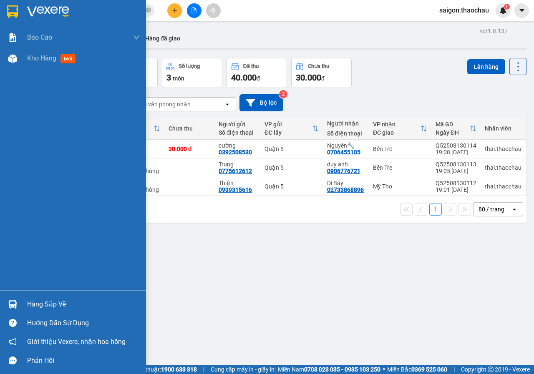
click at [33, 301] on div "Hàng sắp về" at bounding box center [83, 304] width 113 height 13
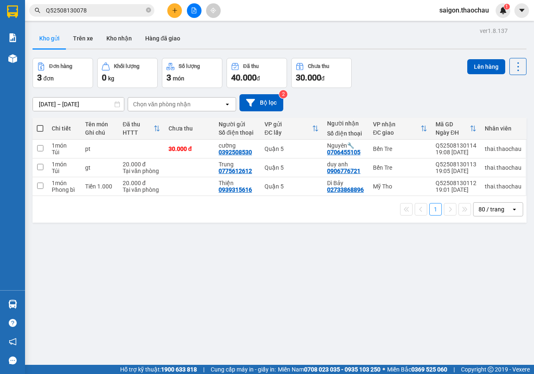
click at [412, 300] on section "Kết quả tìm kiếm ( 1 ) Bộ lọc Mã ĐH Trạng thái Món hàng Tổng cước Chưa cước Ngư…" at bounding box center [267, 187] width 534 height 374
click at [110, 40] on button "Kho nhận" at bounding box center [119, 38] width 39 height 20
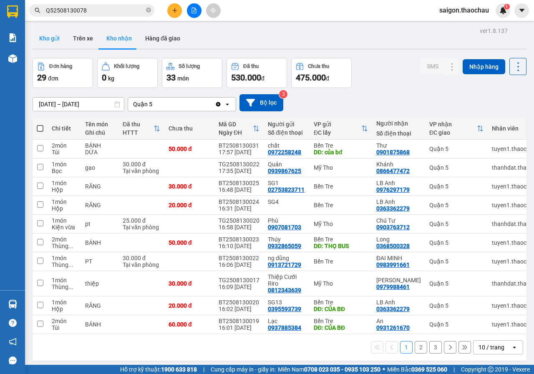
click at [48, 41] on button "Kho gửi" at bounding box center [50, 38] width 34 height 20
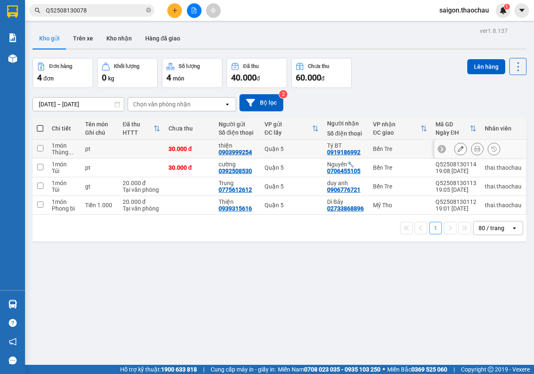
click at [474, 147] on icon at bounding box center [477, 149] width 6 height 6
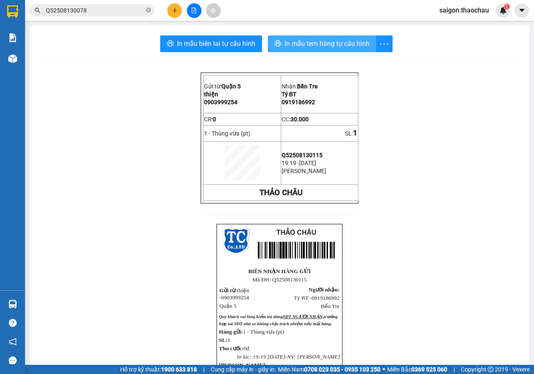
click at [296, 42] on span "In mẫu tem hàng tự cấu hình" at bounding box center [326, 43] width 85 height 10
